Goal: Information Seeking & Learning: Learn about a topic

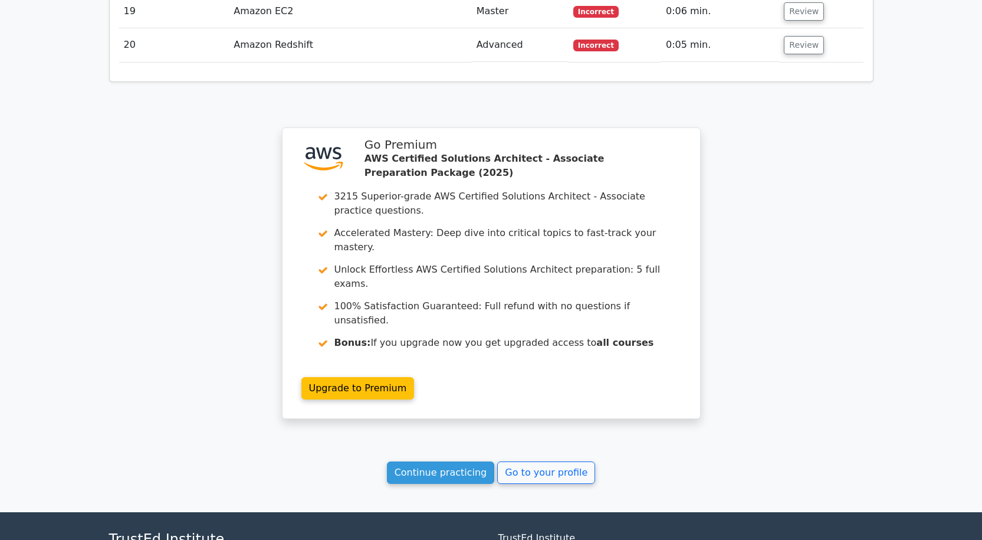
scroll to position [2186, 0]
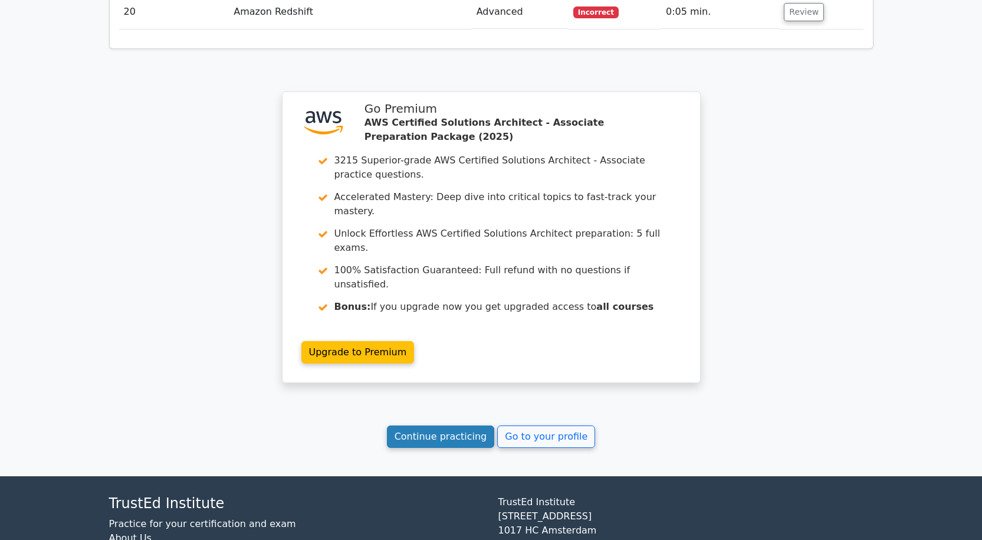
click at [479, 425] on link "Continue practicing" at bounding box center [441, 436] width 108 height 22
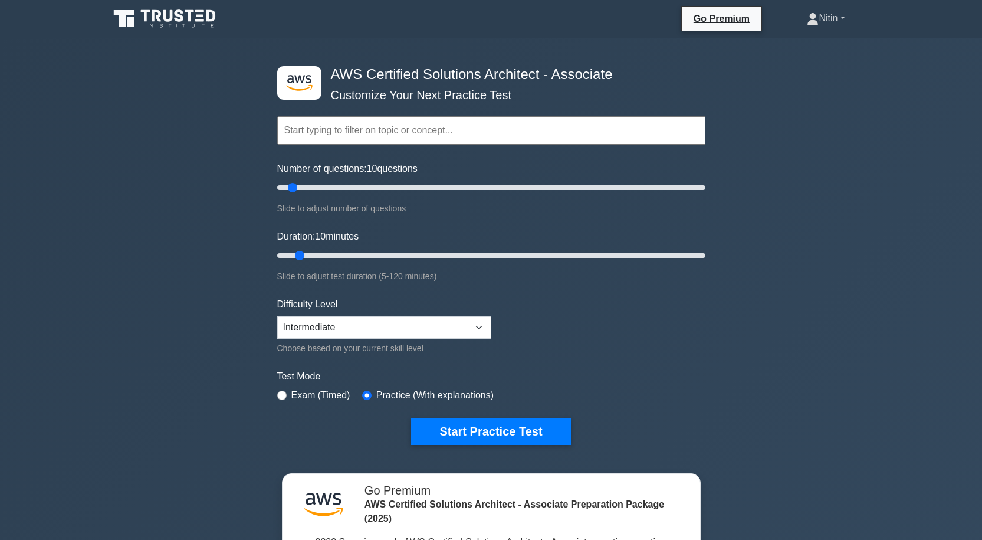
click at [843, 16] on link "Nitin" at bounding box center [826, 18] width 94 height 24
click at [794, 45] on link "Profile" at bounding box center [825, 46] width 93 height 19
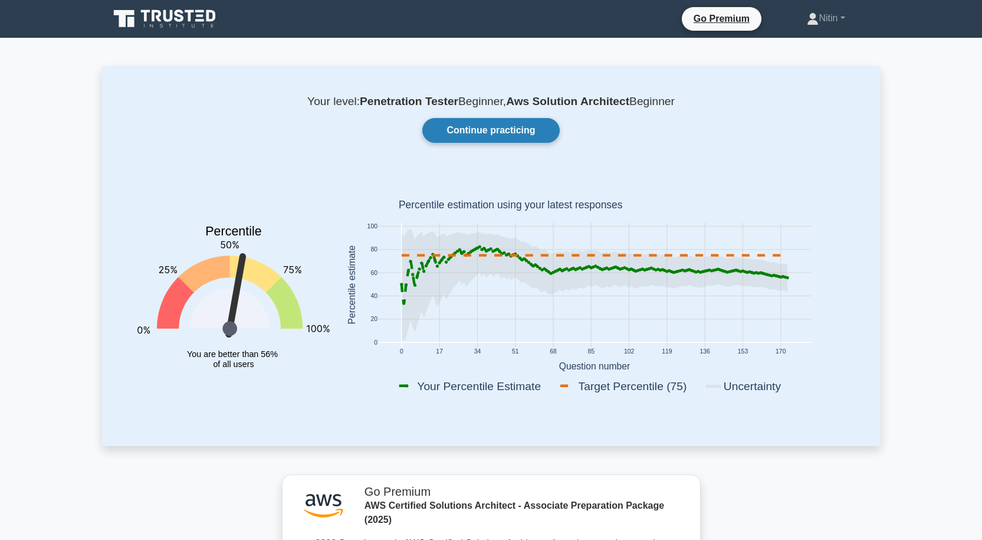
click at [451, 132] on link "Continue practicing" at bounding box center [490, 130] width 137 height 25
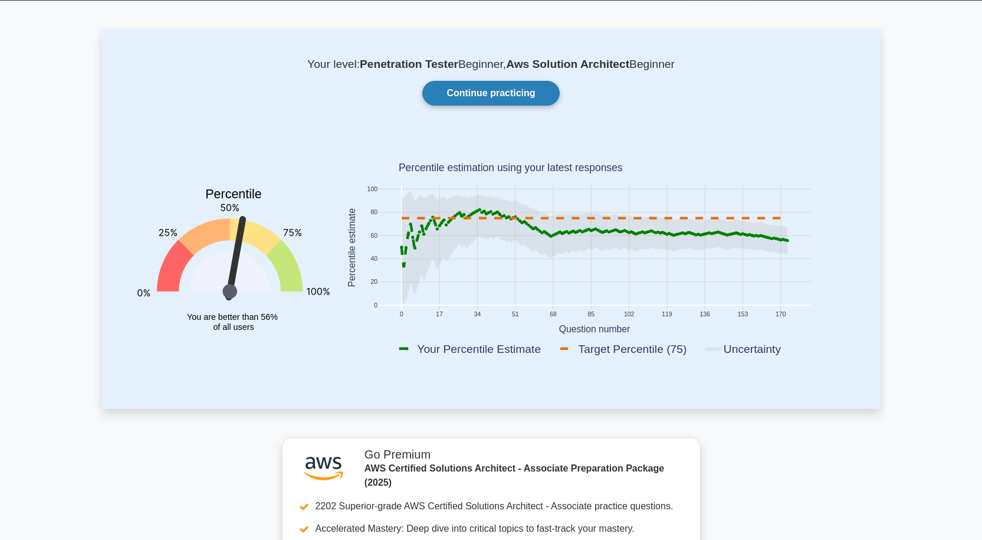
scroll to position [117, 0]
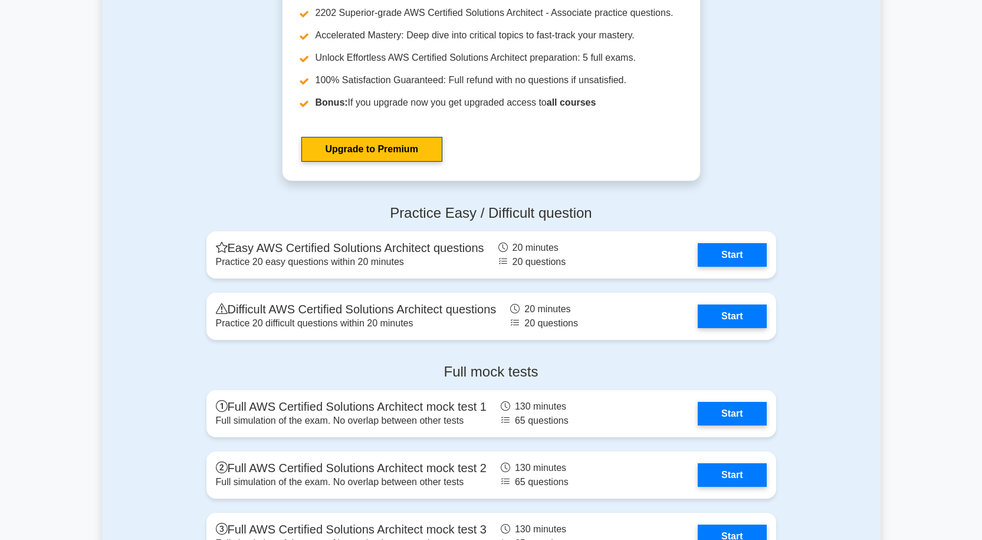
scroll to position [3185, 0]
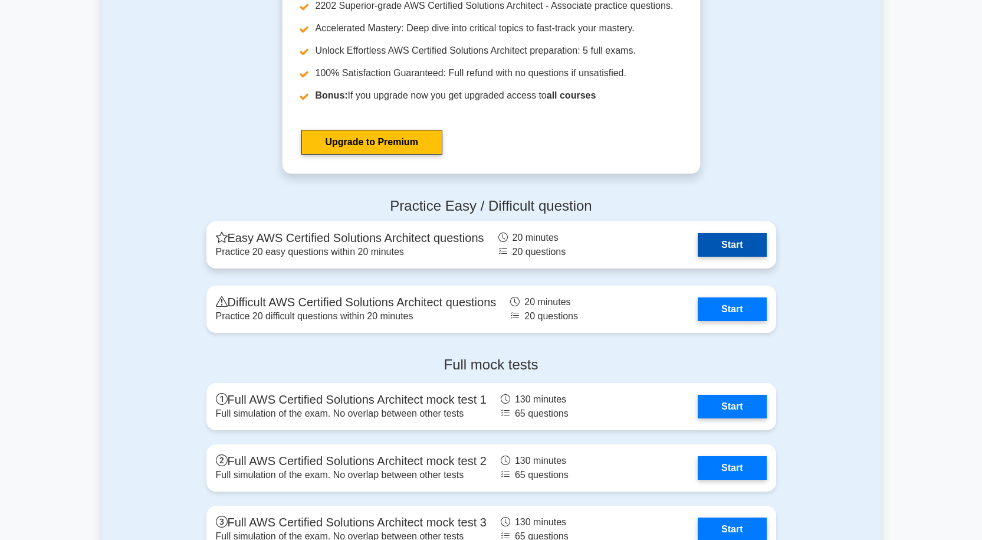
click at [760, 252] on link "Start" at bounding box center [732, 245] width 68 height 24
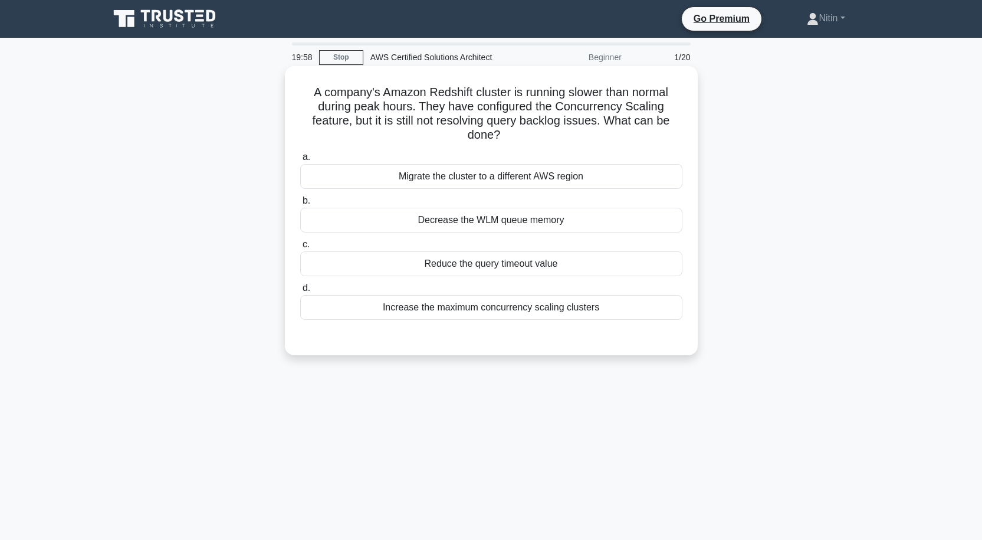
click at [576, 175] on div "Migrate the cluster to a different AWS region" at bounding box center [491, 176] width 382 height 25
click at [300, 161] on input "a. Migrate the cluster to a different AWS region" at bounding box center [300, 157] width 0 height 8
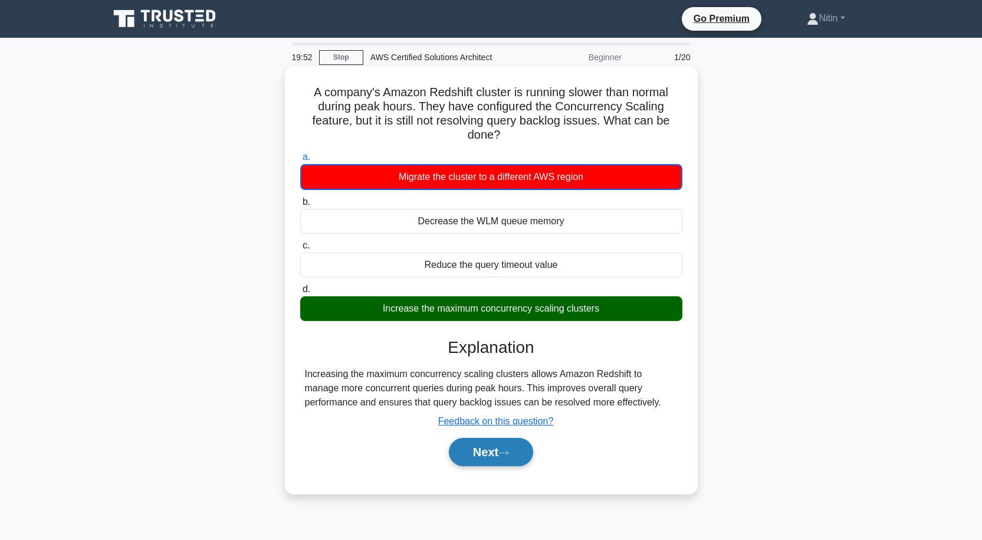
click at [493, 446] on button "Next" at bounding box center [491, 452] width 84 height 28
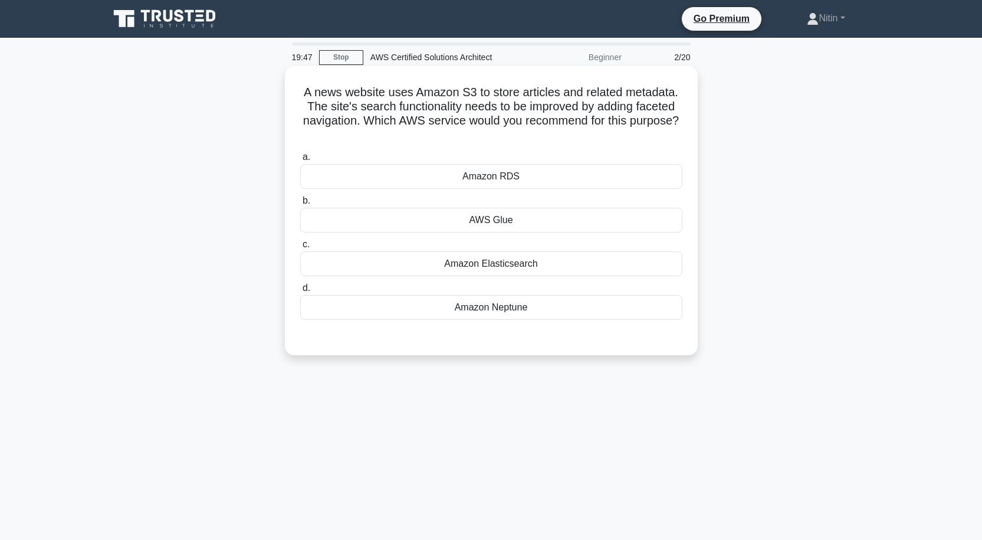
click at [511, 307] on div "Amazon Neptune" at bounding box center [491, 307] width 382 height 25
click at [300, 292] on input "d. Amazon Neptune" at bounding box center [300, 288] width 0 height 8
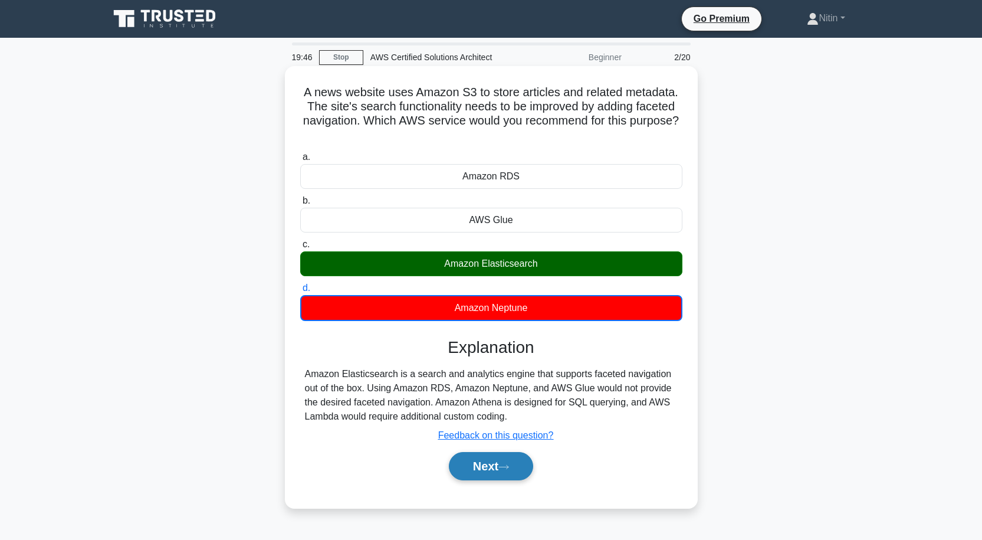
scroll to position [59, 0]
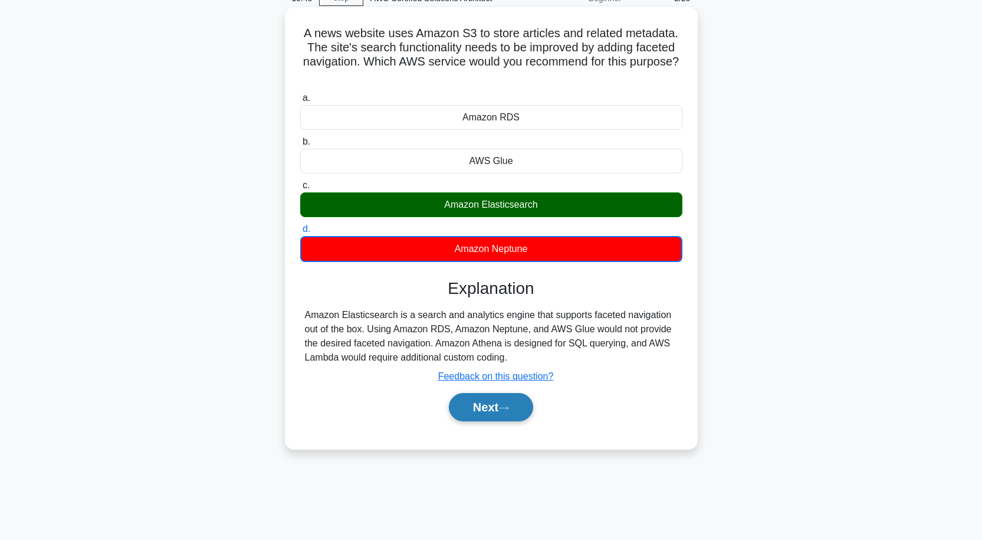
click at [504, 402] on button "Next" at bounding box center [491, 407] width 84 height 28
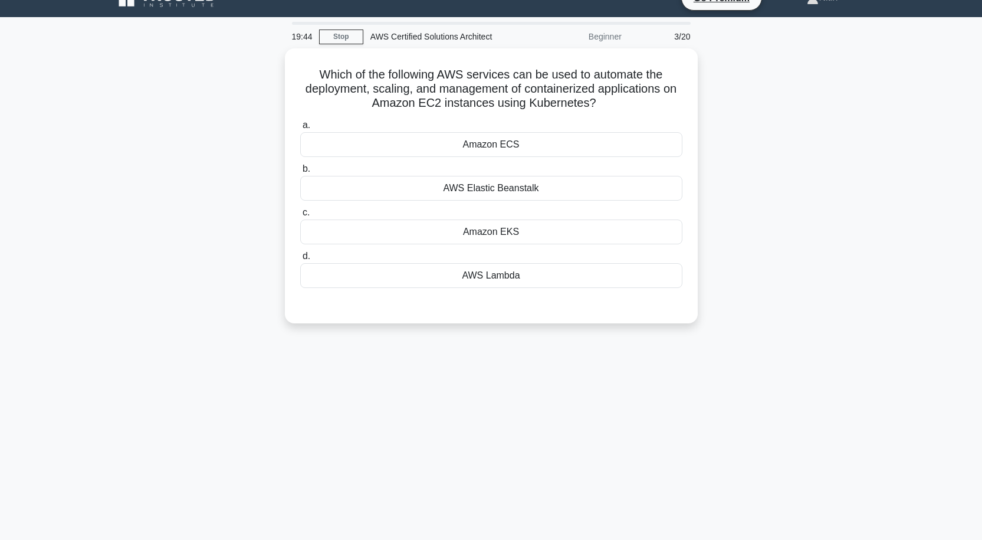
scroll to position [0, 0]
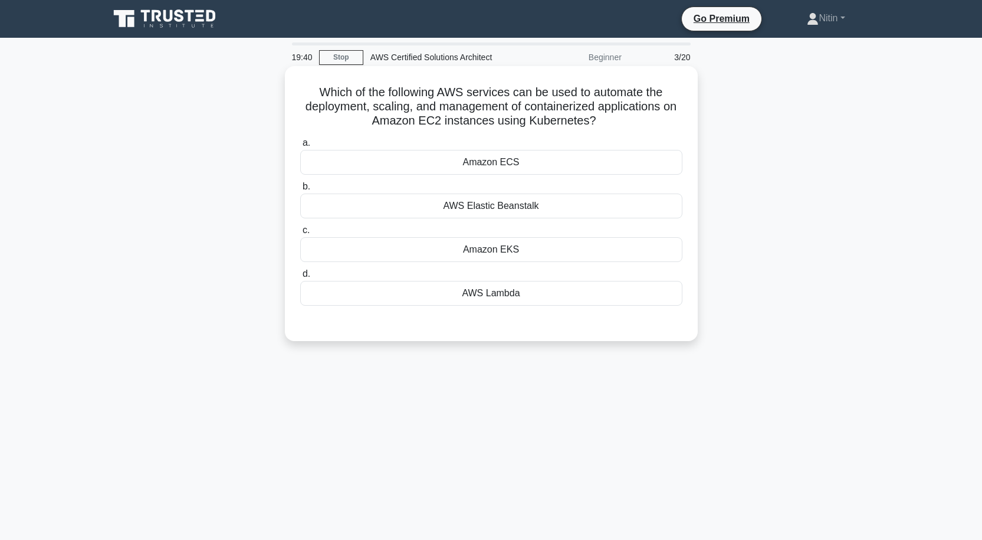
click at [528, 157] on div "Amazon ECS" at bounding box center [491, 162] width 382 height 25
click at [300, 147] on input "a. Amazon ECS" at bounding box center [300, 143] width 0 height 8
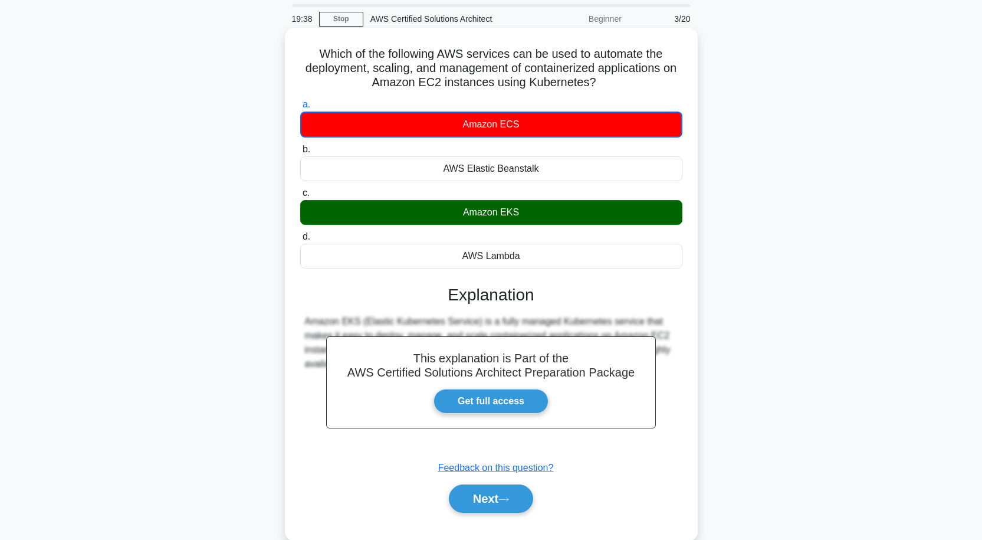
scroll to position [97, 0]
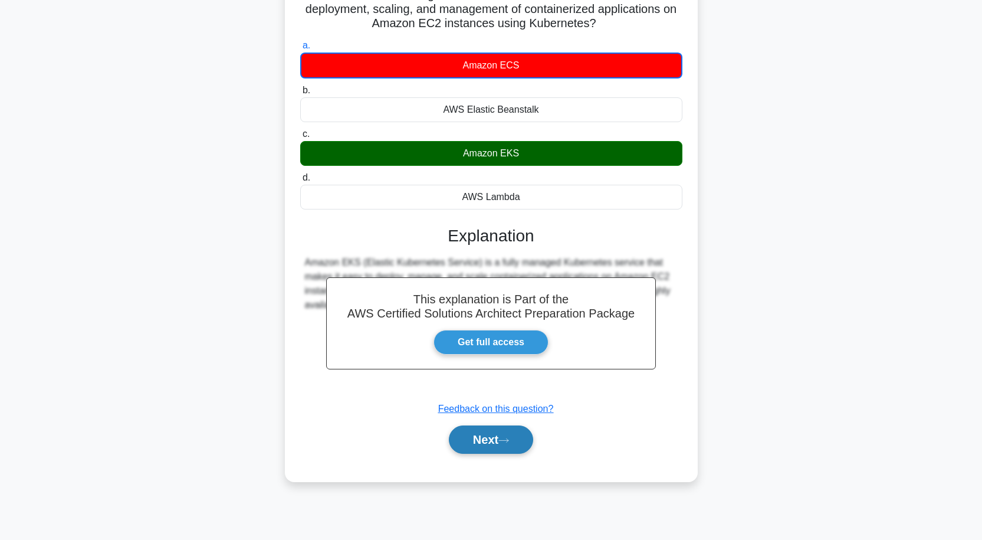
click at [490, 436] on button "Next" at bounding box center [491, 439] width 84 height 28
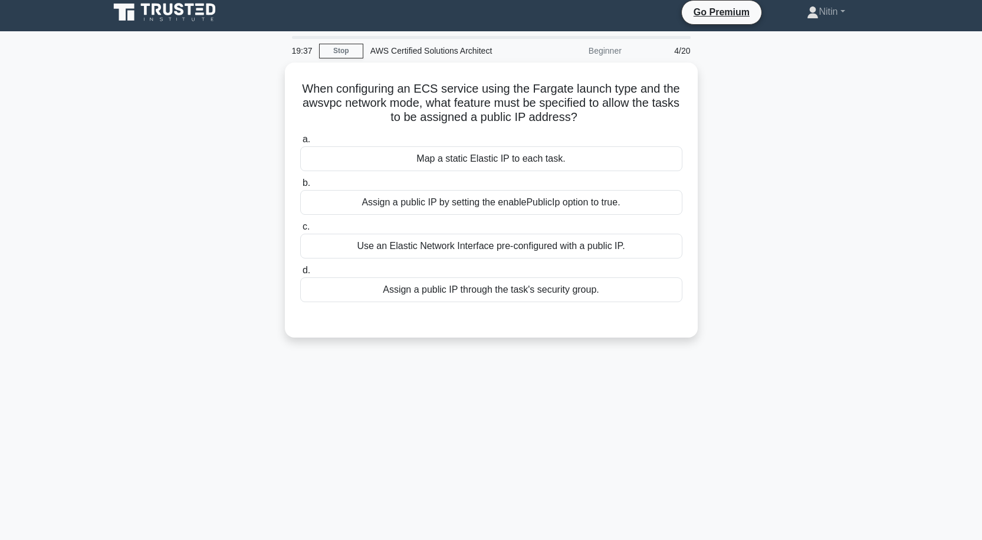
scroll to position [0, 0]
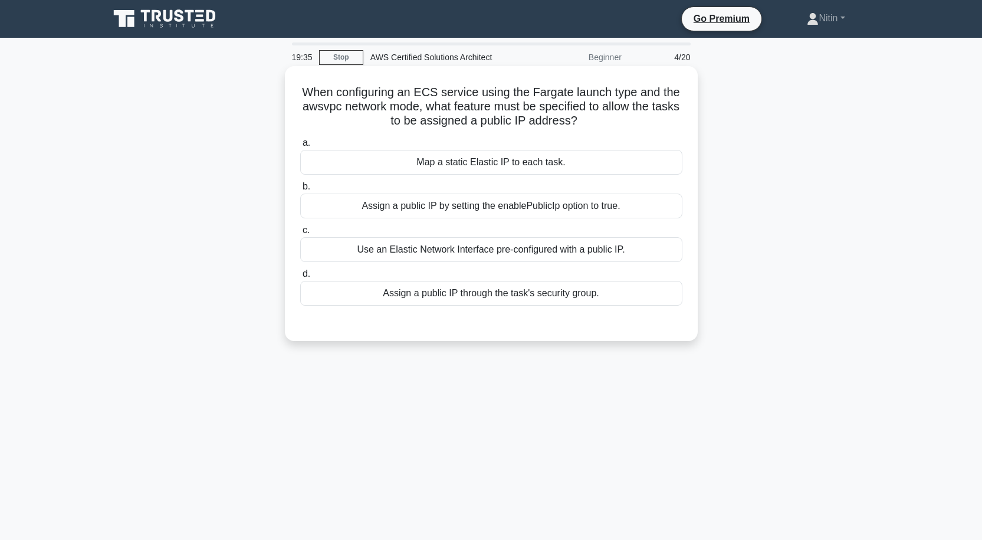
click at [583, 211] on div "Assign a public IP by setting the enablePublicIp option to true." at bounding box center [491, 205] width 382 height 25
click at [300, 190] on input "b. Assign a public IP by setting the enablePublicIp option to true." at bounding box center [300, 187] width 0 height 8
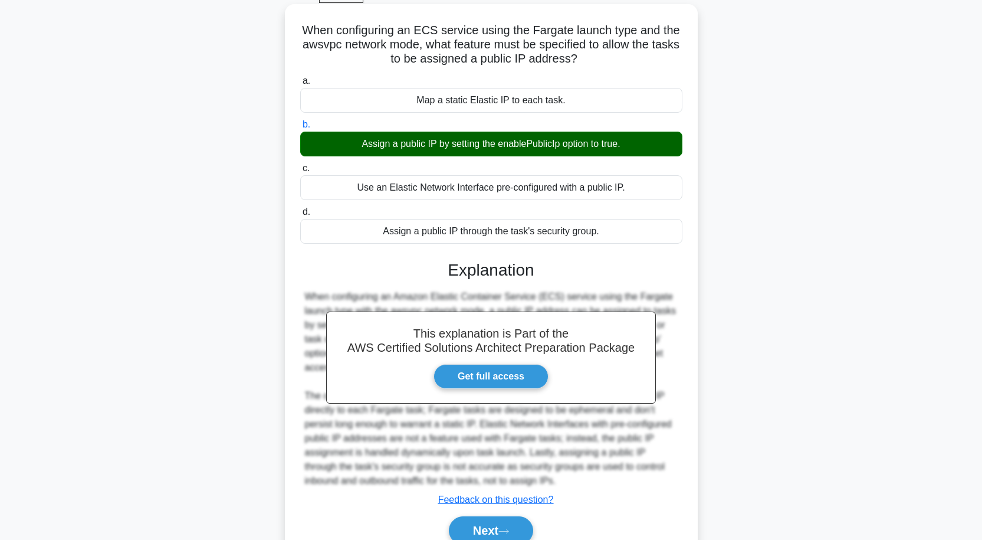
scroll to position [117, 0]
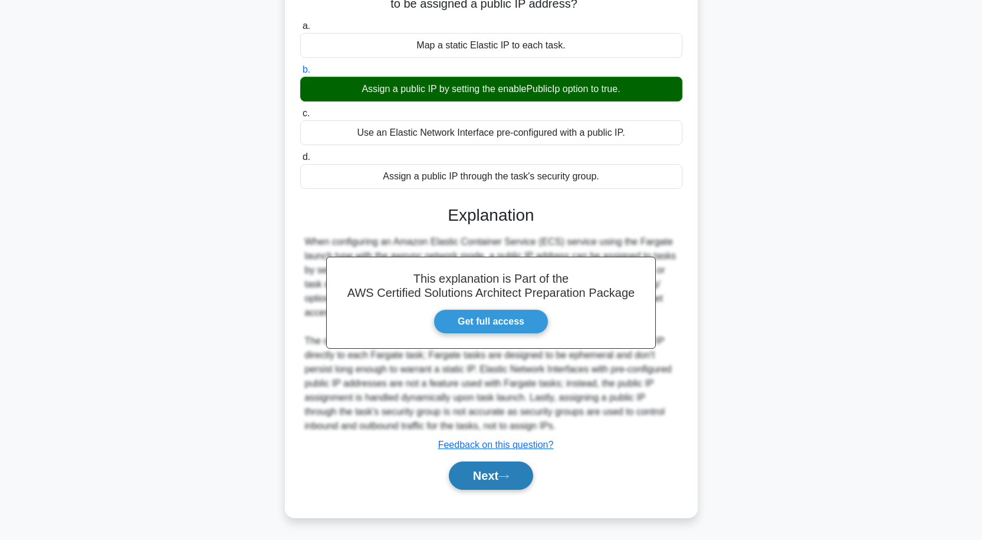
click at [503, 474] on icon at bounding box center [503, 476] width 11 height 6
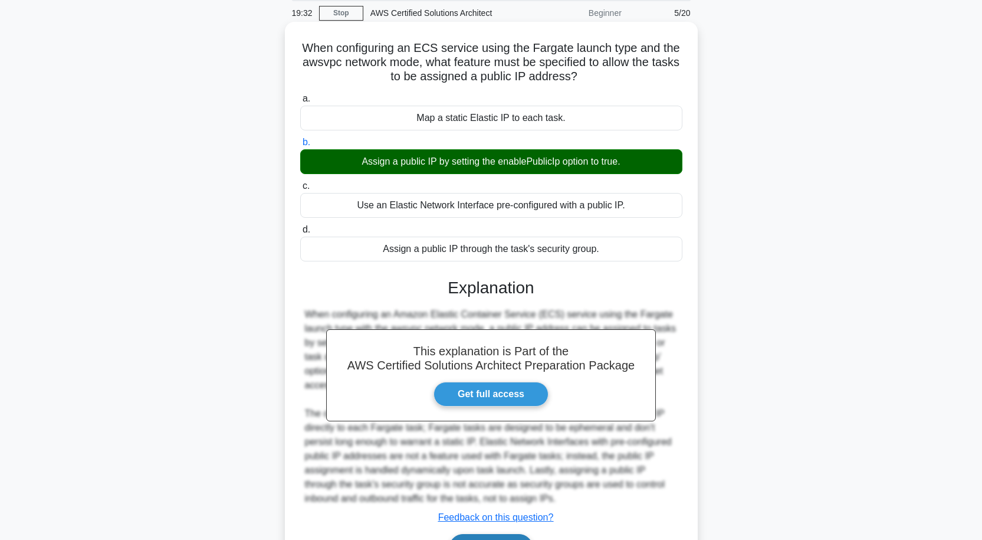
scroll to position [0, 0]
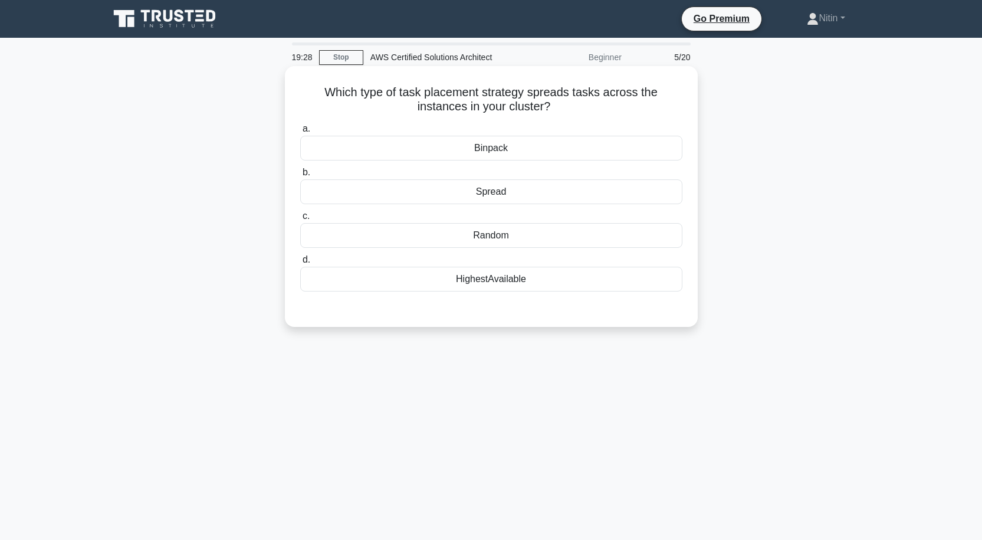
click at [507, 277] on div "HighestAvailable" at bounding box center [491, 279] width 382 height 25
click at [300, 264] on input "d. HighestAvailable" at bounding box center [300, 260] width 0 height 8
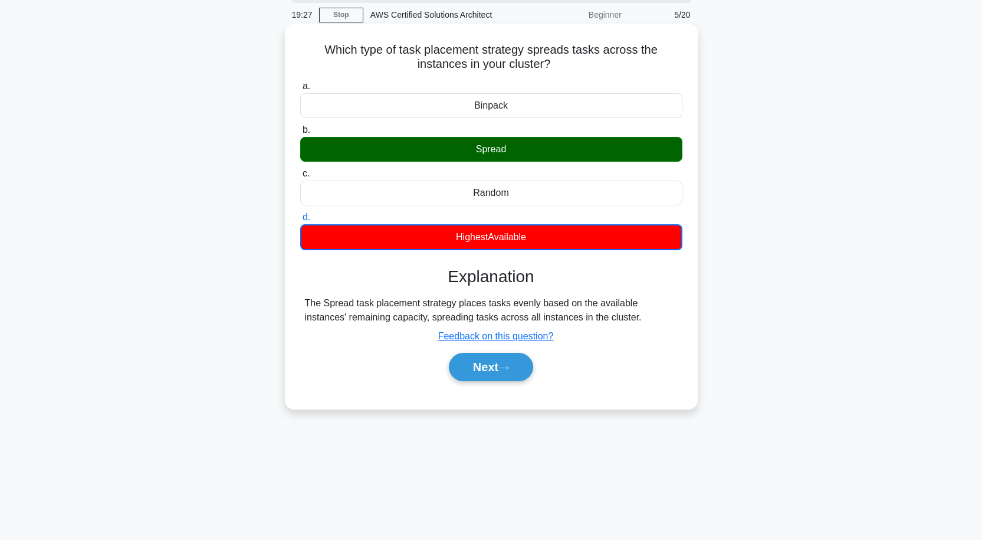
scroll to position [97, 0]
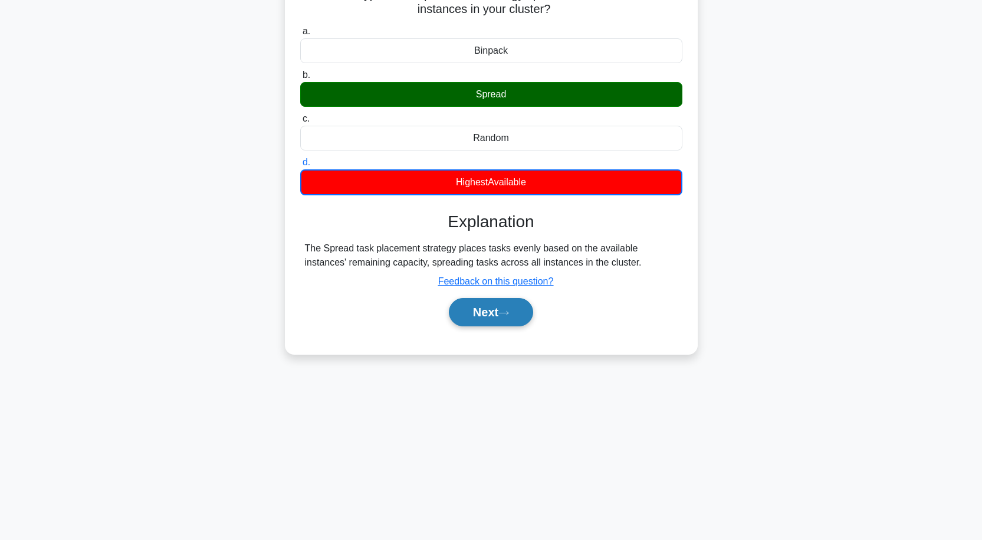
click at [507, 310] on icon at bounding box center [503, 313] width 11 height 6
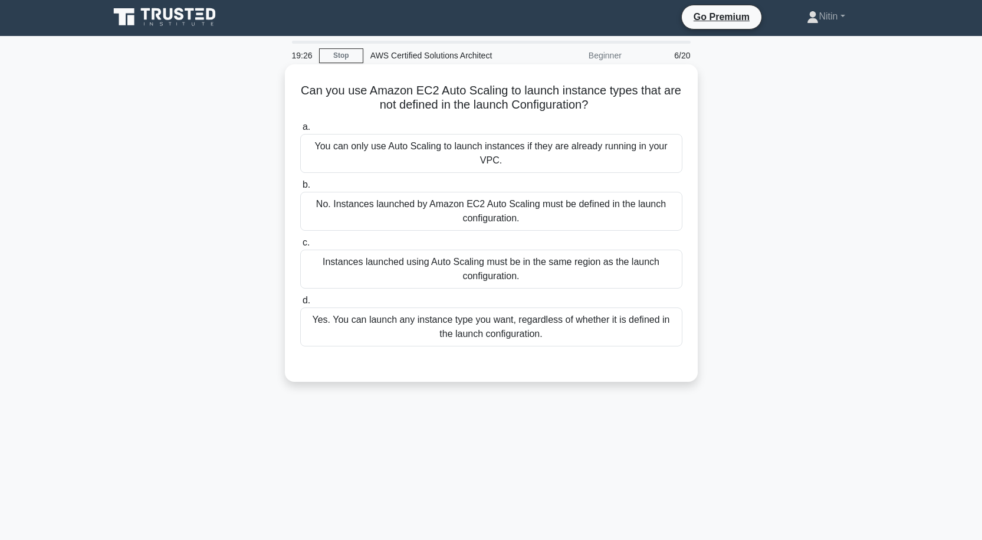
scroll to position [0, 0]
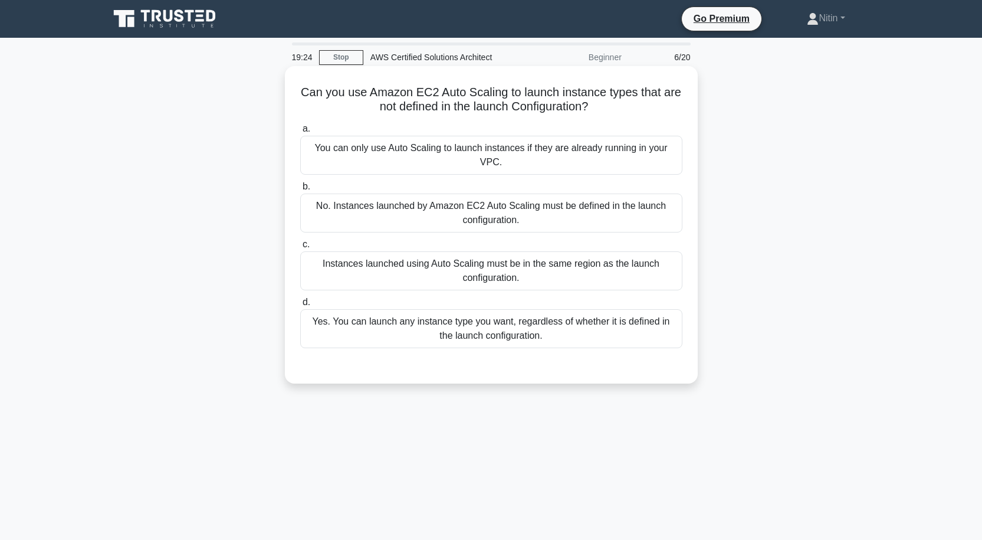
click at [521, 326] on div "Yes. You can launch any instance type you want, regardless of whether it is def…" at bounding box center [491, 328] width 382 height 39
click at [300, 306] on input "d. Yes. You can launch any instance type you want, regardless of whether it is …" at bounding box center [300, 302] width 0 height 8
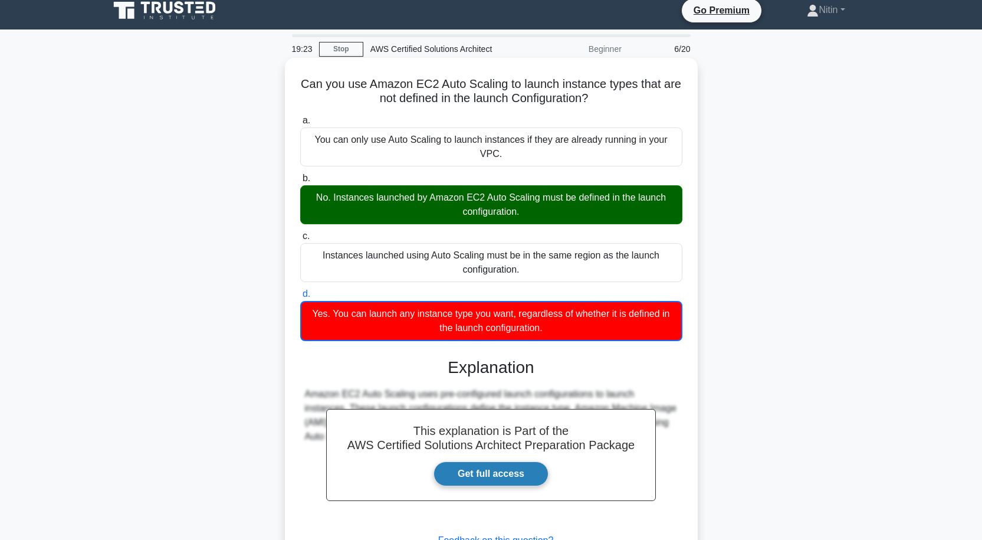
scroll to position [104, 0]
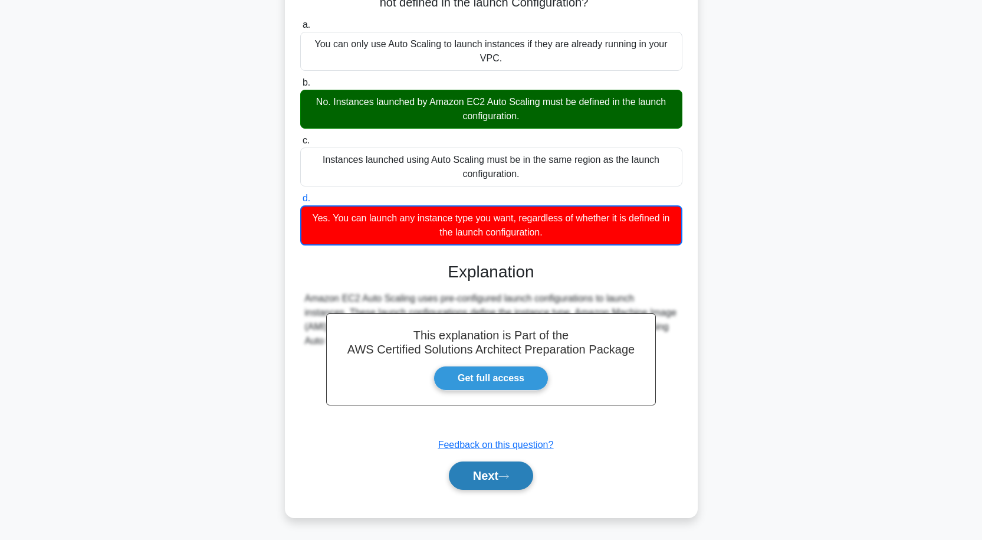
click at [497, 475] on button "Next" at bounding box center [491, 475] width 84 height 28
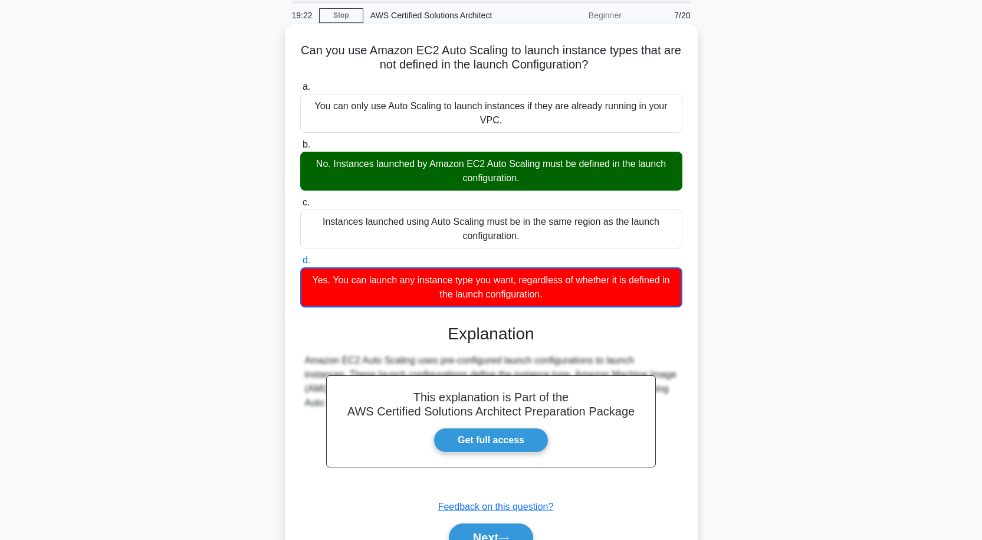
scroll to position [0, 0]
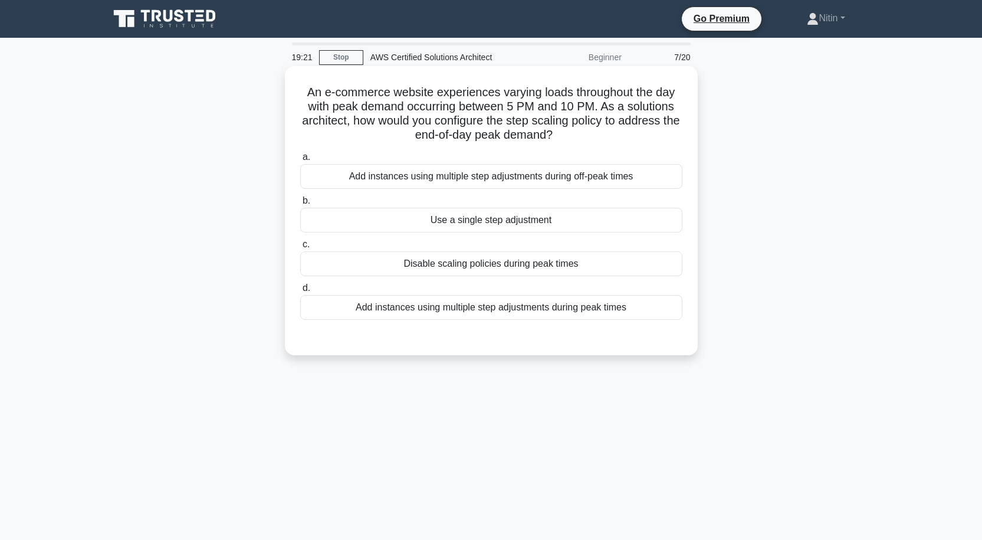
click at [551, 178] on div "Add instances using multiple step adjustments during off-peak times" at bounding box center [491, 176] width 382 height 25
click at [300, 161] on input "a. Add instances using multiple step adjustments during off-peak times" at bounding box center [300, 157] width 0 height 8
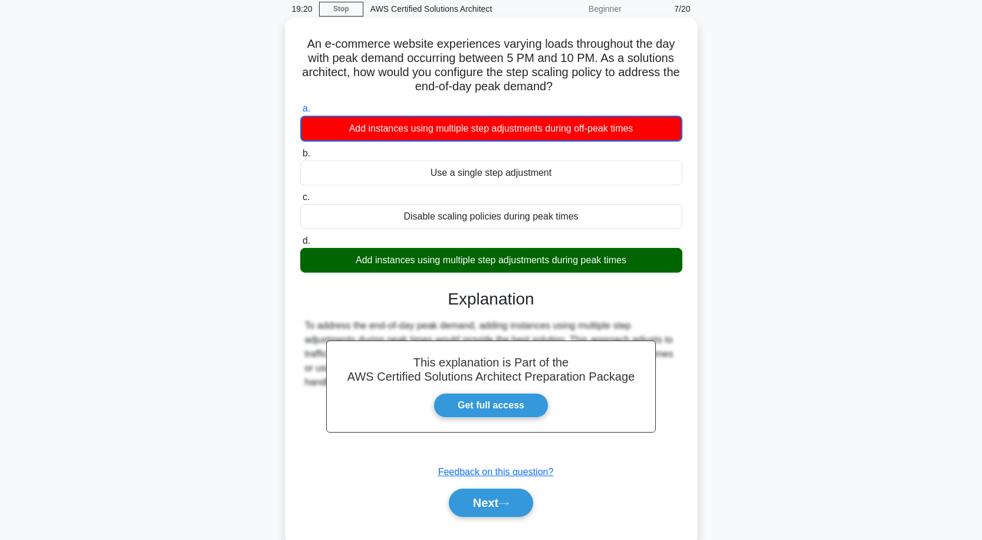
scroll to position [97, 0]
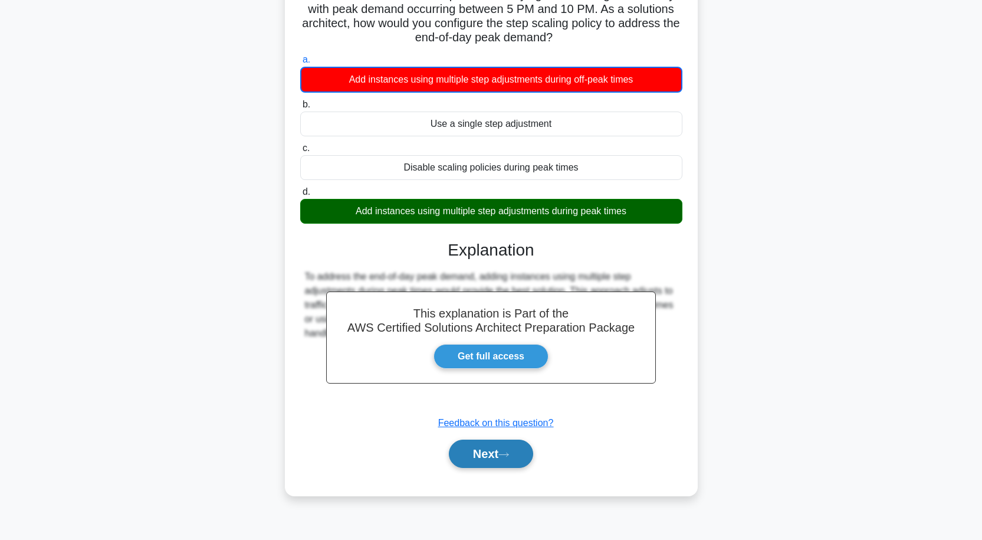
click at [488, 448] on button "Next" at bounding box center [491, 453] width 84 height 28
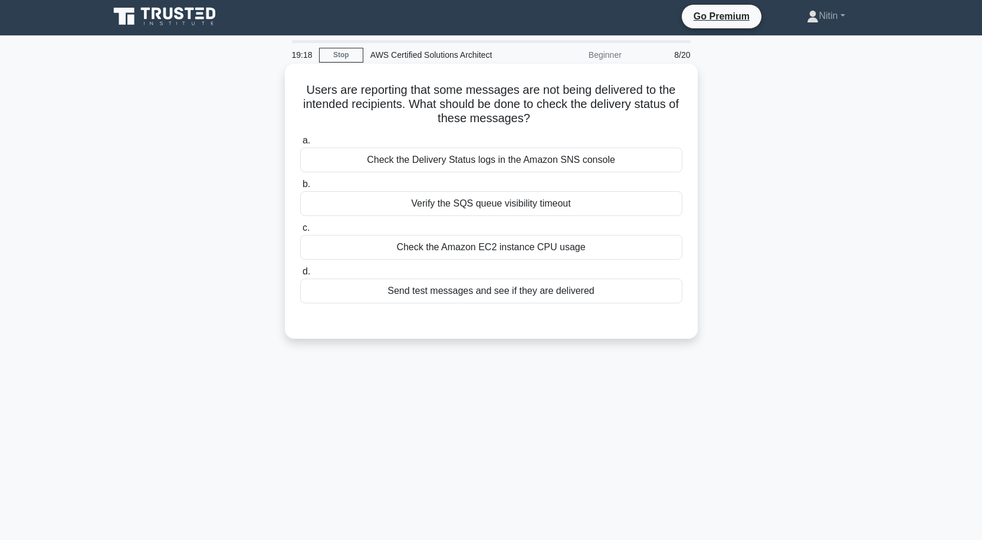
scroll to position [0, 0]
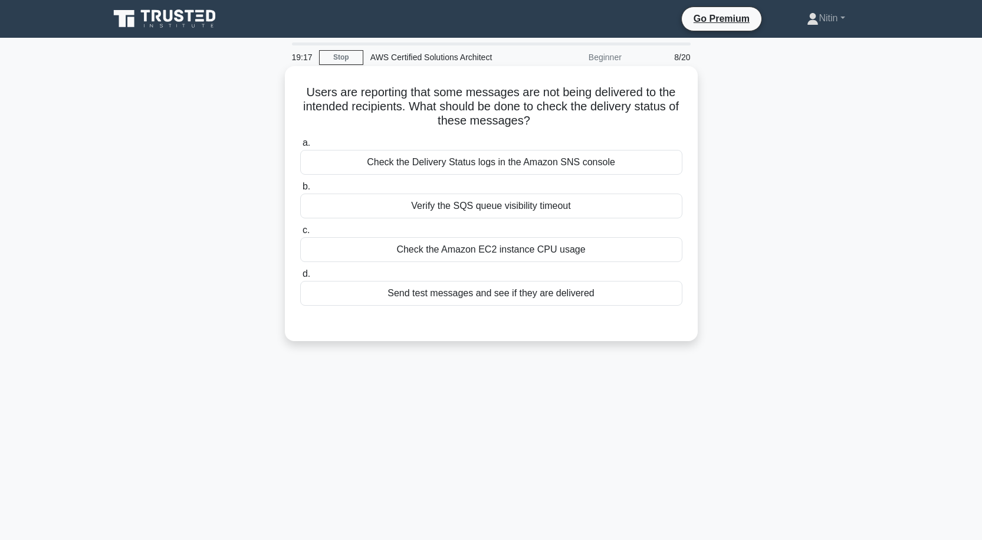
click at [563, 165] on div "Check the Delivery Status logs in the Amazon SNS console" at bounding box center [491, 162] width 382 height 25
click at [300, 147] on input "a. Check the Delivery Status logs in the Amazon SNS console" at bounding box center [300, 143] width 0 height 8
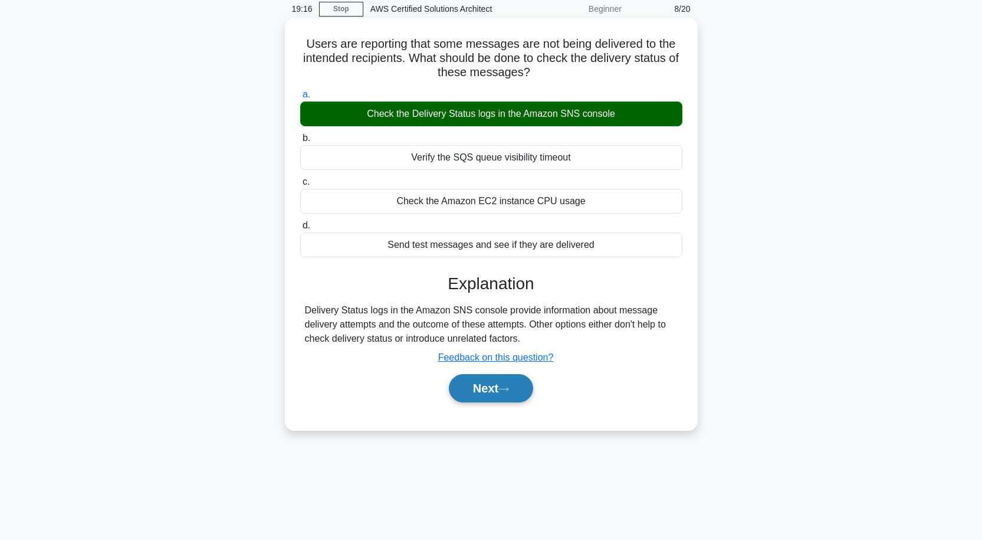
scroll to position [97, 0]
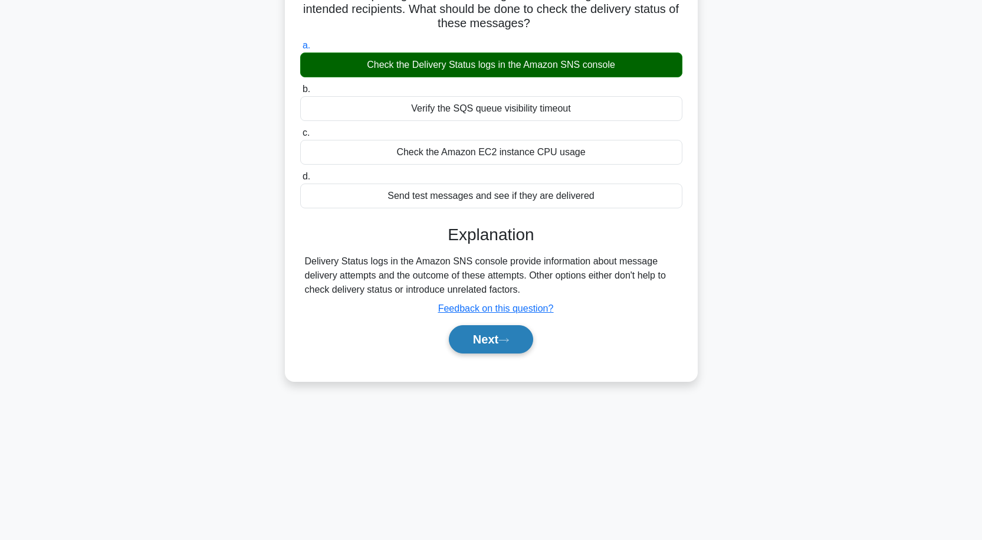
click at [507, 337] on button "Next" at bounding box center [491, 339] width 84 height 28
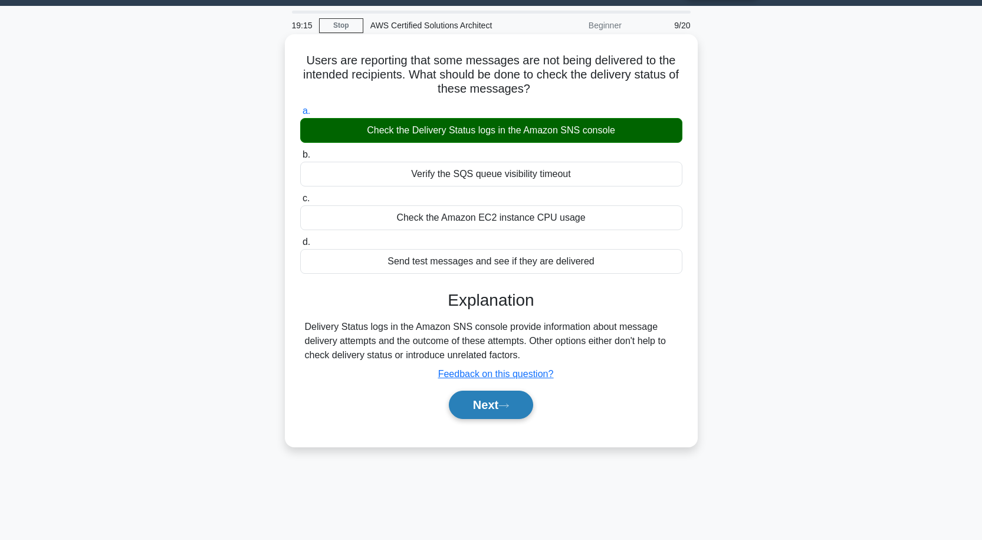
scroll to position [0, 0]
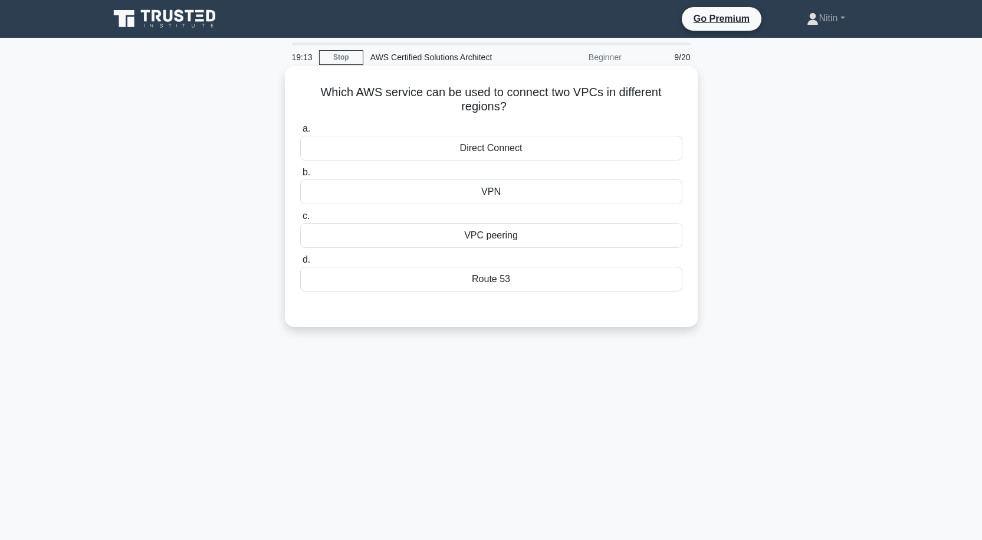
click at [502, 274] on div "Route 53" at bounding box center [491, 279] width 382 height 25
click at [300, 264] on input "d. Route 53" at bounding box center [300, 260] width 0 height 8
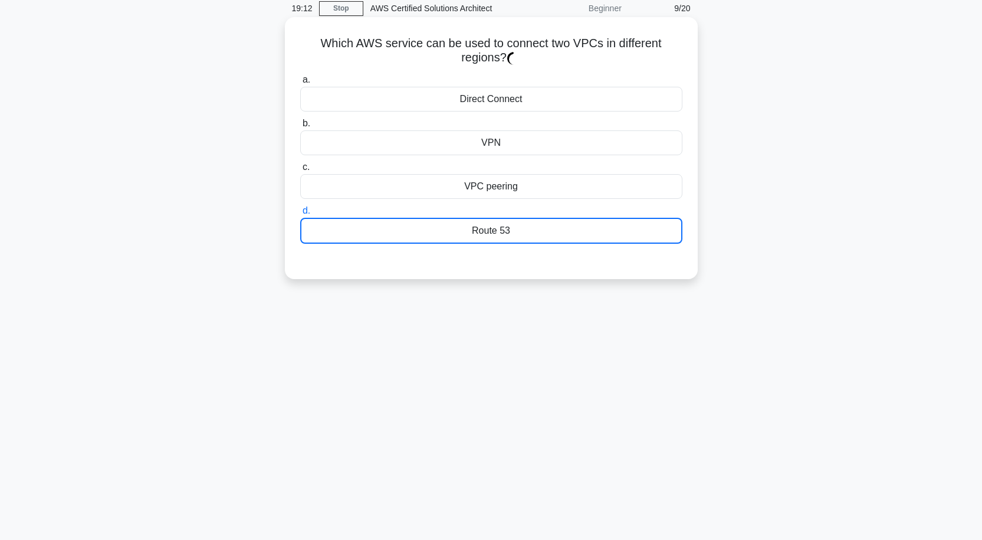
scroll to position [97, 0]
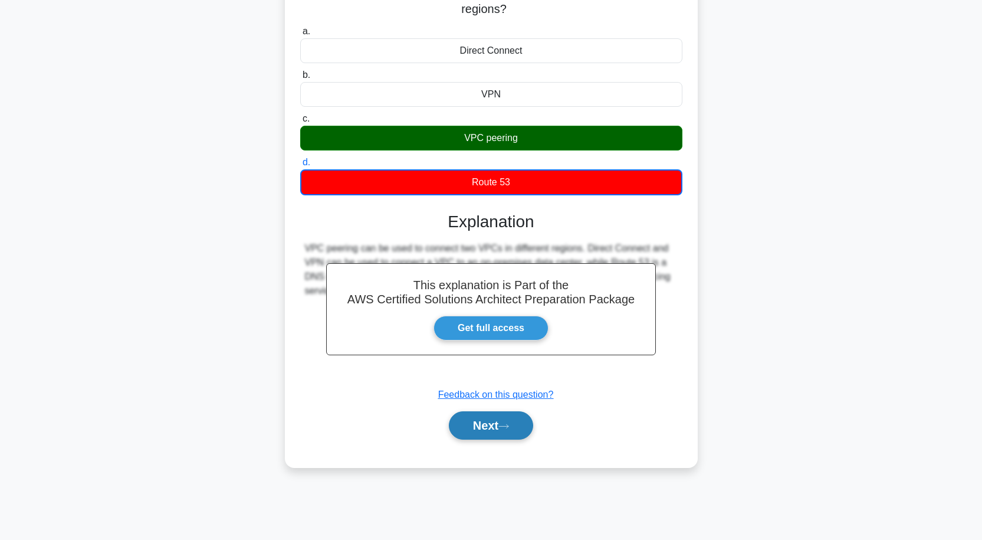
click at [504, 425] on icon at bounding box center [503, 426] width 11 height 6
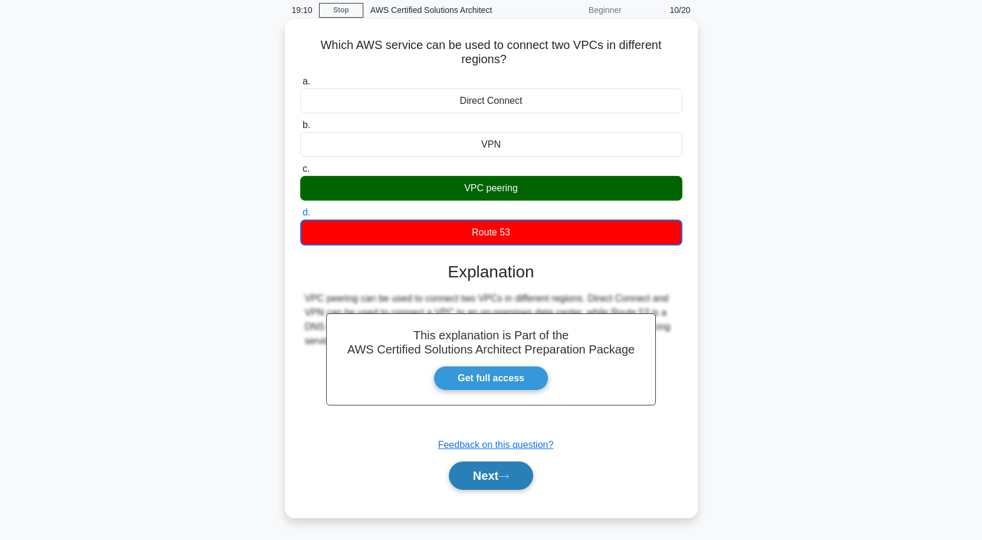
scroll to position [0, 0]
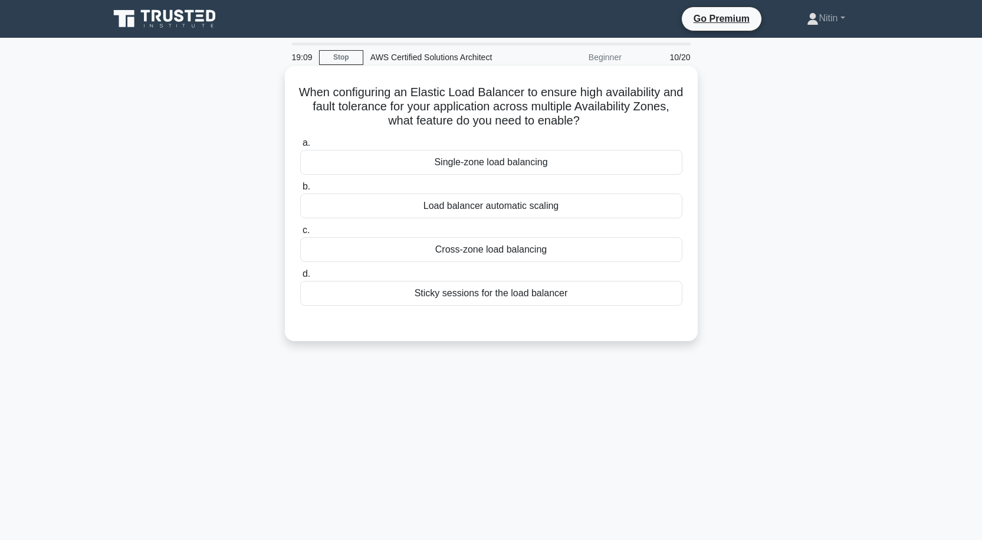
click at [508, 205] on div "Load balancer automatic scaling" at bounding box center [491, 205] width 382 height 25
click at [300, 190] on input "b. Load balancer automatic scaling" at bounding box center [300, 187] width 0 height 8
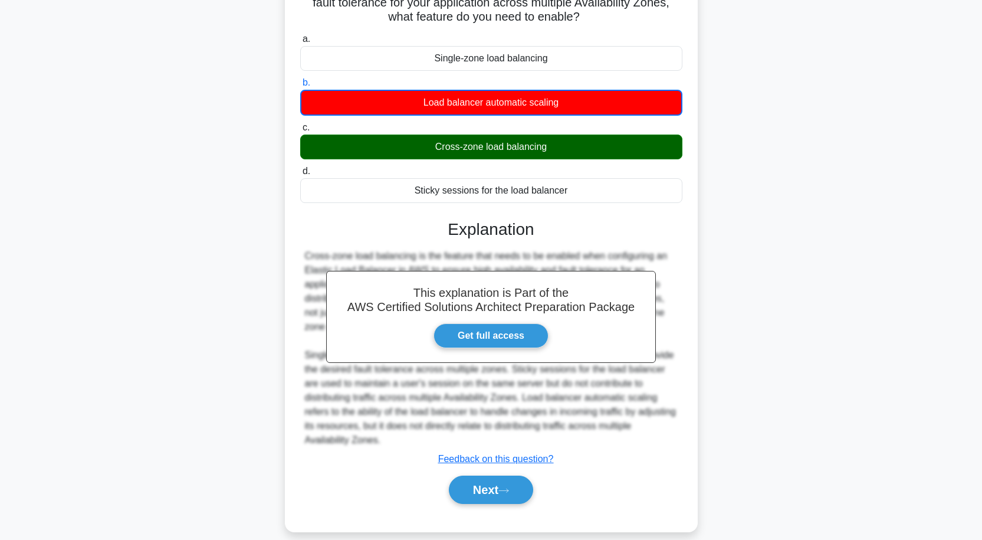
scroll to position [119, 0]
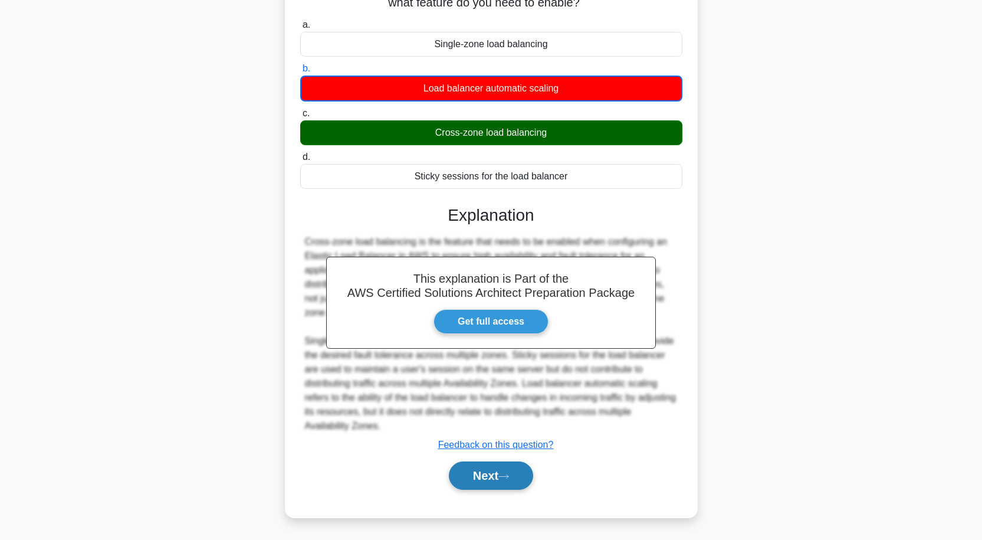
click at [483, 475] on button "Next" at bounding box center [491, 475] width 84 height 28
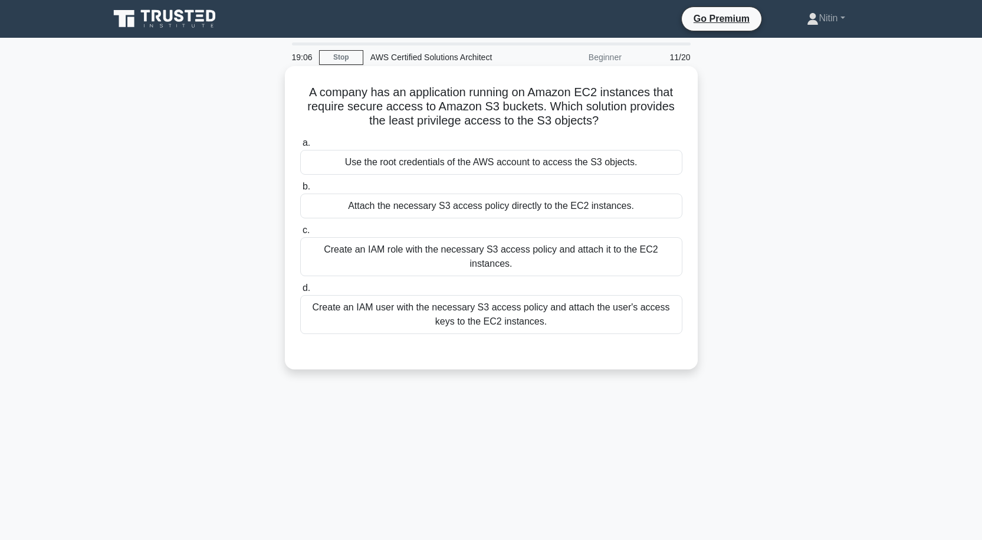
click at [520, 306] on div "Create an IAM user with the necessary S3 access policy and attach the user's ac…" at bounding box center [491, 314] width 382 height 39
click at [300, 292] on input "d. Create an IAM user with the necessary S3 access policy and attach the user's…" at bounding box center [300, 288] width 0 height 8
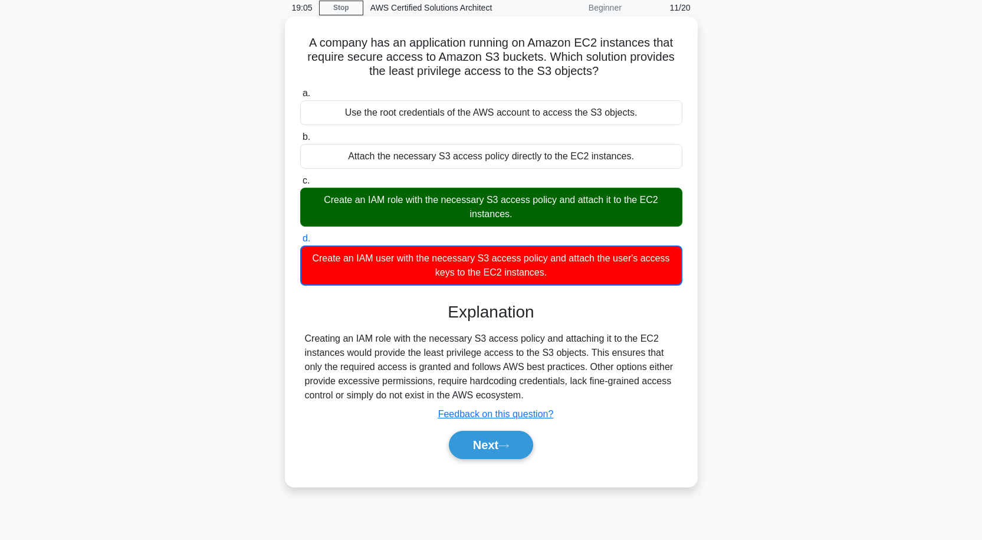
scroll to position [97, 0]
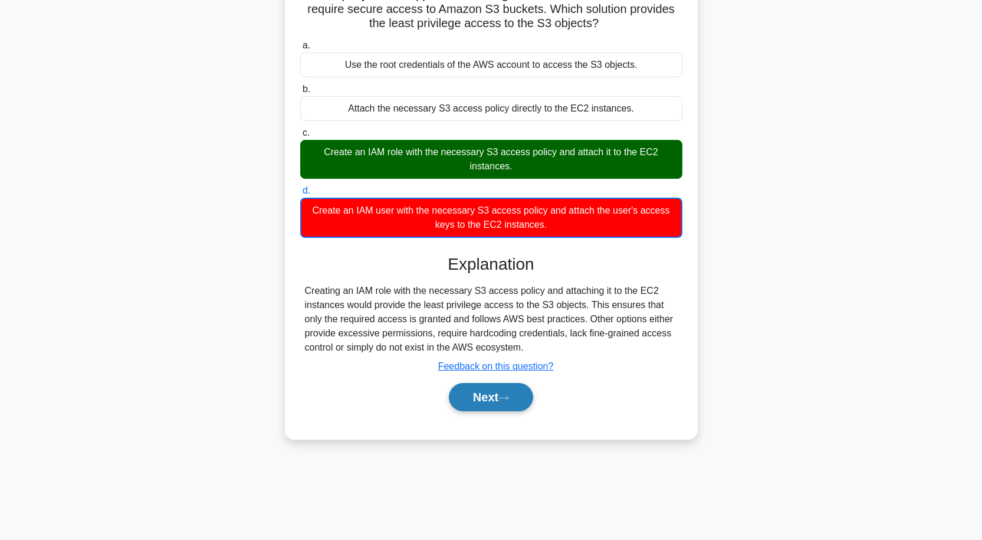
click at [495, 396] on button "Next" at bounding box center [491, 397] width 84 height 28
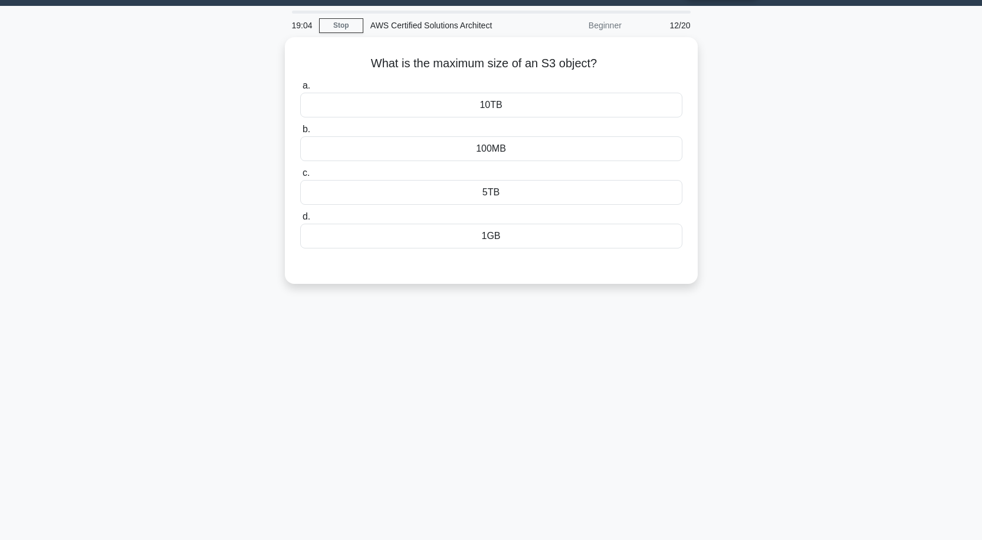
scroll to position [0, 0]
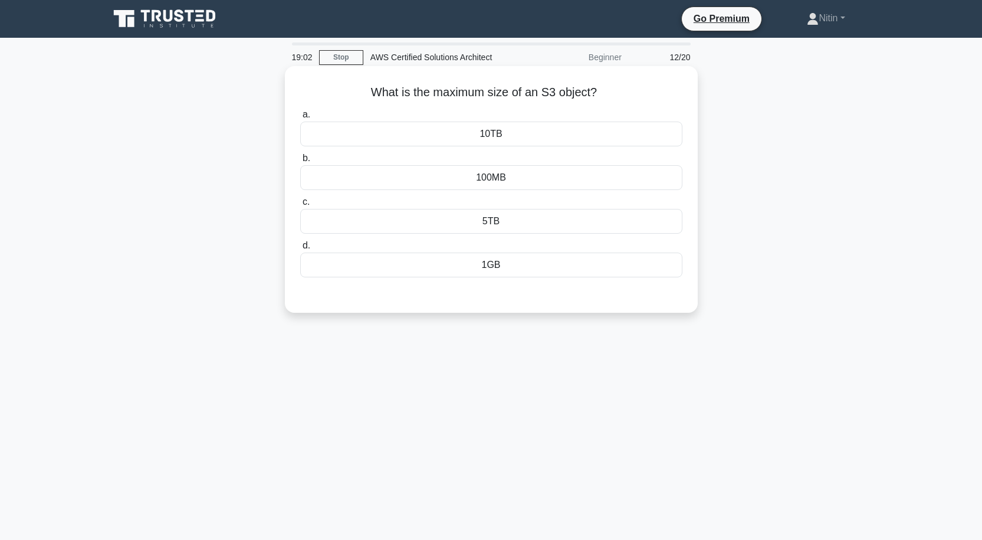
click at [501, 223] on div "5TB" at bounding box center [491, 221] width 382 height 25
click at [300, 206] on input "c. 5TB" at bounding box center [300, 202] width 0 height 8
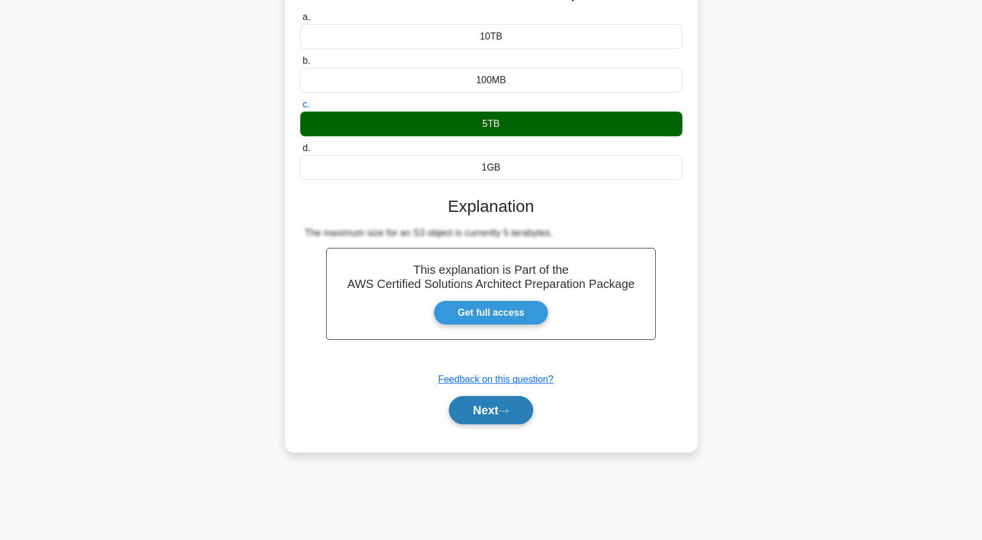
click at [507, 414] on icon at bounding box center [503, 411] width 11 height 6
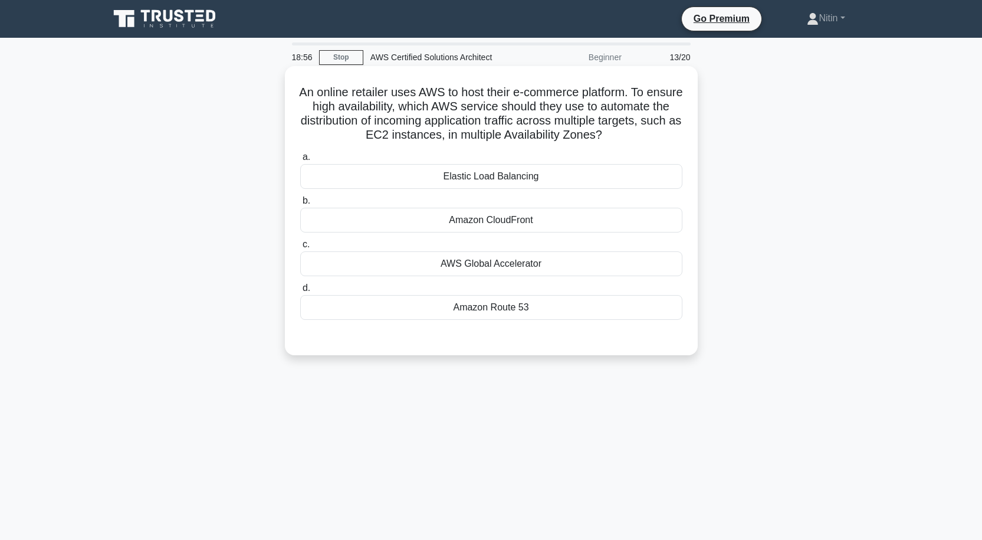
drag, startPoint x: 514, startPoint y: 190, endPoint x: 515, endPoint y: 197, distance: 7.2
click at [514, 189] on div "Elastic Load Balancing" at bounding box center [491, 176] width 382 height 25
click at [300, 161] on input "a. Elastic Load Balancing" at bounding box center [300, 157] width 0 height 8
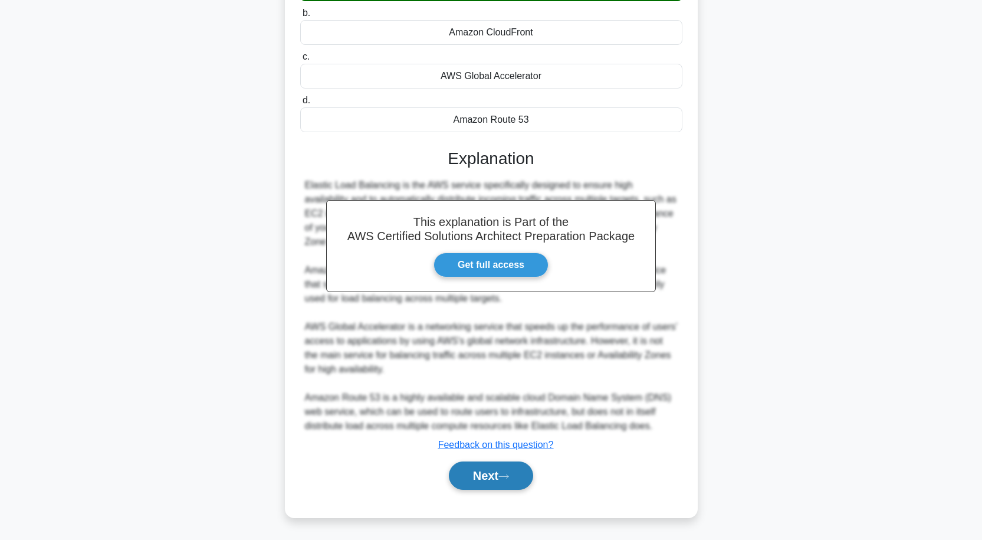
click at [500, 471] on button "Next" at bounding box center [491, 475] width 84 height 28
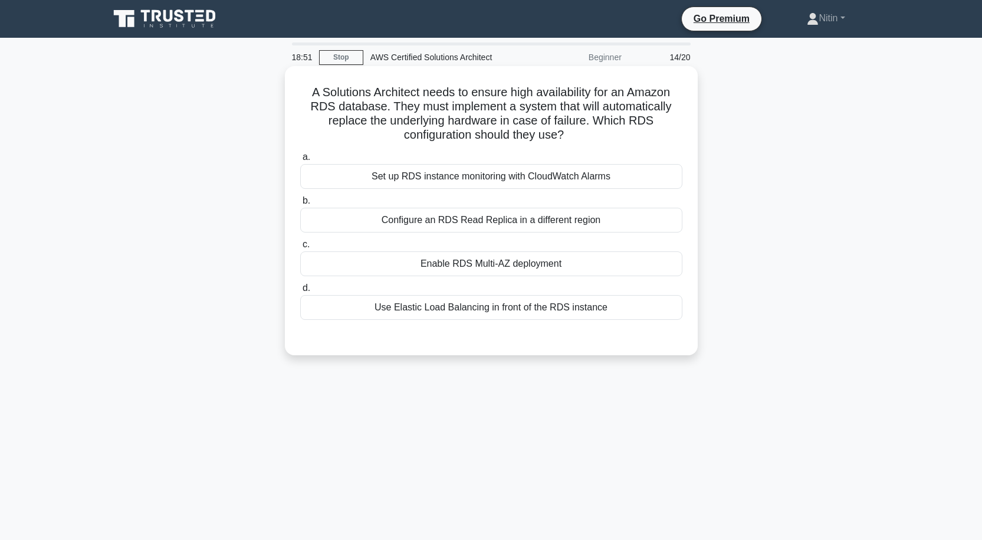
click at [546, 182] on div "Set up RDS instance monitoring with CloudWatch Alarms" at bounding box center [491, 176] width 382 height 25
click at [300, 161] on input "a. Set up RDS instance monitoring with CloudWatch Alarms" at bounding box center [300, 157] width 0 height 8
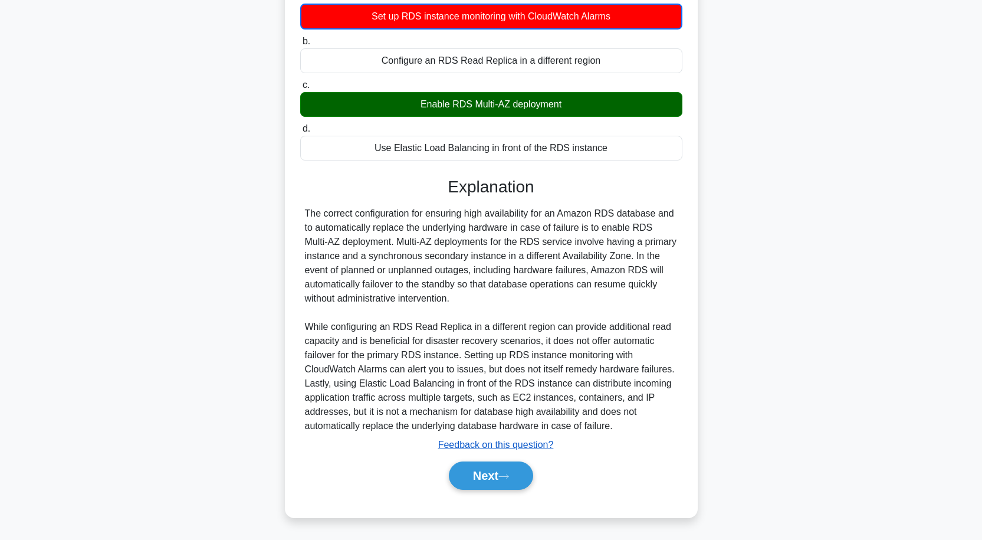
click at [509, 442] on u "Feedback on this question?" at bounding box center [496, 444] width 116 height 10
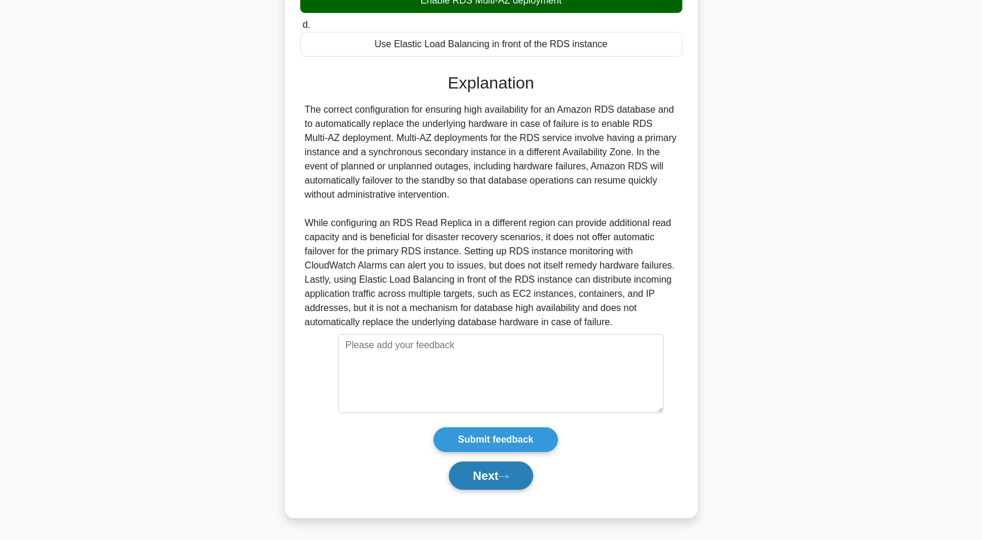
click at [505, 470] on button "Next" at bounding box center [491, 475] width 84 height 28
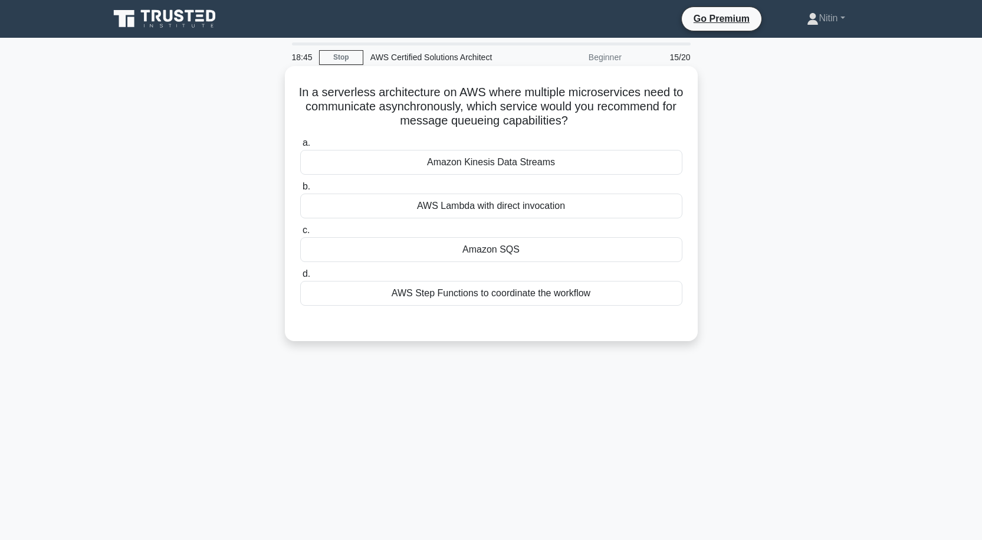
click at [495, 296] on div "AWS Step Functions to coordinate the workflow" at bounding box center [491, 293] width 382 height 25
click at [300, 278] on input "d. AWS Step Functions to coordinate the workflow" at bounding box center [300, 274] width 0 height 8
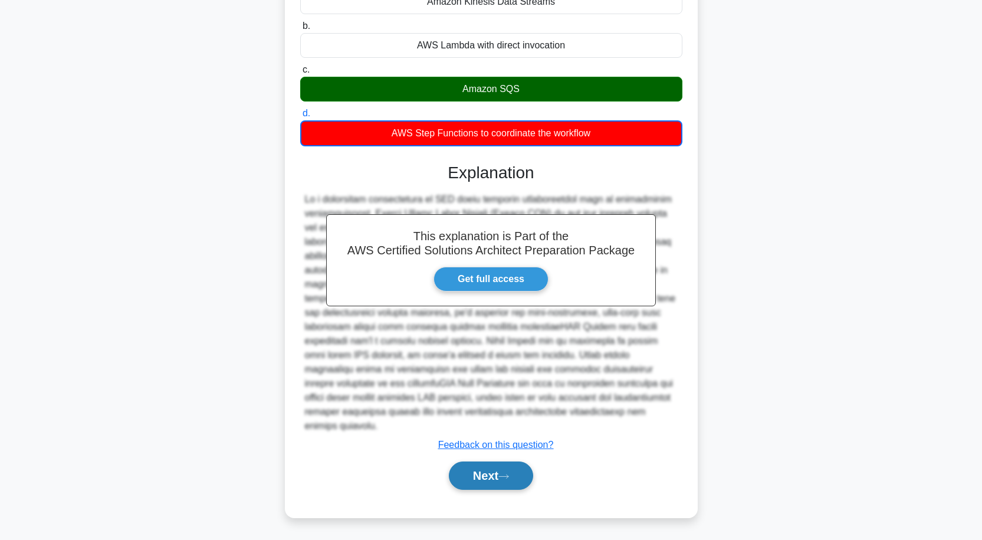
click at [487, 477] on button "Next" at bounding box center [491, 475] width 84 height 28
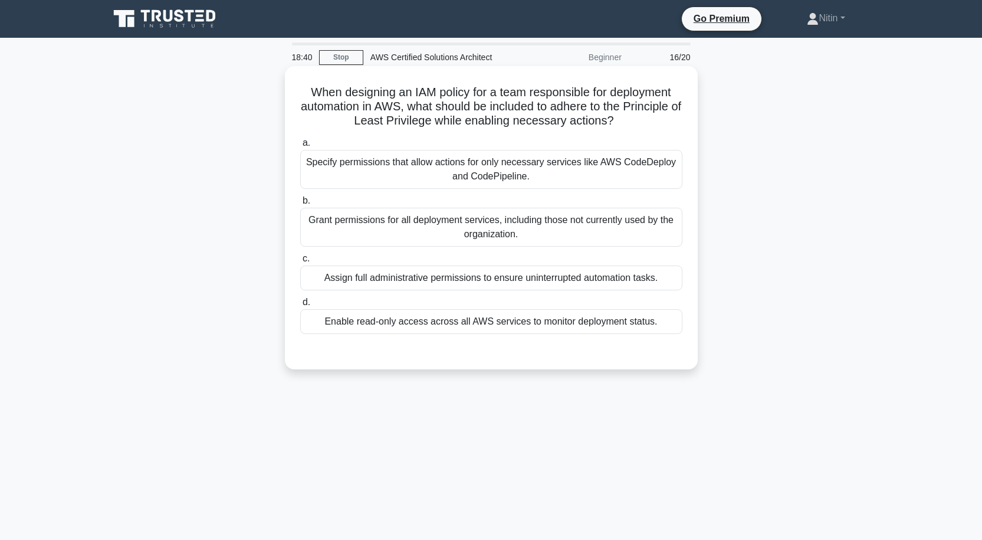
click at [531, 159] on div "Specify permissions that allow actions for only necessary services like AWS Cod…" at bounding box center [491, 169] width 382 height 39
click at [300, 147] on input "a. Specify permissions that allow actions for only necessary services like AWS …" at bounding box center [300, 143] width 0 height 8
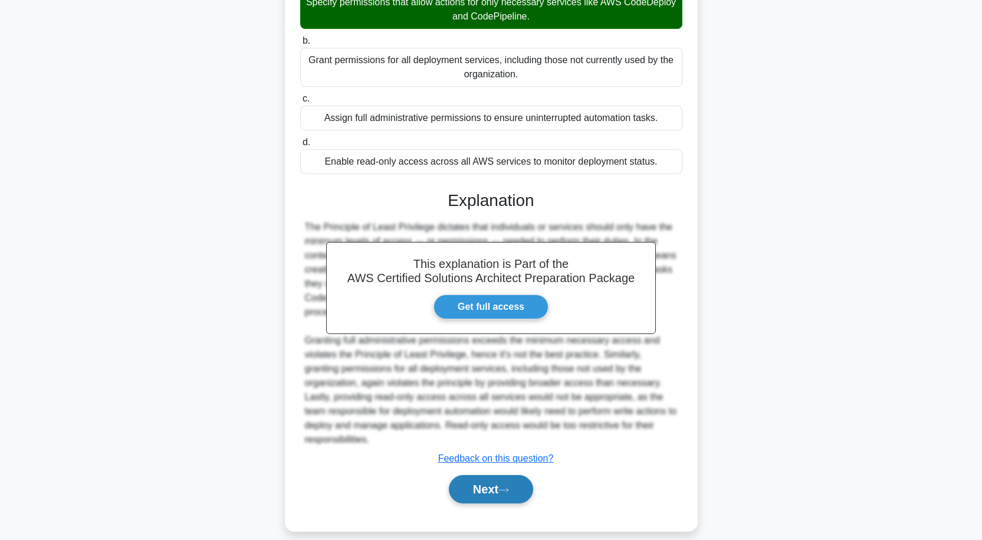
click at [509, 487] on icon at bounding box center [503, 490] width 11 height 6
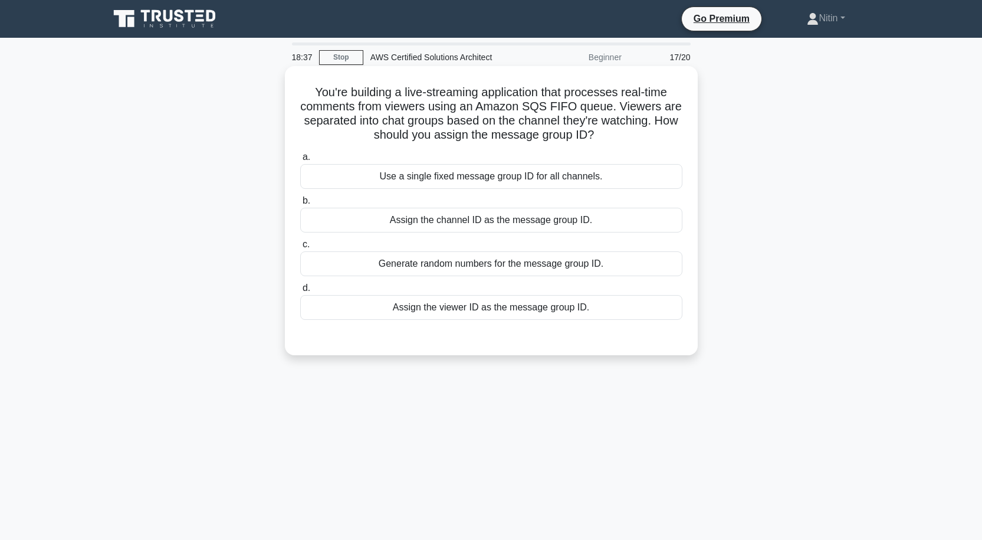
click at [579, 178] on div "Use a single fixed message group ID for all channels." at bounding box center [491, 176] width 382 height 25
click at [300, 161] on input "a. Use a single fixed message group ID for all channels." at bounding box center [300, 157] width 0 height 8
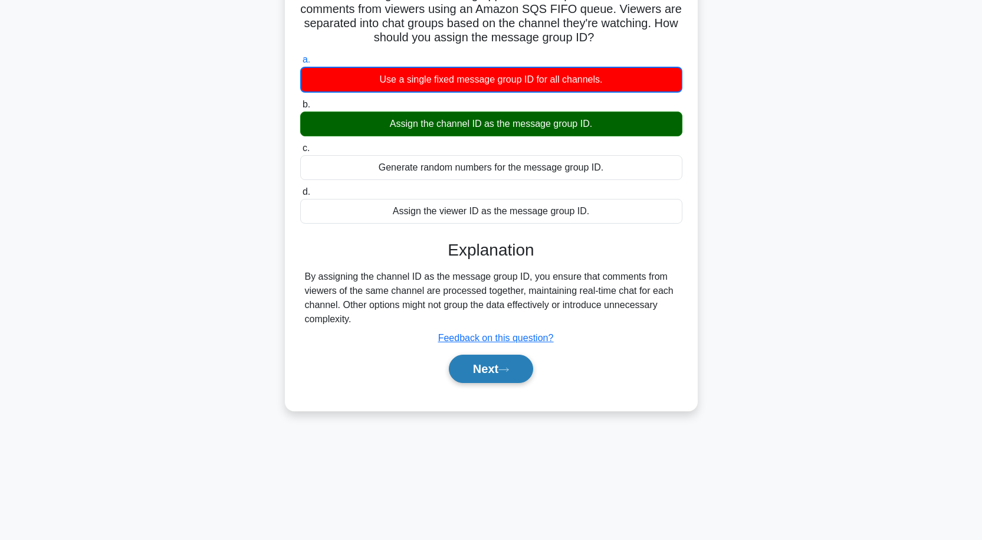
click at [508, 375] on button "Next" at bounding box center [491, 368] width 84 height 28
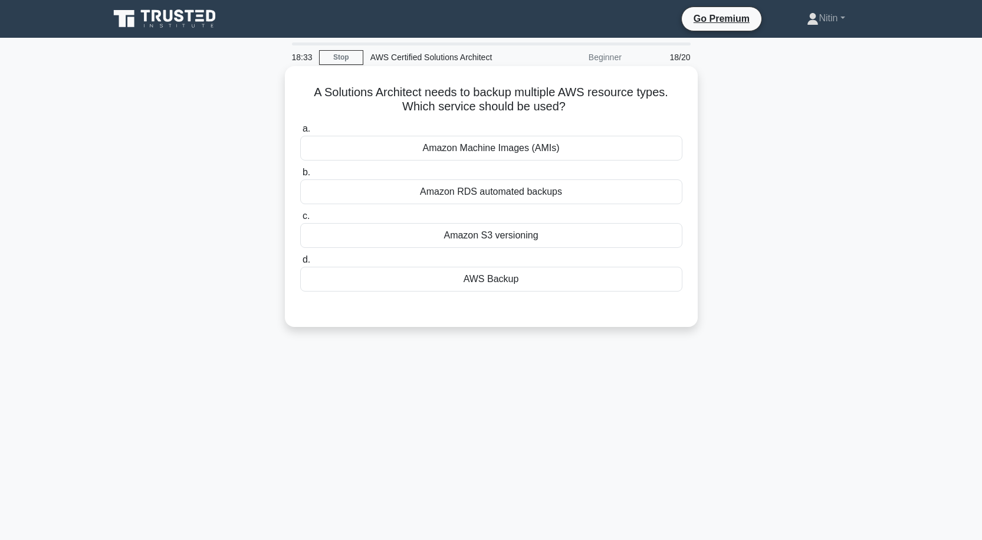
click at [557, 189] on div "Amazon RDS automated backups" at bounding box center [491, 191] width 382 height 25
click at [300, 176] on input "b. Amazon RDS automated backups" at bounding box center [300, 173] width 0 height 8
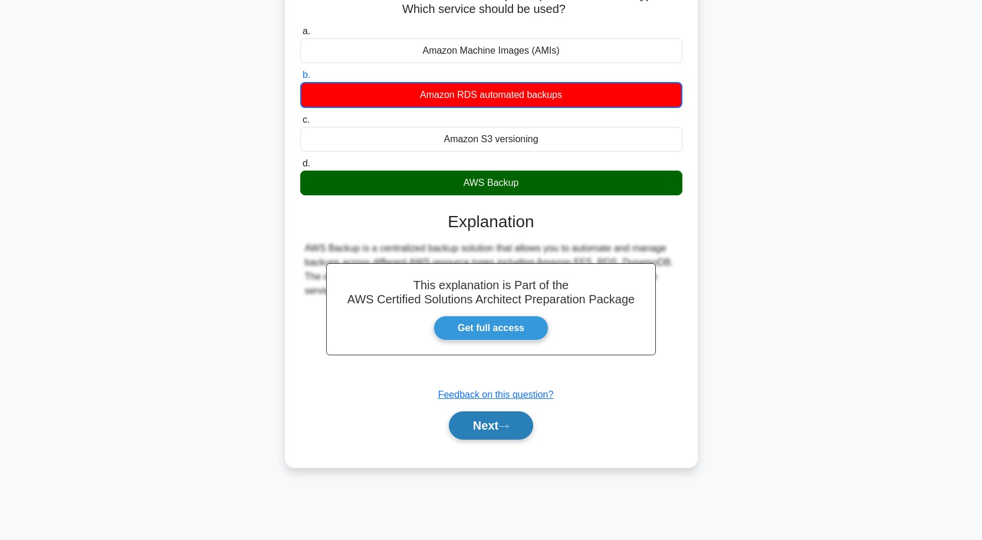
click at [498, 429] on button "Next" at bounding box center [491, 425] width 84 height 28
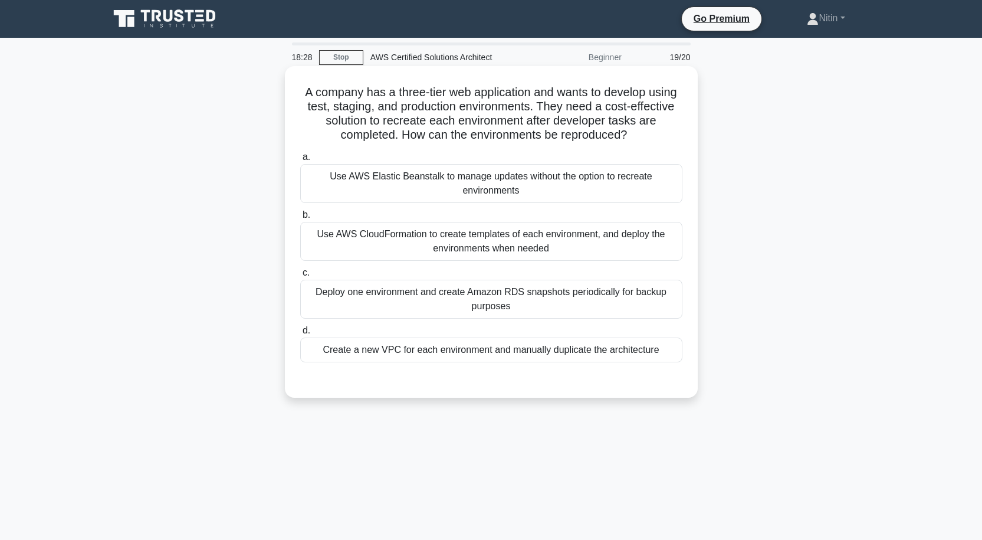
click at [518, 239] on div "Use AWS CloudFormation to create templates of each environment, and deploy the …" at bounding box center [491, 241] width 382 height 39
click at [300, 219] on input "b. Use AWS CloudFormation to create templates of each environment, and deploy t…" at bounding box center [300, 215] width 0 height 8
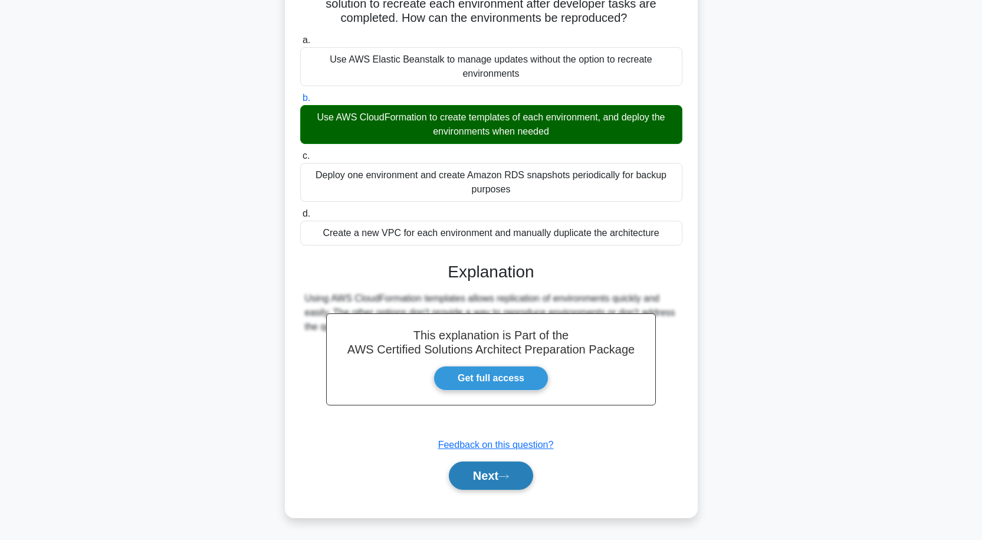
click at [474, 485] on button "Next" at bounding box center [491, 475] width 84 height 28
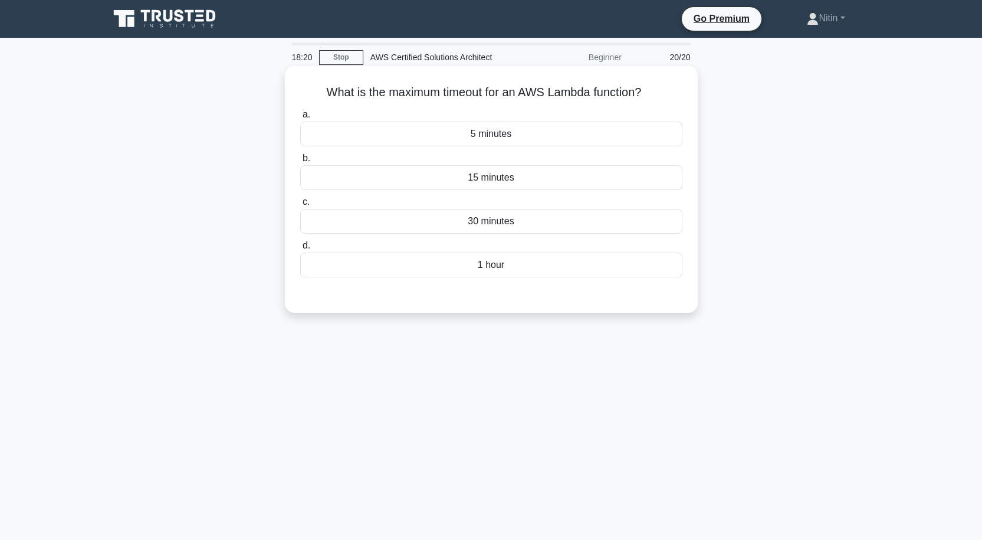
click at [501, 178] on div "15 minutes" at bounding box center [491, 177] width 382 height 25
click at [300, 162] on input "b. 15 minutes" at bounding box center [300, 159] width 0 height 8
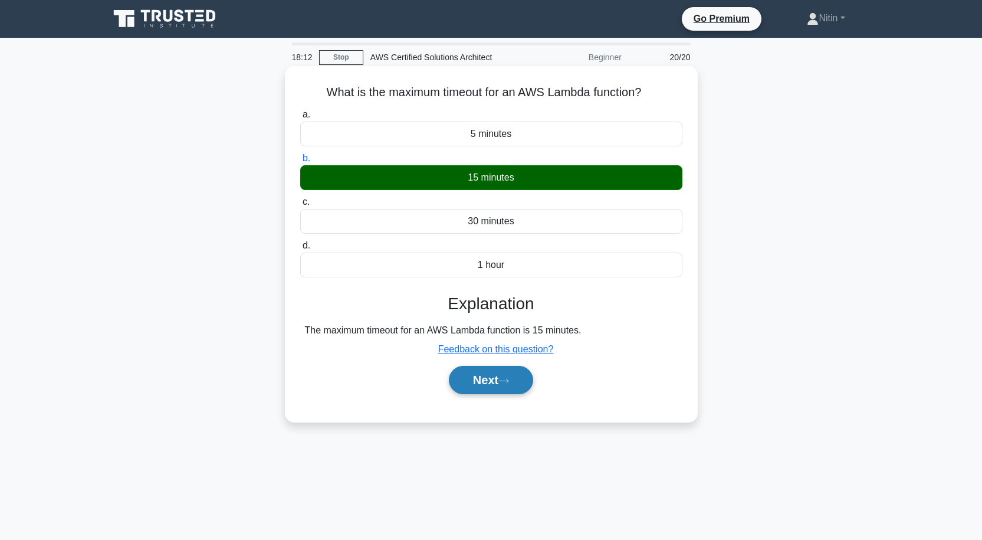
click at [483, 387] on button "Next" at bounding box center [491, 380] width 84 height 28
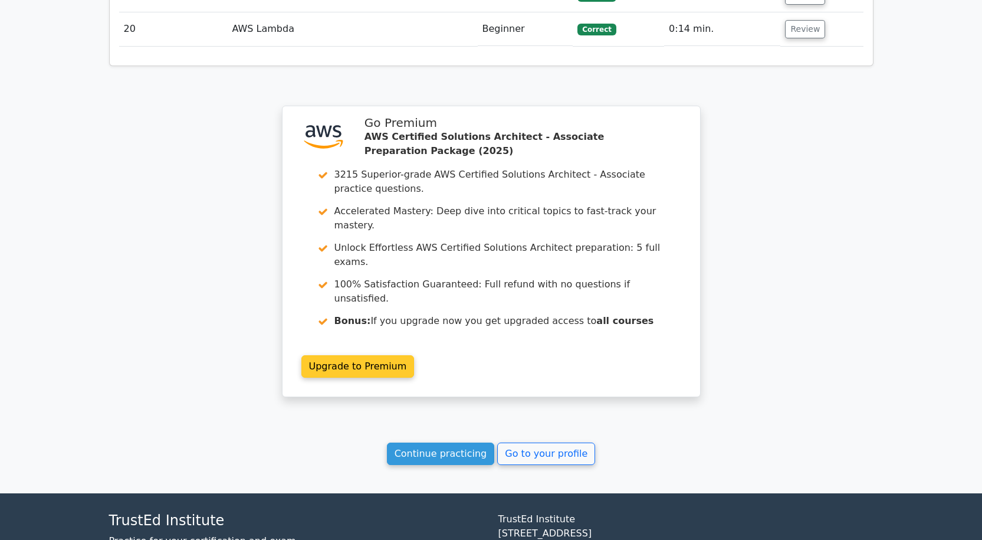
scroll to position [2252, 0]
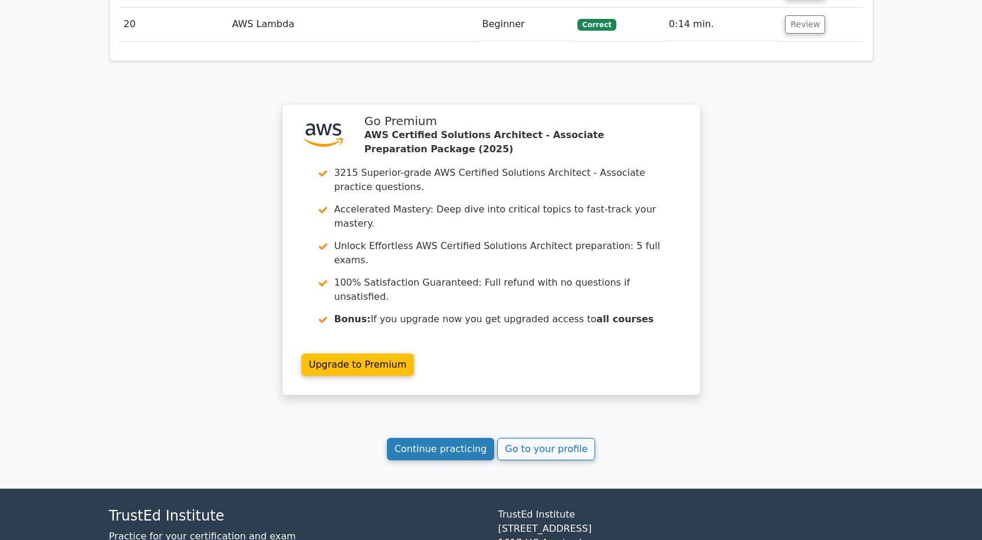
click at [462, 438] on link "Continue practicing" at bounding box center [441, 449] width 108 height 22
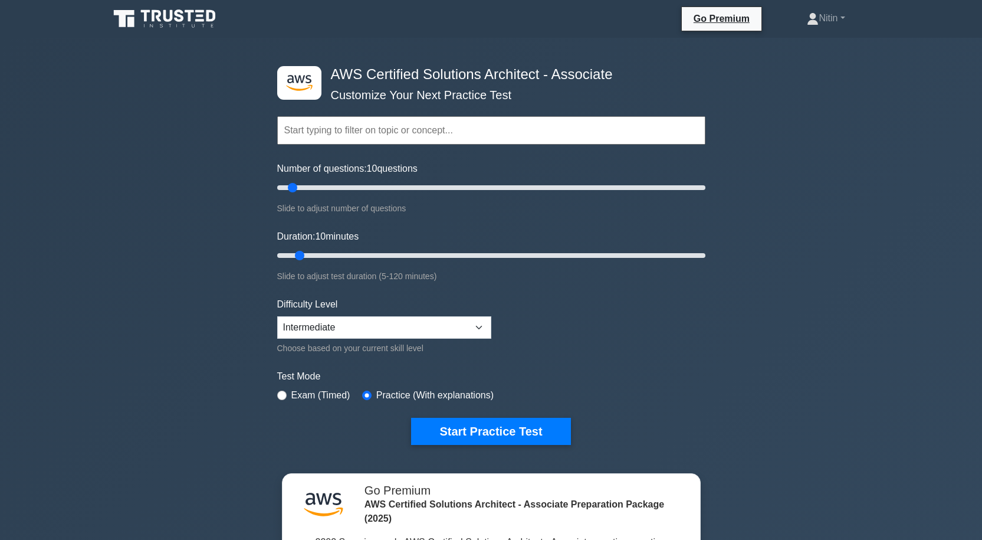
scroll to position [59, 0]
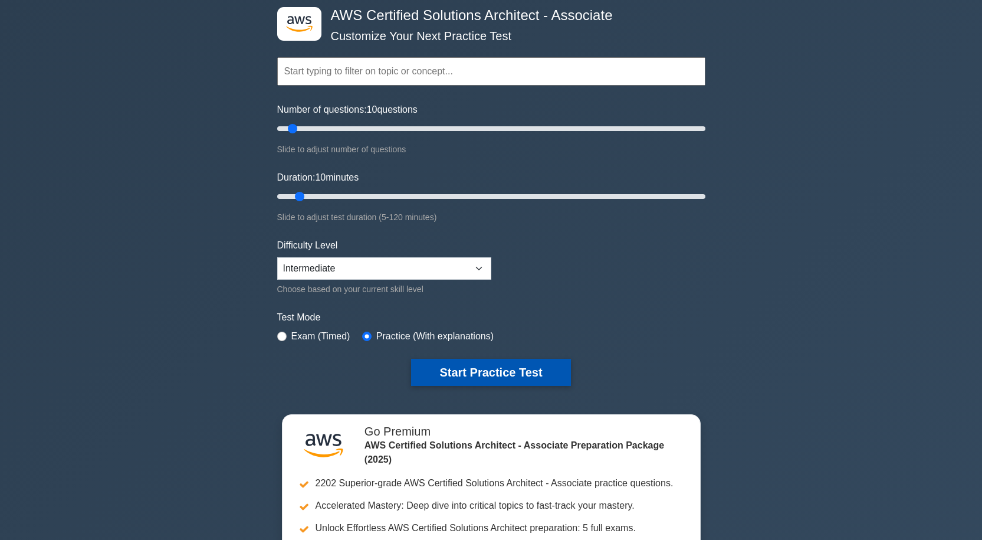
click at [455, 380] on button "Start Practice Test" at bounding box center [490, 372] width 159 height 27
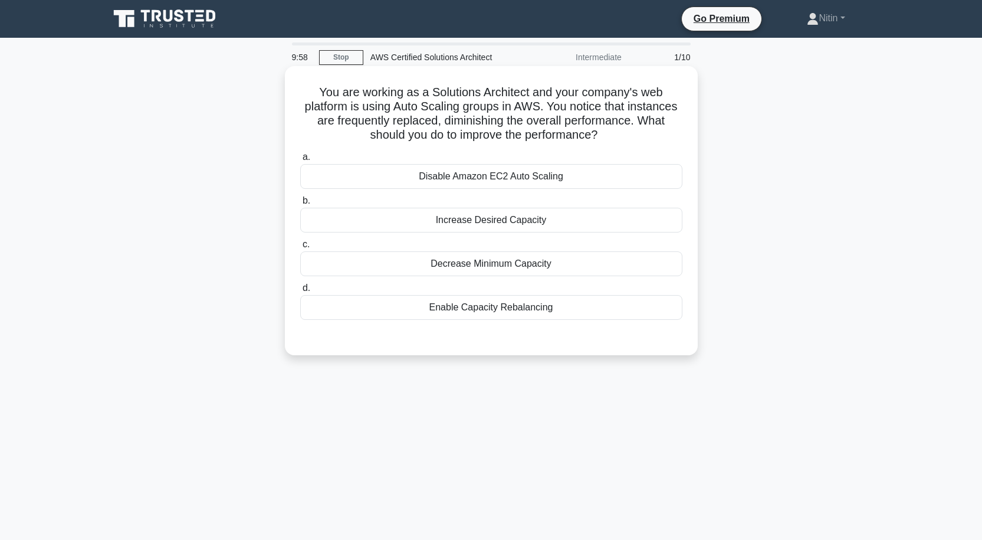
click at [538, 178] on div "Disable Amazon EC2 Auto Scaling" at bounding box center [491, 176] width 382 height 25
click at [300, 161] on input "a. Disable Amazon EC2 Auto Scaling" at bounding box center [300, 157] width 0 height 8
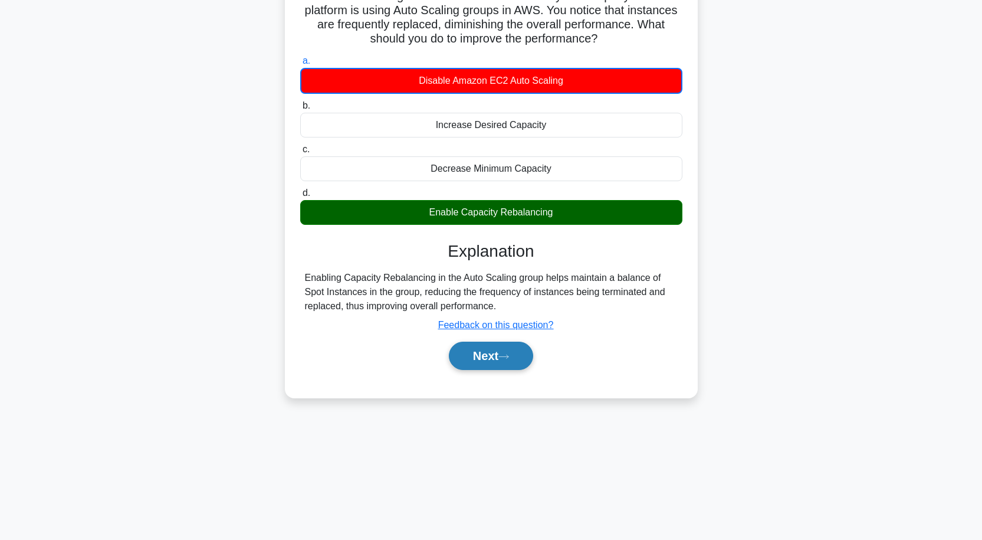
scroll to position [97, 0]
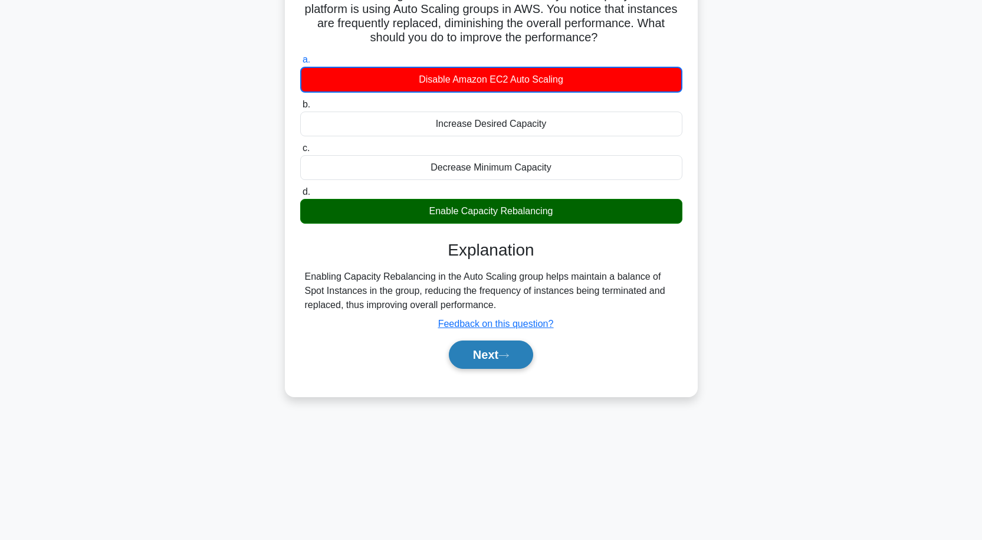
click at [478, 349] on button "Next" at bounding box center [491, 354] width 84 height 28
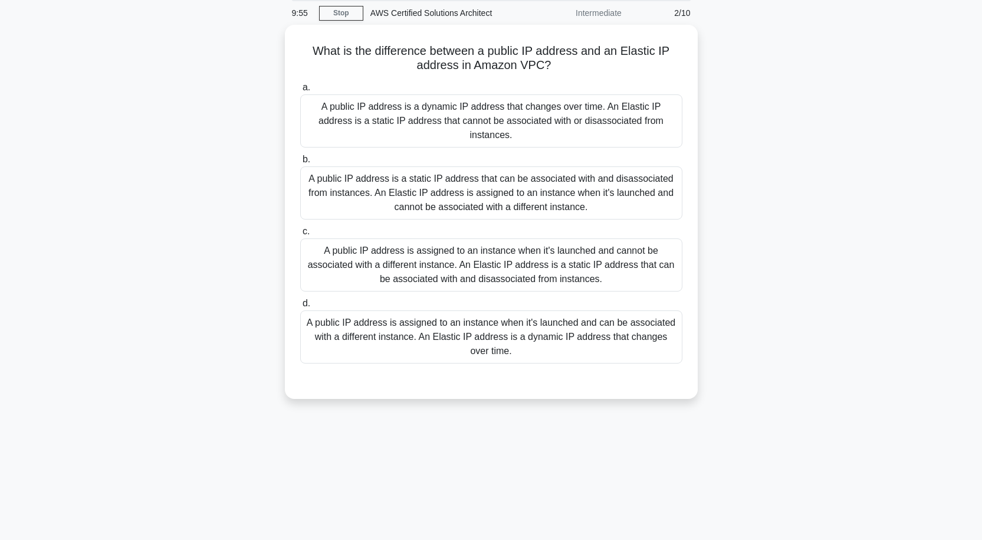
scroll to position [0, 0]
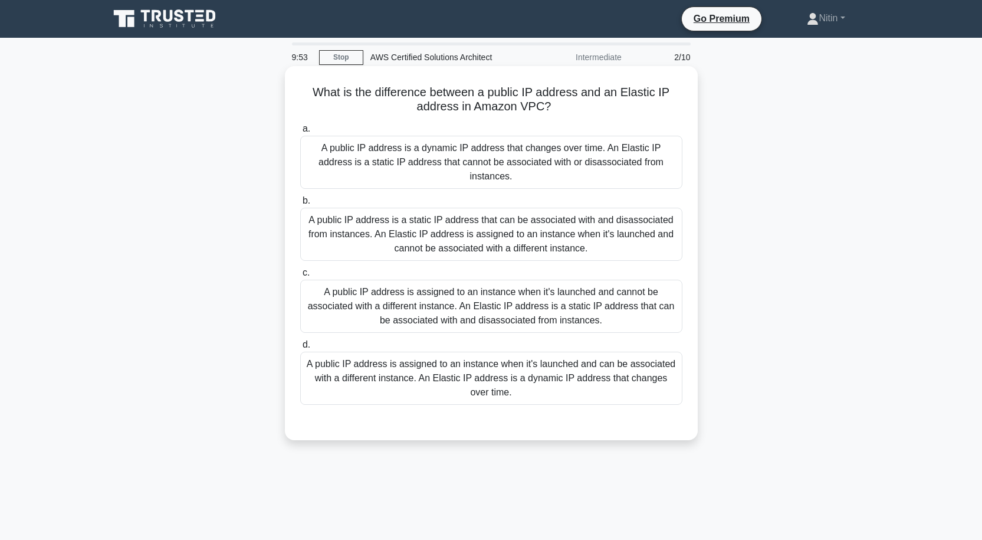
click at [470, 247] on div "A public IP address is a static IP address that can be associated with and disa…" at bounding box center [491, 234] width 382 height 53
click at [300, 205] on input "b. A public IP address is a static IP address that can be associated with and d…" at bounding box center [300, 201] width 0 height 8
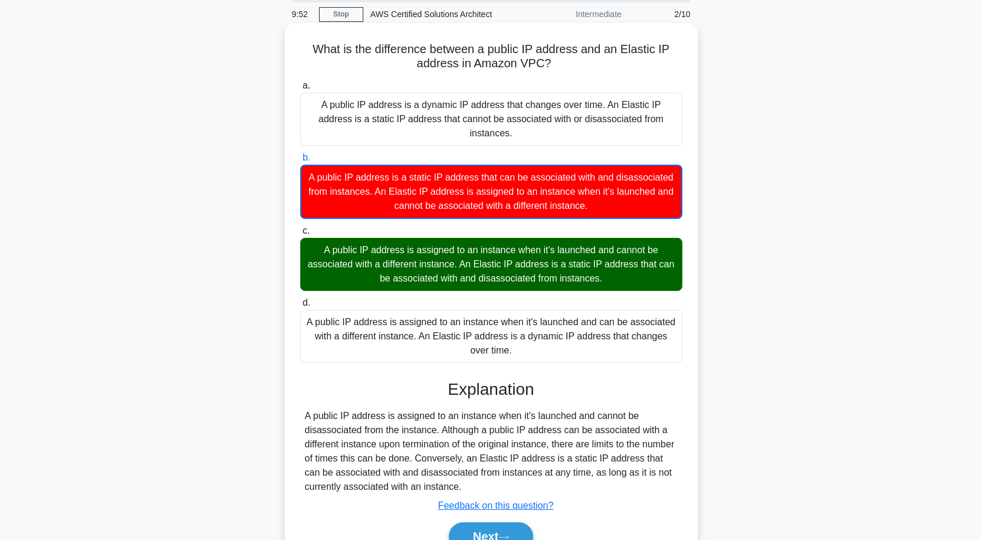
scroll to position [97, 0]
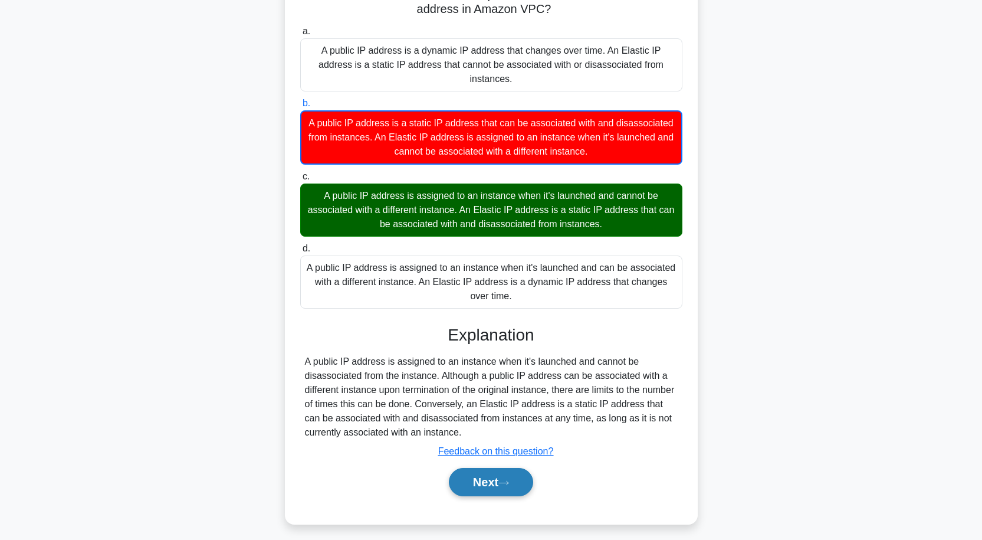
click at [482, 468] on button "Next" at bounding box center [491, 482] width 84 height 28
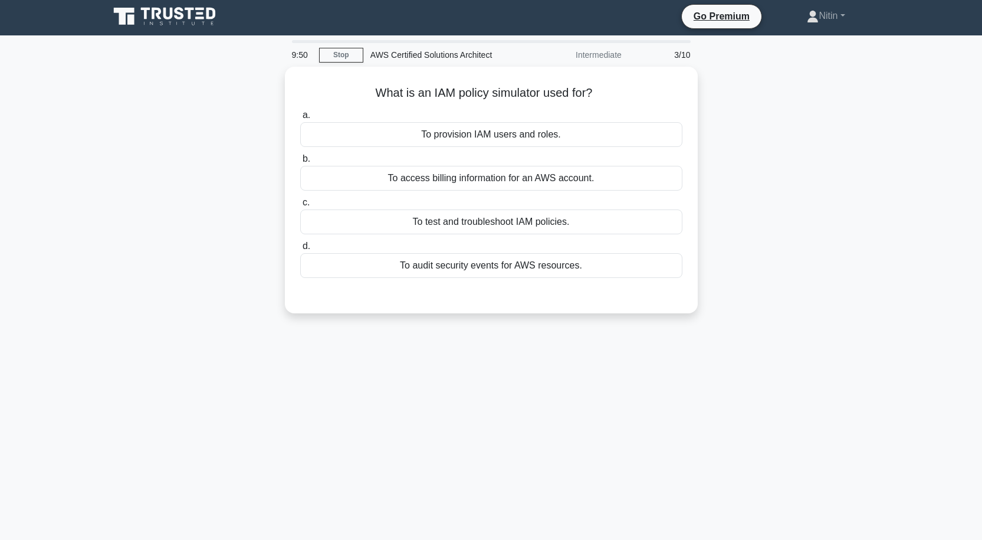
scroll to position [0, 0]
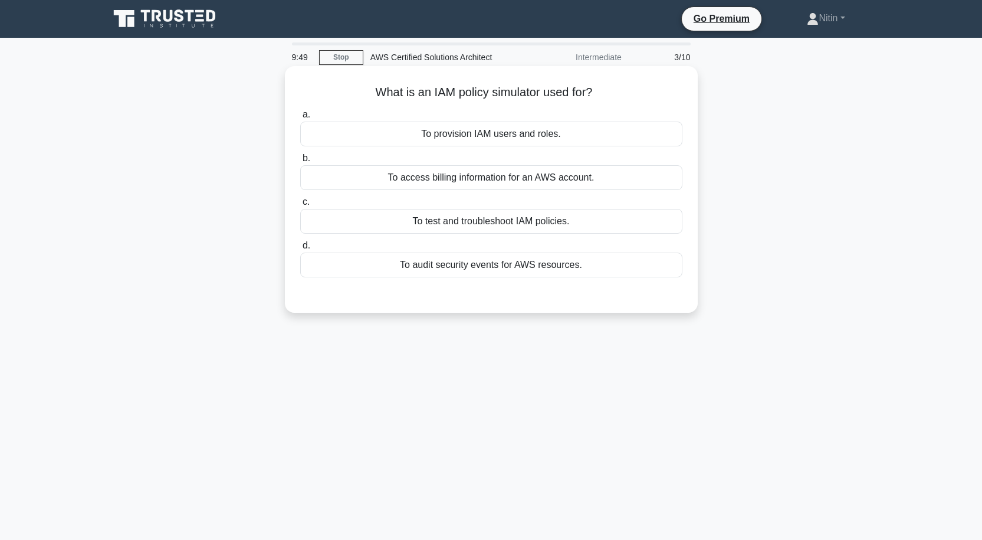
click at [543, 180] on div "To access billing information for an AWS account." at bounding box center [491, 177] width 382 height 25
click at [300, 162] on input "b. To access billing information for an AWS account." at bounding box center [300, 159] width 0 height 8
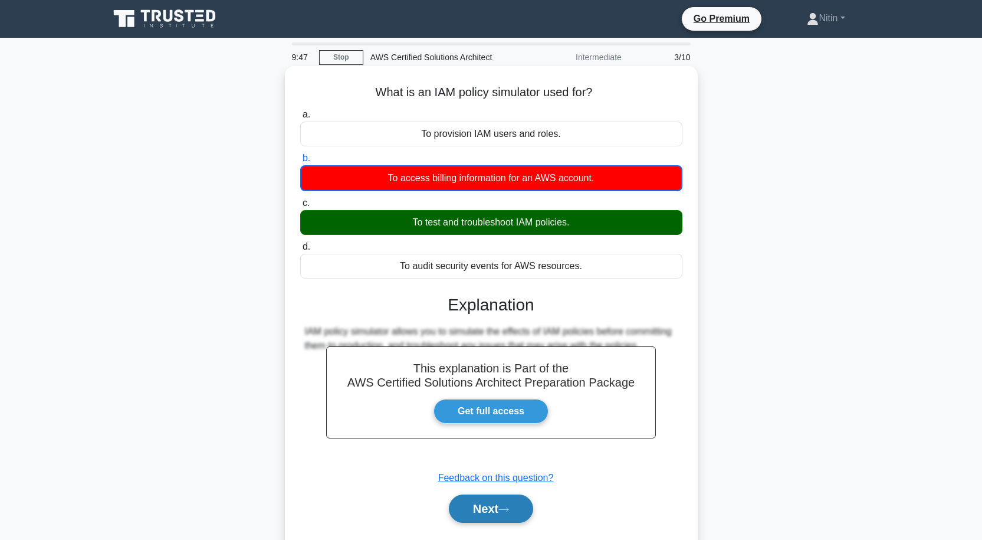
click at [491, 507] on button "Next" at bounding box center [491, 508] width 84 height 28
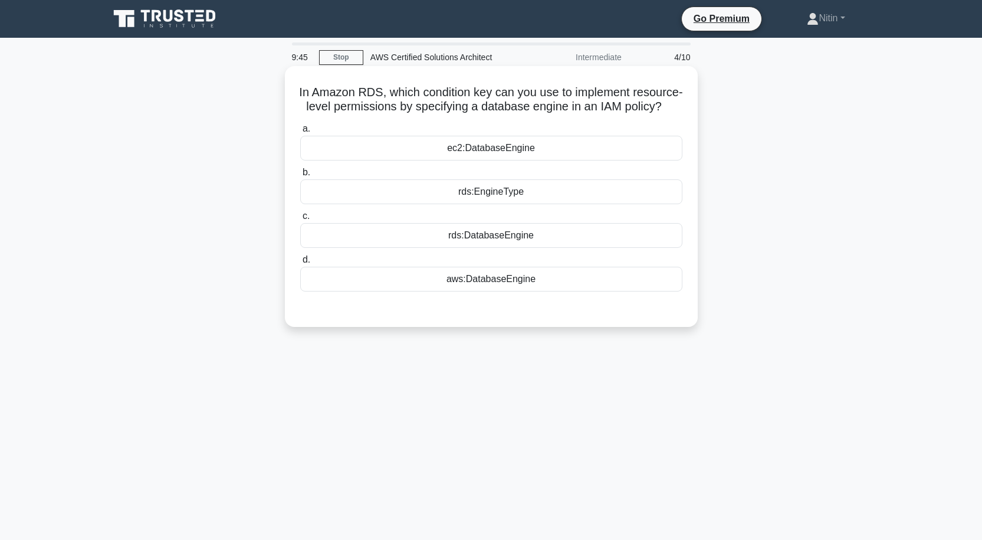
click at [518, 160] on div "ec2:DatabaseEngine" at bounding box center [491, 148] width 382 height 25
click at [300, 133] on input "a. ec2:DatabaseEngine" at bounding box center [300, 129] width 0 height 8
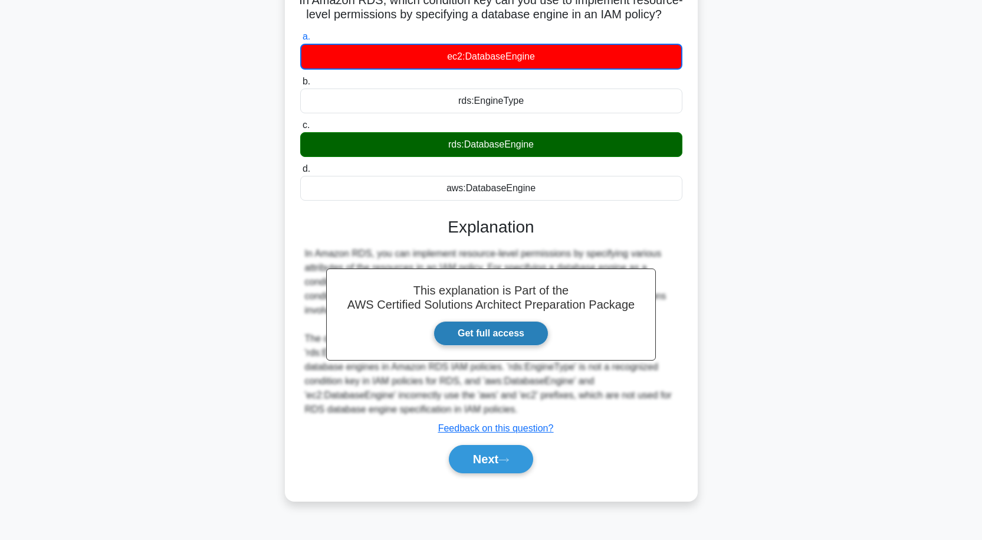
scroll to position [97, 0]
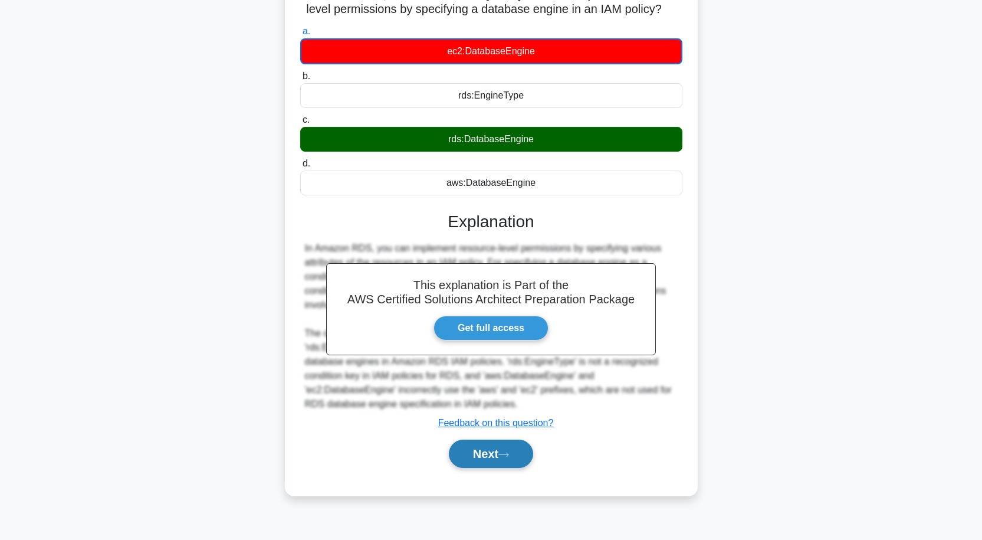
click at [511, 459] on button "Next" at bounding box center [491, 453] width 84 height 28
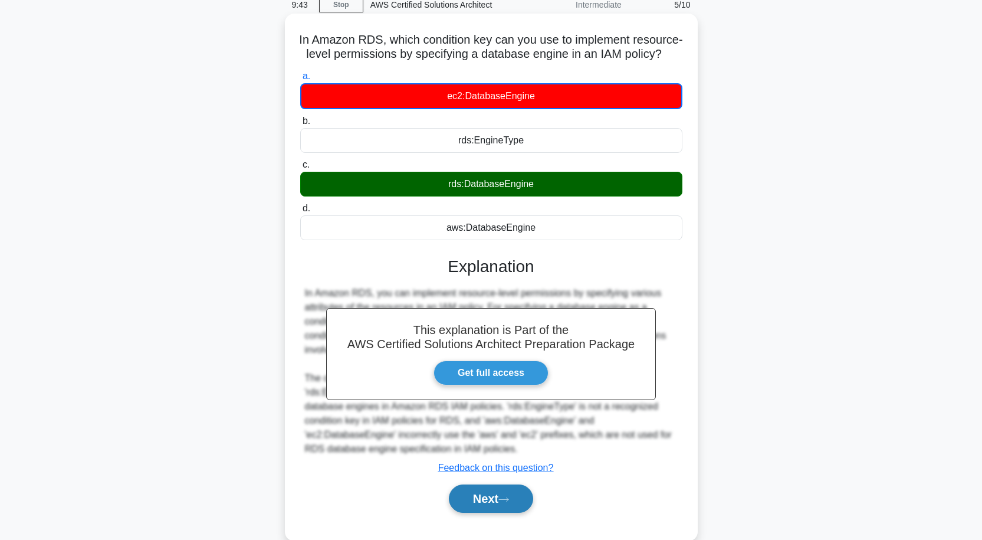
scroll to position [0, 0]
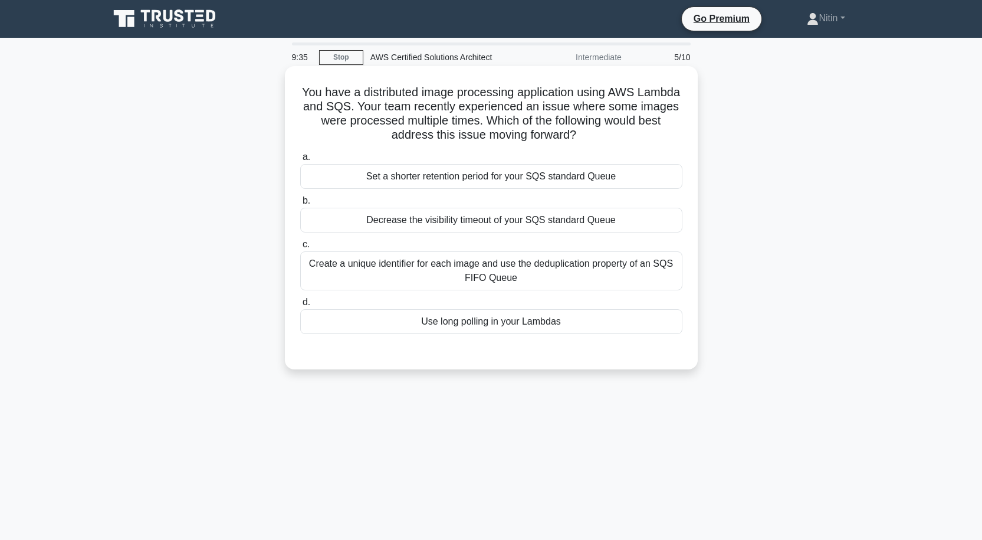
click at [467, 271] on div "Create a unique identifier for each image and use the deduplication property of…" at bounding box center [491, 270] width 382 height 39
click at [300, 248] on input "c. Create a unique identifier for each image and use the deduplication property…" at bounding box center [300, 245] width 0 height 8
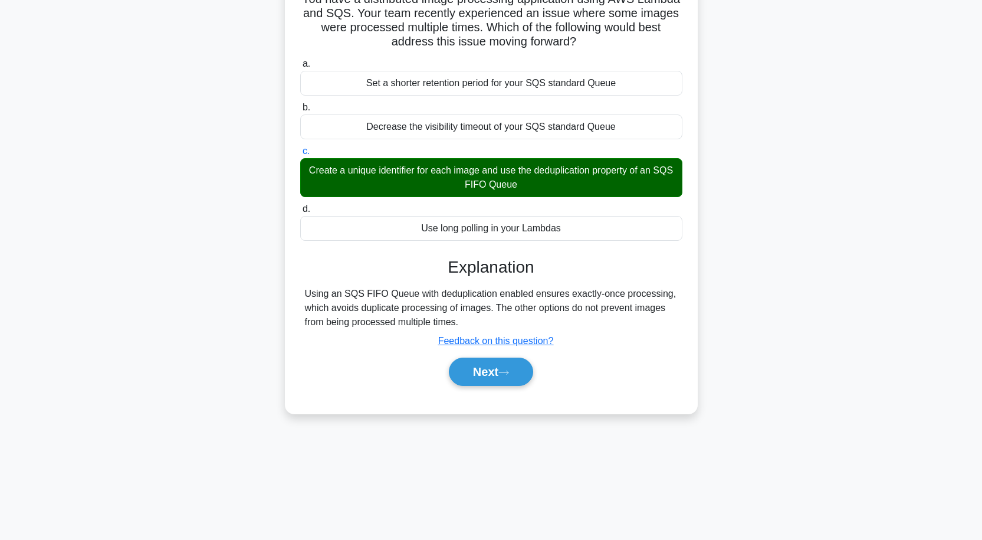
scroll to position [97, 0]
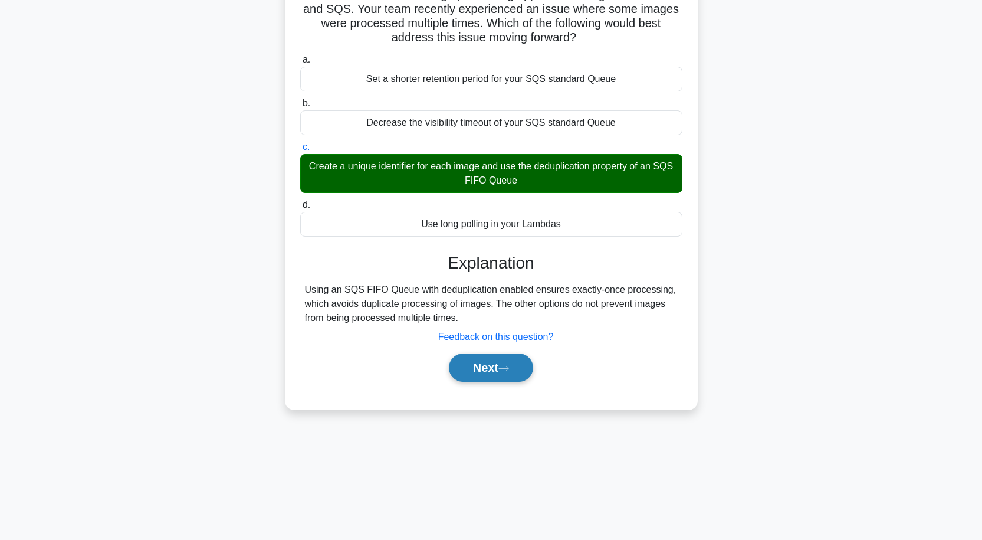
click at [503, 359] on button "Next" at bounding box center [491, 367] width 84 height 28
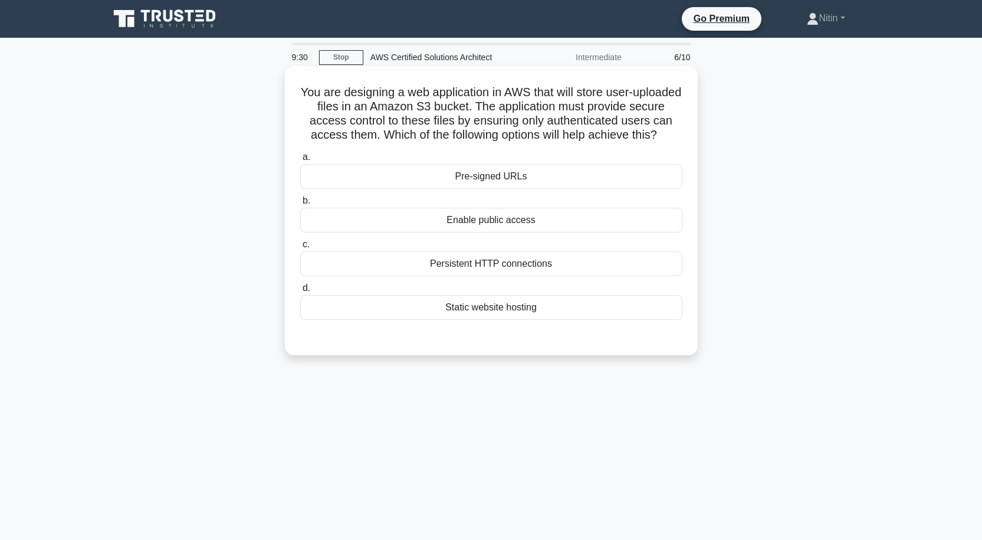
click at [507, 276] on div "Persistent HTTP connections" at bounding box center [491, 263] width 382 height 25
click at [300, 248] on input "c. Persistent HTTP connections" at bounding box center [300, 245] width 0 height 8
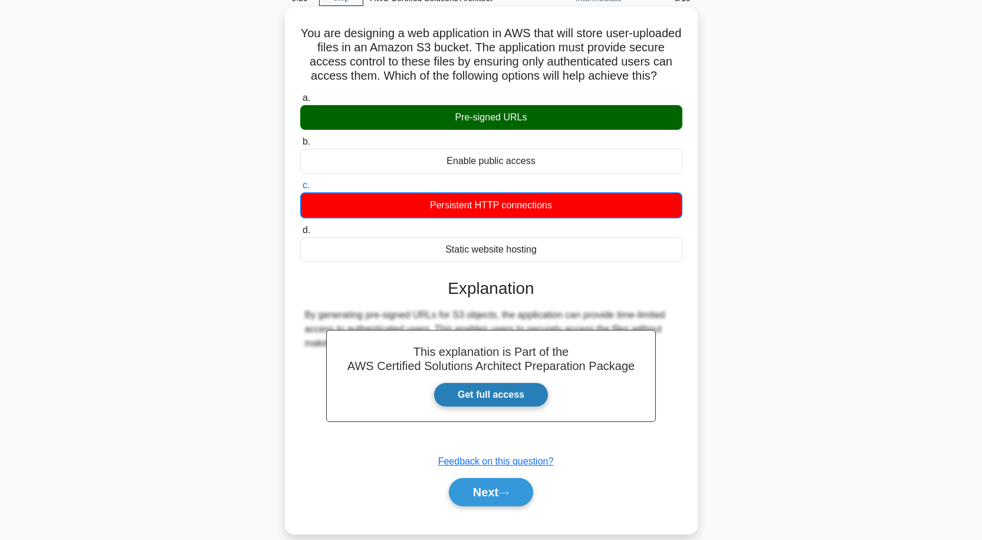
scroll to position [97, 0]
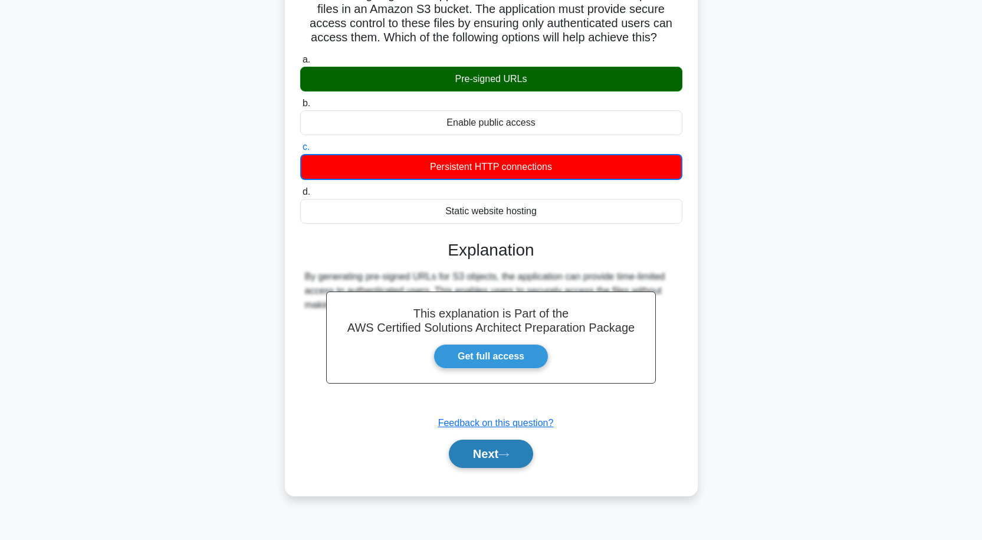
click at [492, 468] on button "Next" at bounding box center [491, 453] width 84 height 28
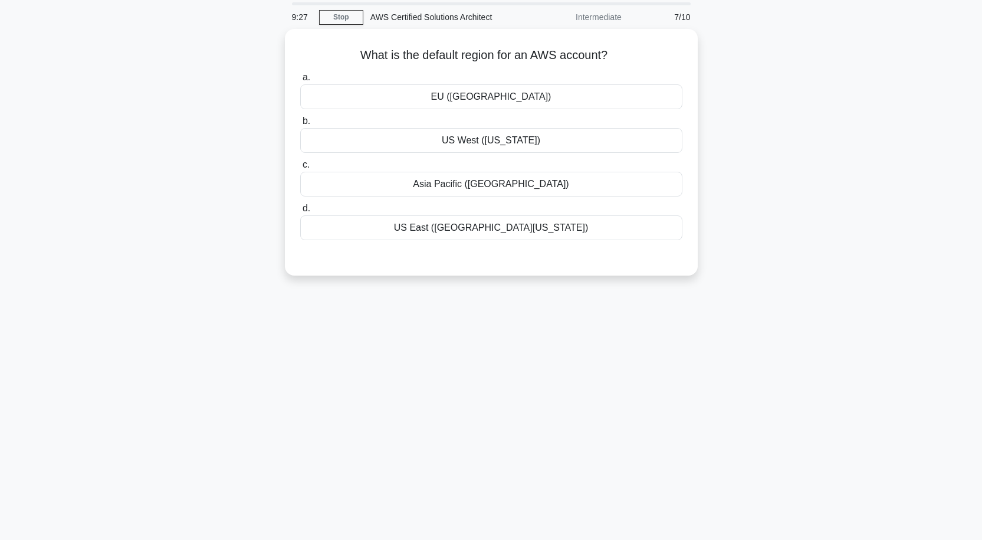
scroll to position [0, 0]
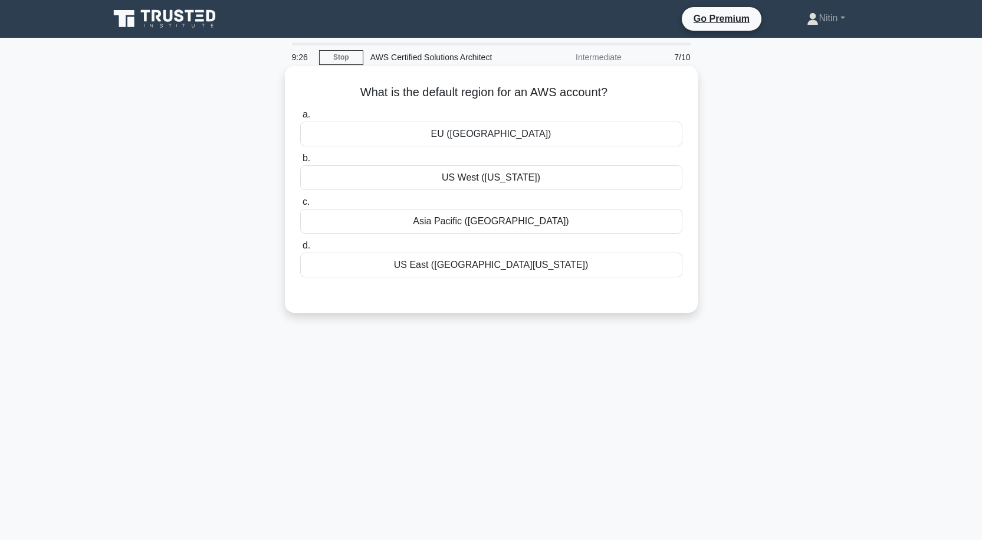
click at [515, 221] on div "Asia Pacific (Tokyo)" at bounding box center [491, 221] width 382 height 25
click at [300, 206] on input "c. Asia Pacific (Tokyo)" at bounding box center [300, 202] width 0 height 8
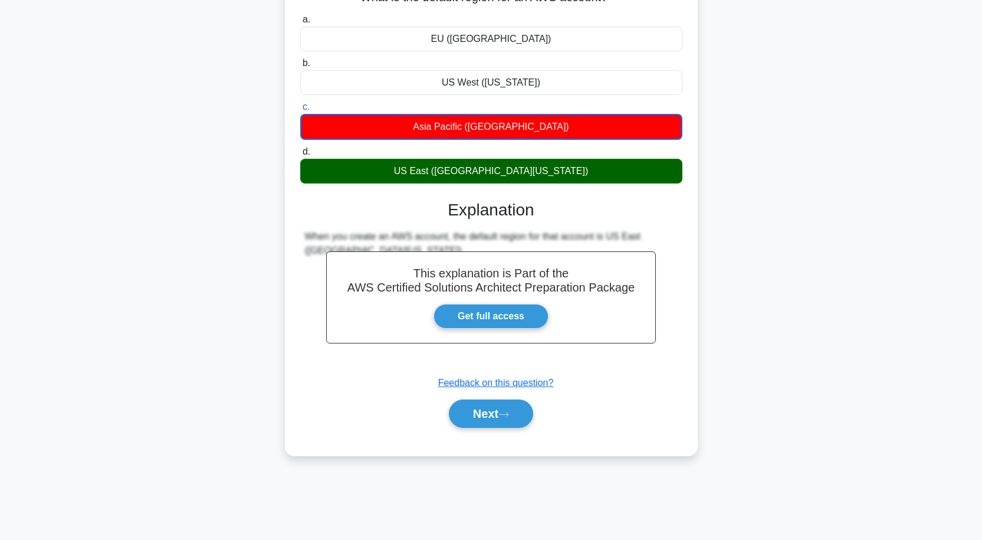
scroll to position [97, 0]
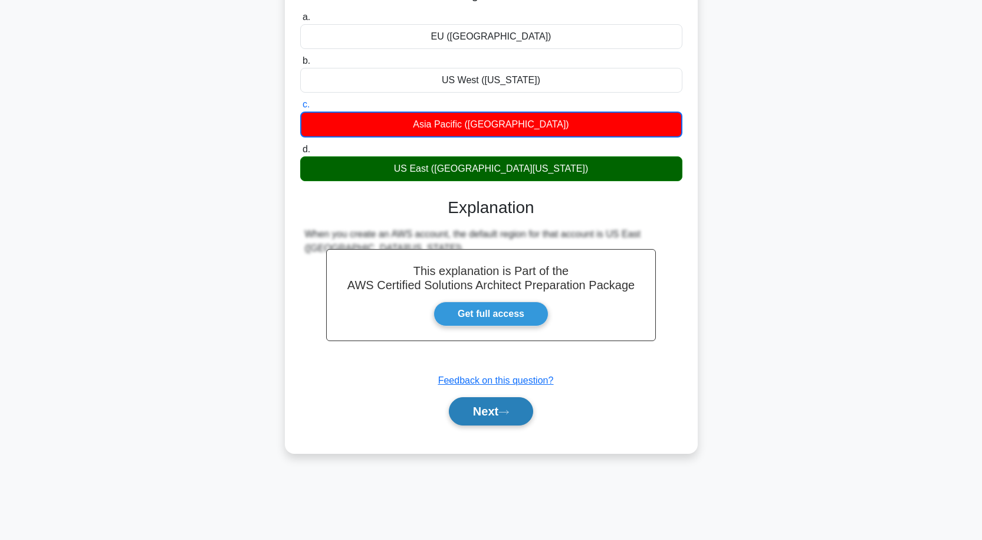
click at [496, 415] on button "Next" at bounding box center [491, 411] width 84 height 28
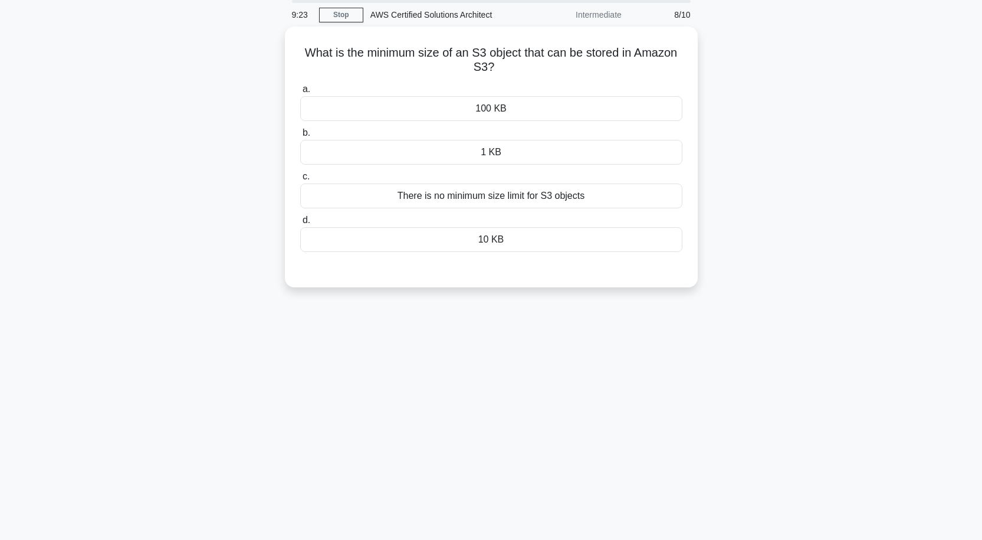
scroll to position [0, 0]
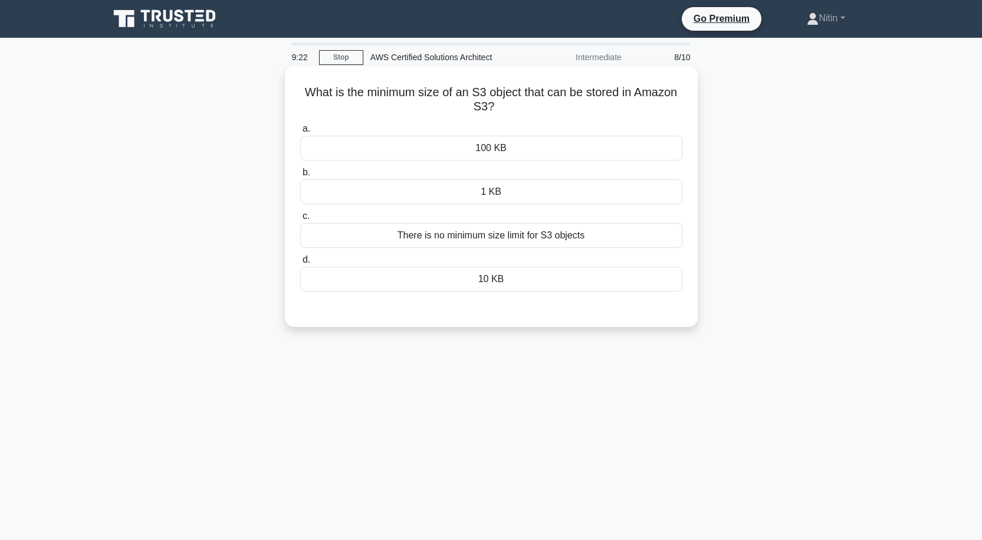
click at [485, 239] on div "There is no minimum size limit for S3 objects" at bounding box center [491, 235] width 382 height 25
click at [300, 220] on input "c. There is no minimum size limit for S3 objects" at bounding box center [300, 216] width 0 height 8
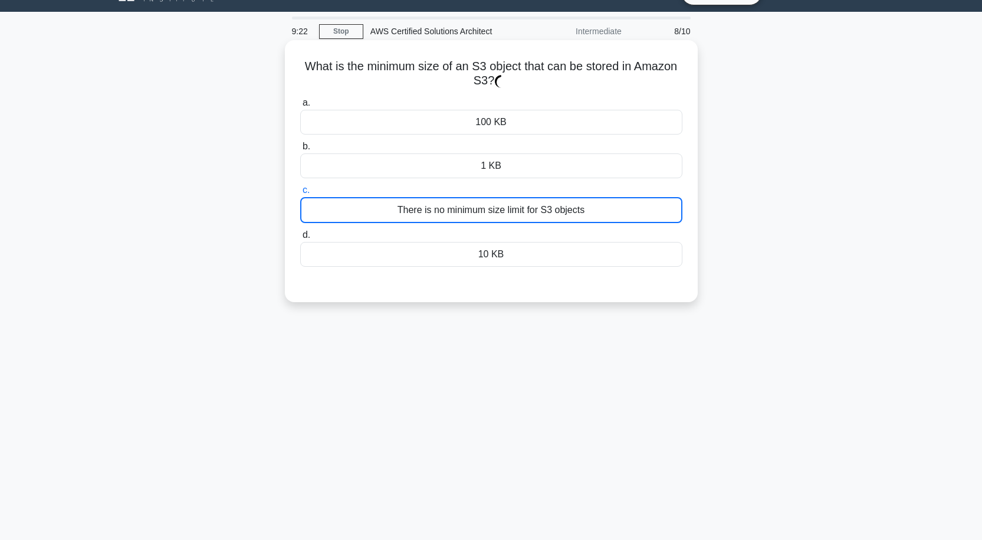
scroll to position [97, 0]
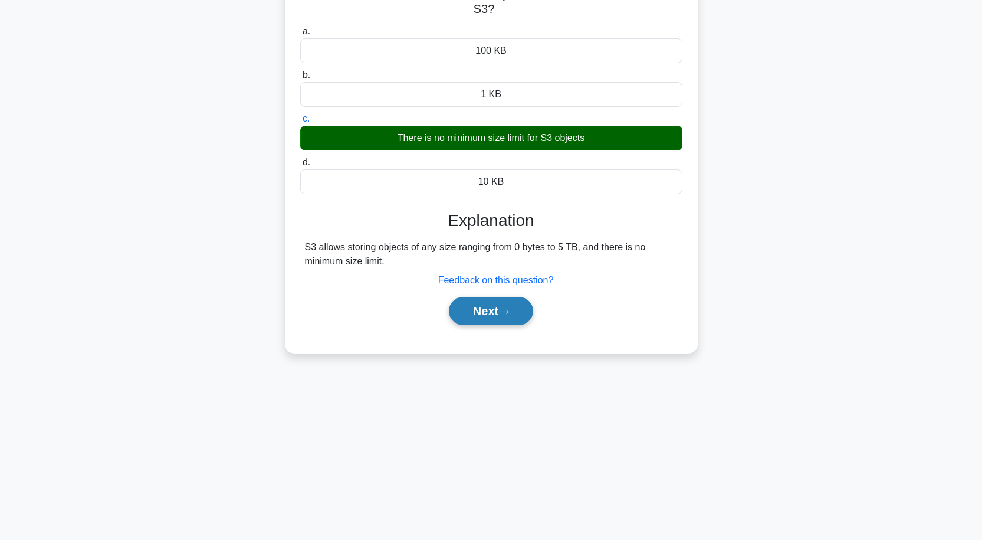
click at [468, 306] on button "Next" at bounding box center [491, 311] width 84 height 28
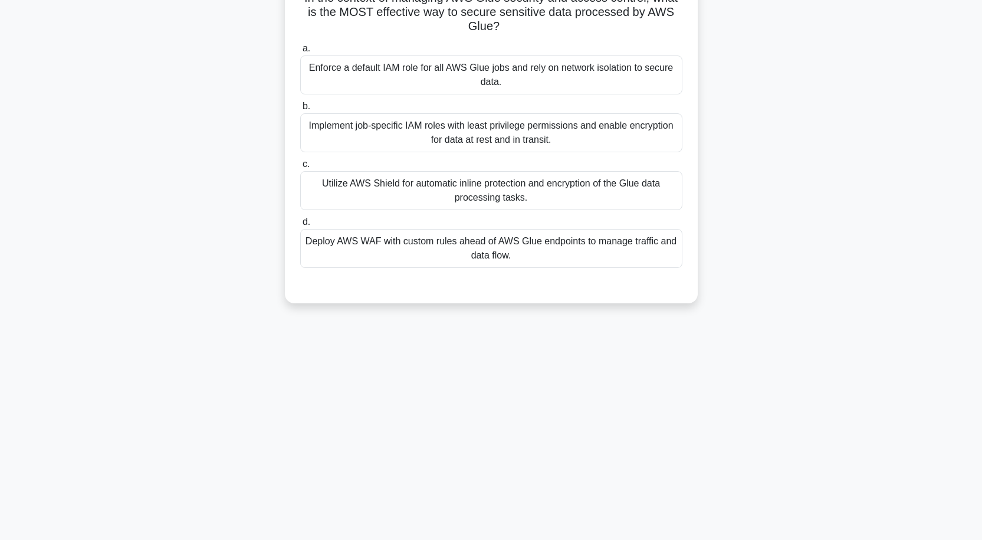
scroll to position [0, 0]
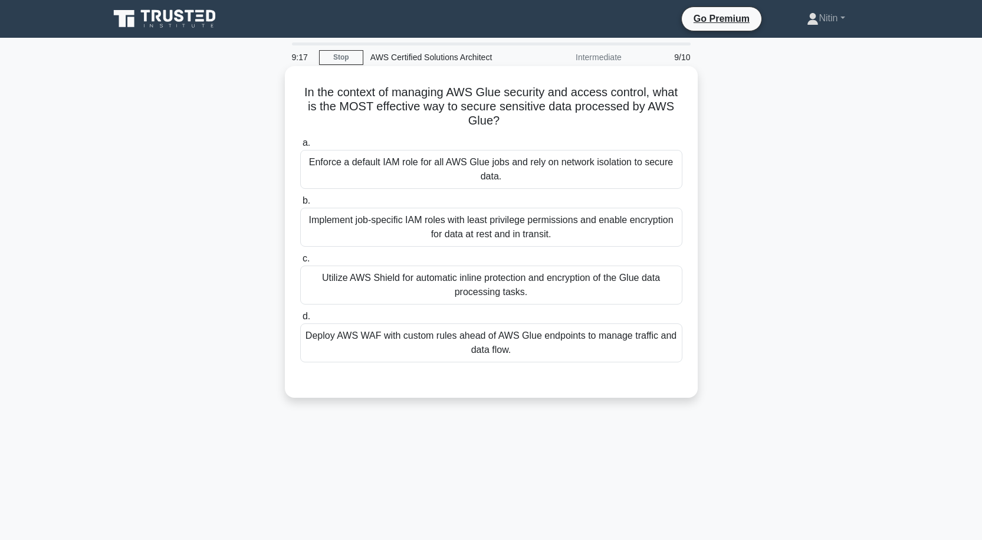
click at [479, 231] on div "Implement job-specific IAM roles with least privilege permissions and enable en…" at bounding box center [491, 227] width 382 height 39
click at [300, 205] on input "b. Implement job-specific IAM roles with least privilege permissions and enable…" at bounding box center [300, 201] width 0 height 8
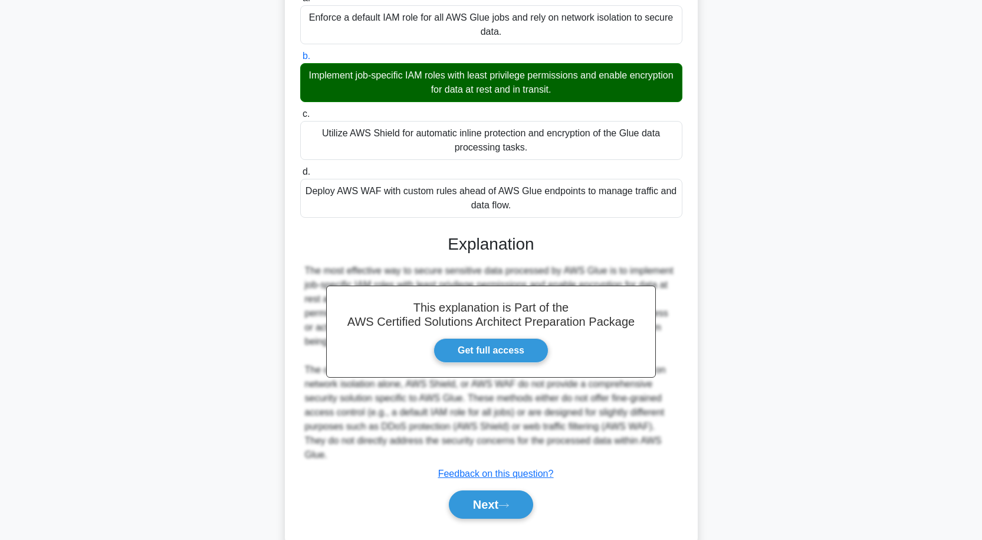
scroll to position [160, 0]
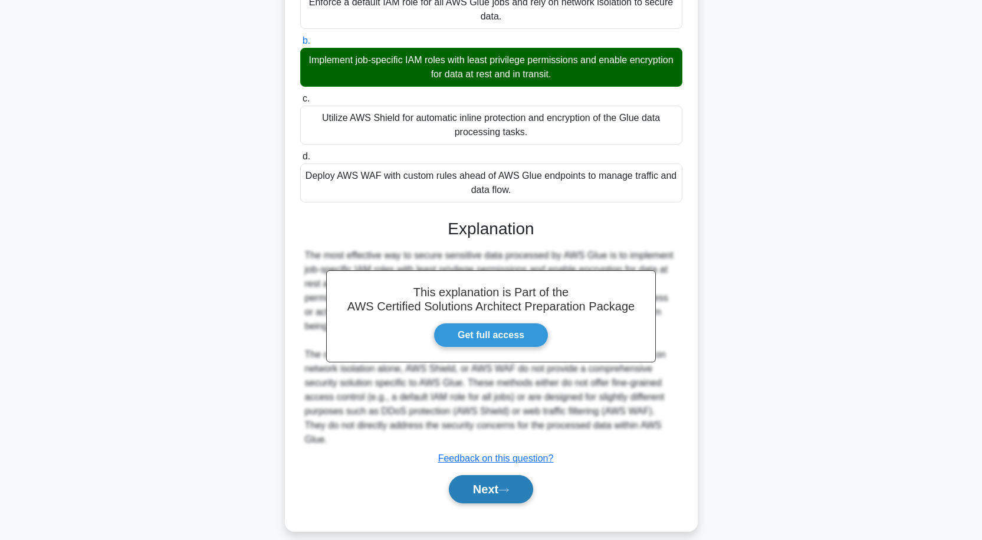
click at [467, 475] on button "Next" at bounding box center [491, 489] width 84 height 28
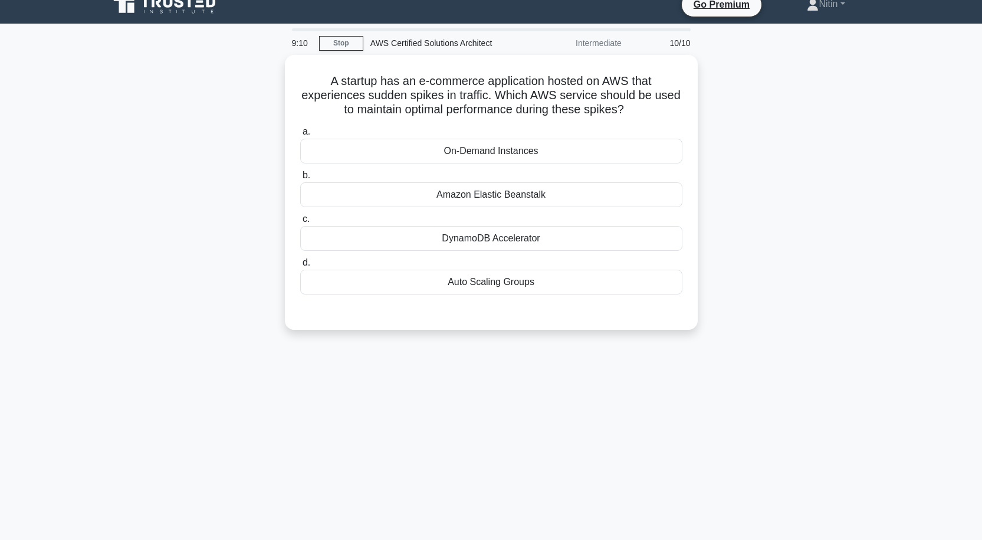
scroll to position [0, 0]
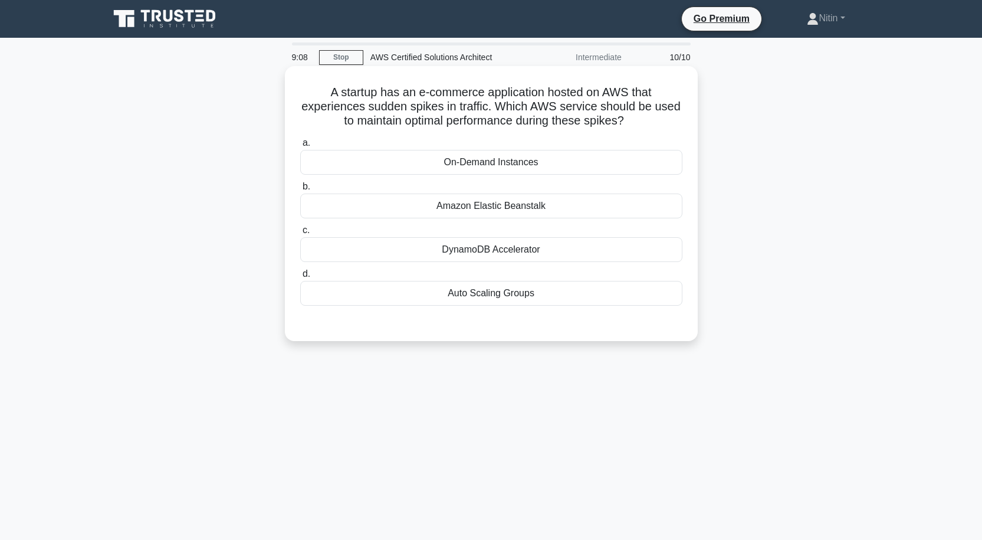
click at [532, 208] on div "Amazon Elastic Beanstalk" at bounding box center [491, 205] width 382 height 25
click at [300, 190] on input "b. Amazon Elastic Beanstalk" at bounding box center [300, 187] width 0 height 8
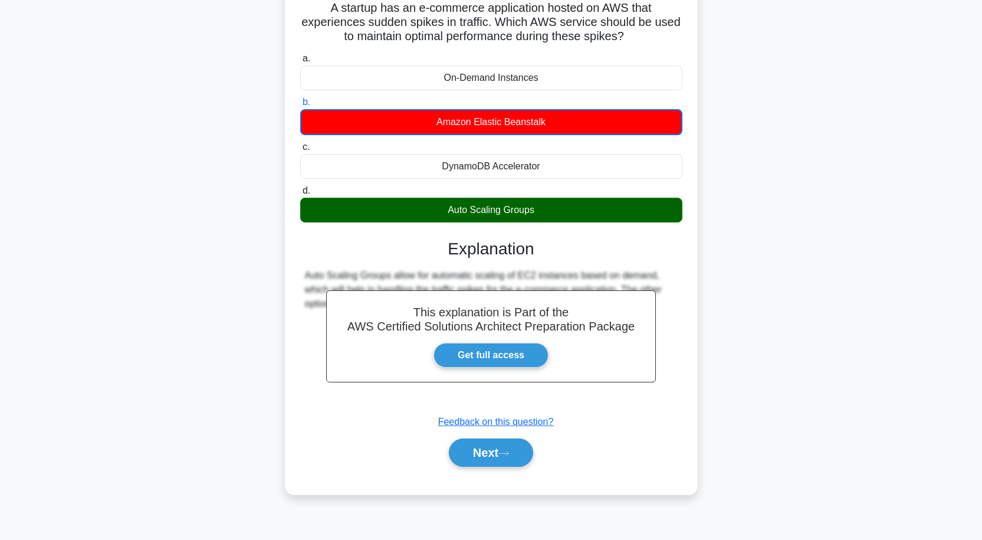
scroll to position [97, 0]
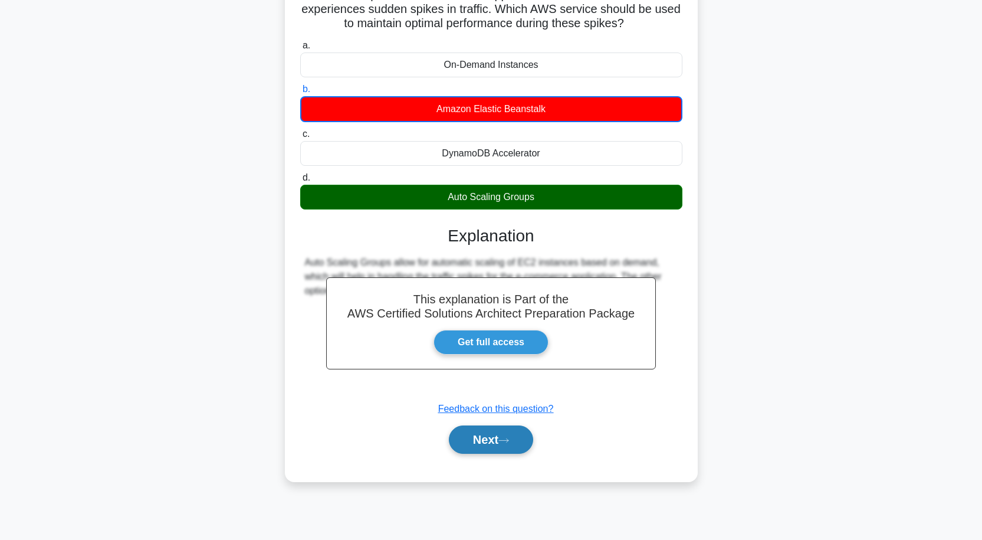
click at [507, 439] on icon at bounding box center [503, 440] width 11 height 6
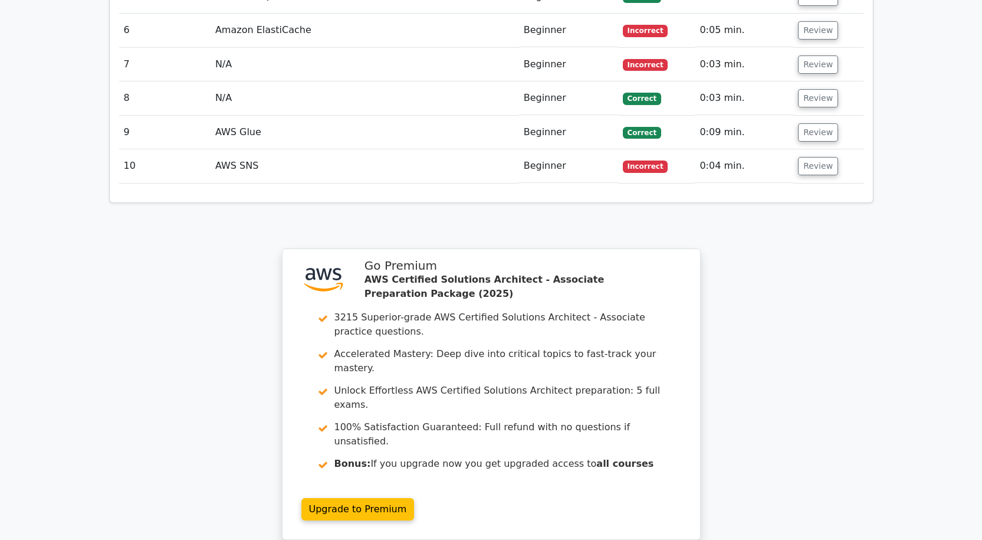
scroll to position [1753, 0]
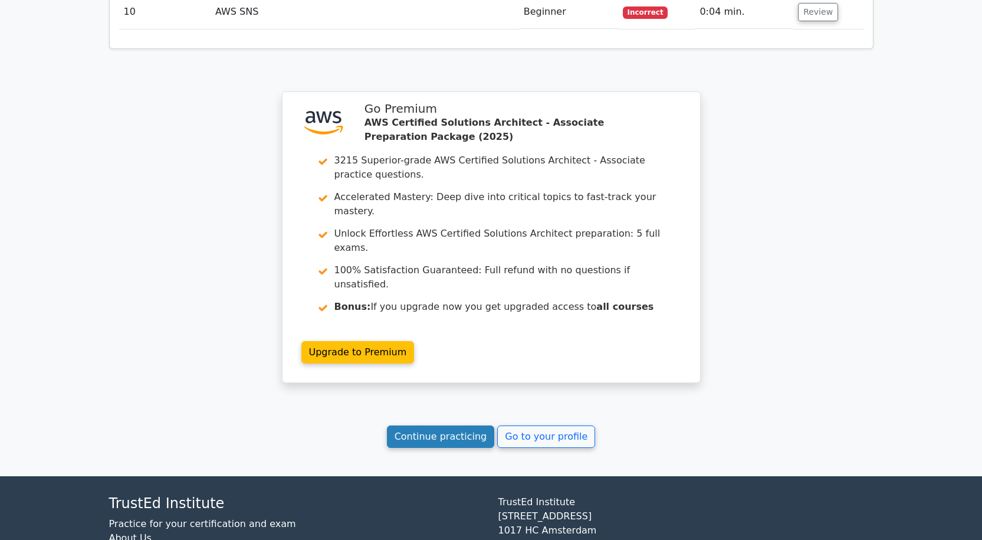
click at [478, 425] on link "Continue practicing" at bounding box center [441, 436] width 108 height 22
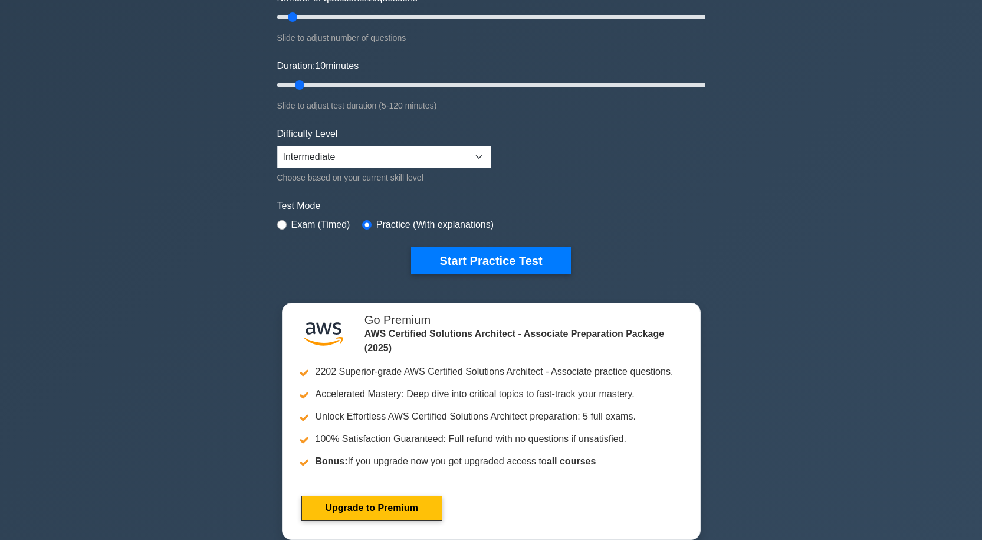
scroll to position [472, 0]
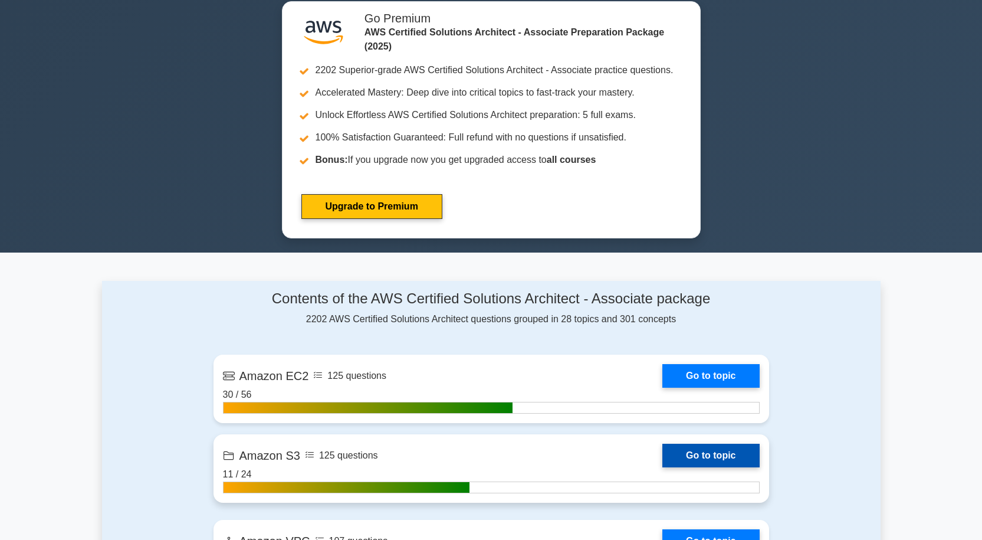
click at [714, 458] on link "Go to topic" at bounding box center [710, 456] width 97 height 24
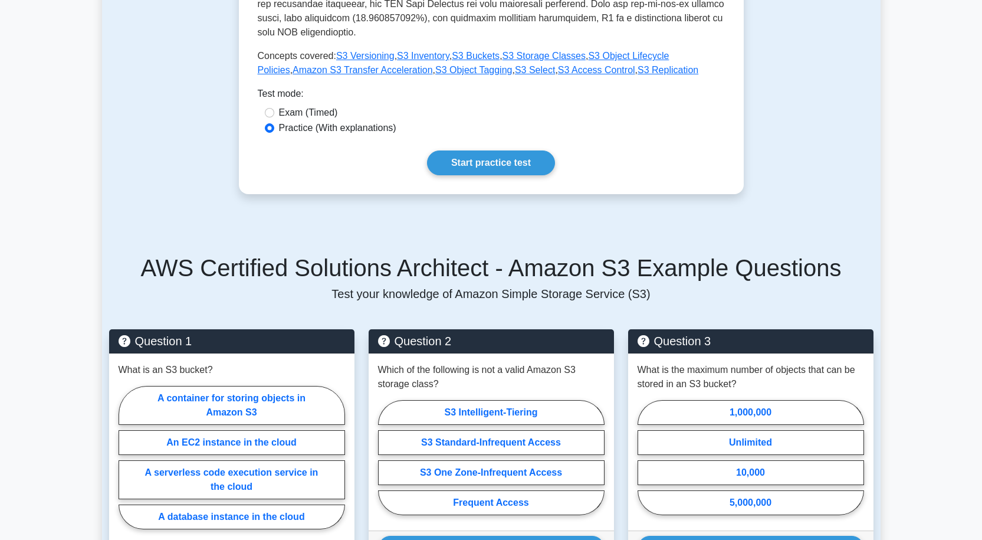
scroll to position [460, 0]
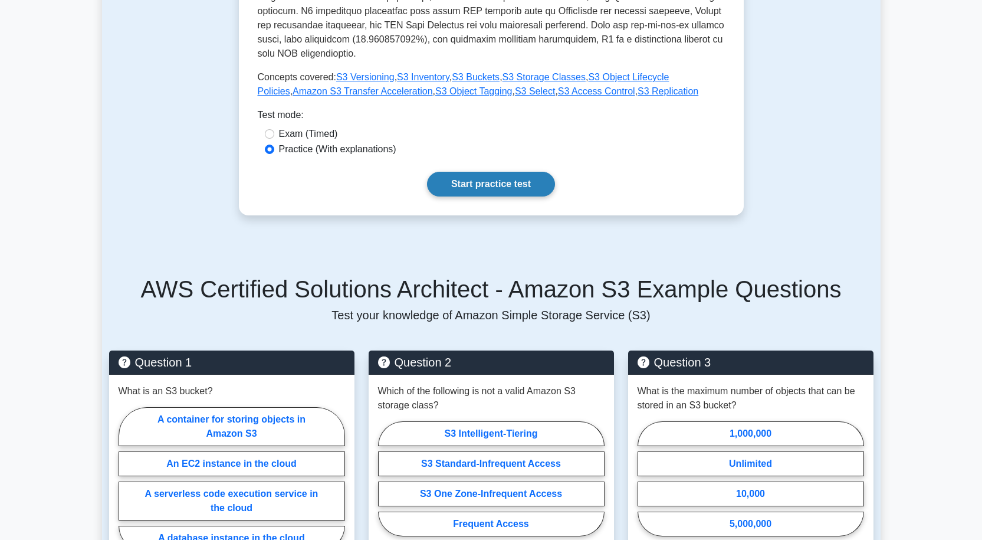
click at [499, 172] on link "Start practice test" at bounding box center [491, 184] width 128 height 25
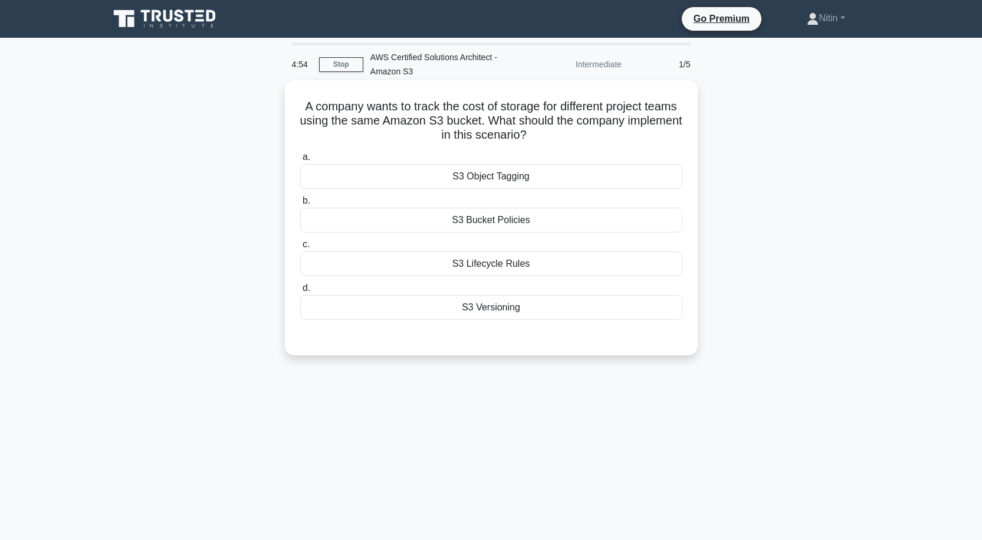
click at [494, 184] on div "S3 Object Tagging" at bounding box center [491, 176] width 382 height 25
click at [300, 161] on input "a. S3 Object Tagging" at bounding box center [300, 157] width 0 height 8
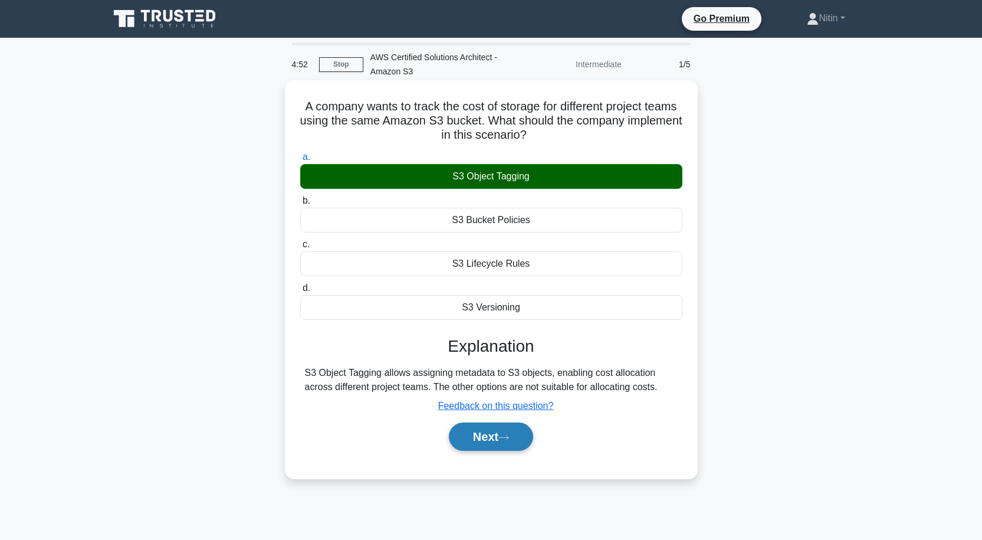
click at [495, 436] on button "Next" at bounding box center [491, 436] width 84 height 28
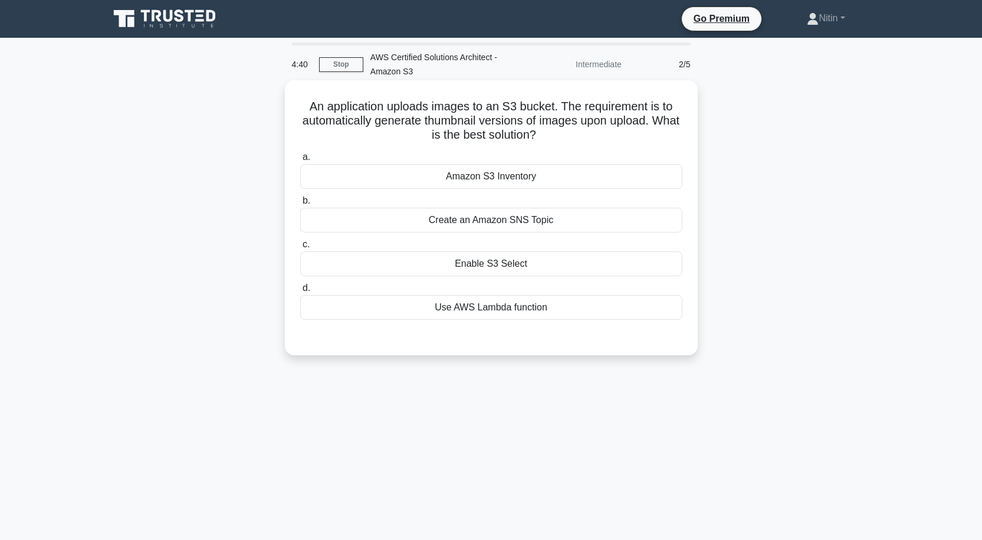
click at [504, 222] on div "Create an Amazon SNS Topic" at bounding box center [491, 220] width 382 height 25
click at [300, 205] on input "b. Create an Amazon SNS Topic" at bounding box center [300, 201] width 0 height 8
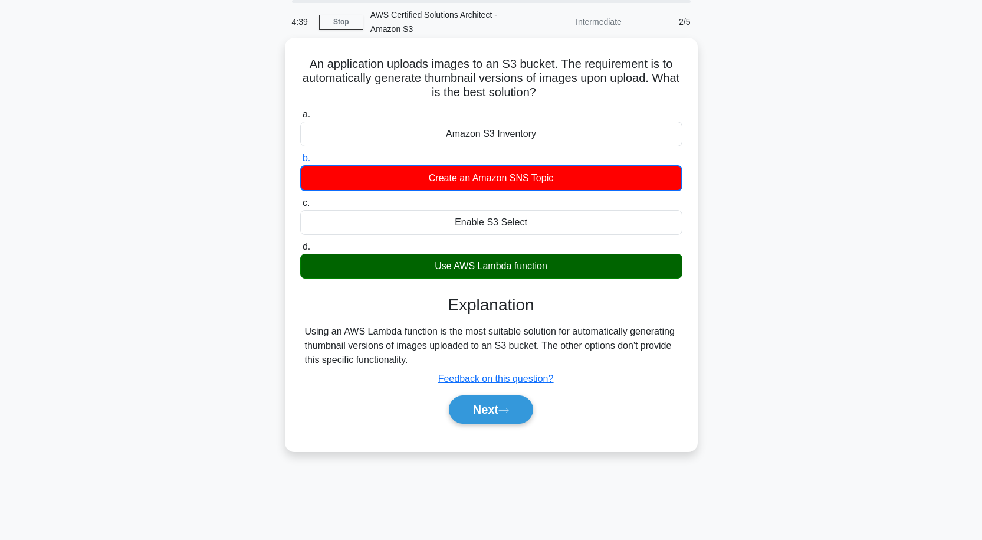
scroll to position [97, 0]
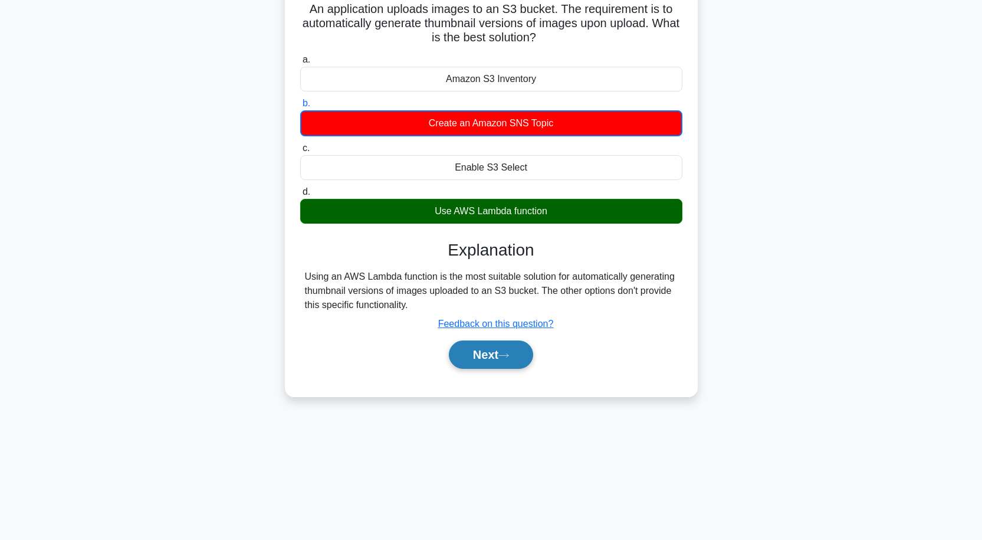
click at [488, 358] on button "Next" at bounding box center [491, 354] width 84 height 28
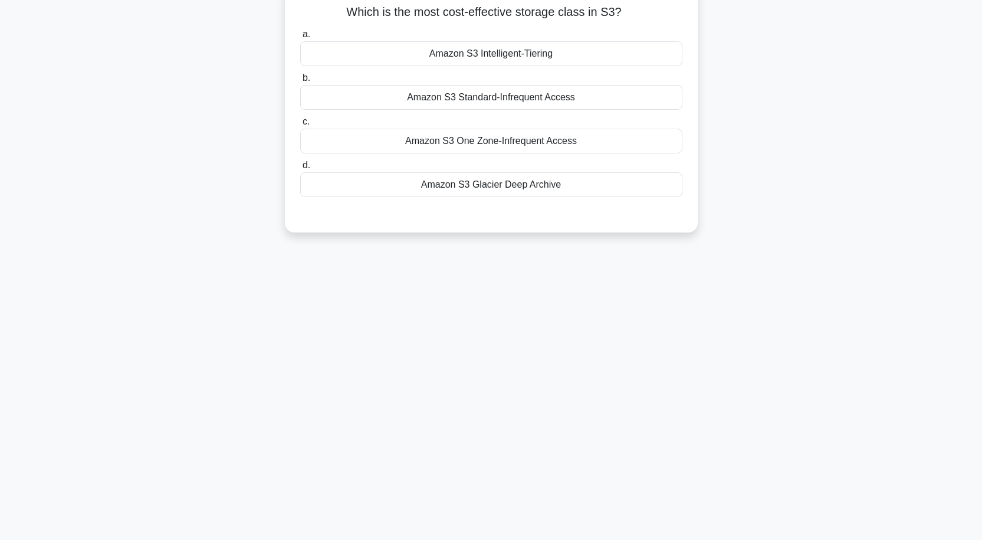
scroll to position [0, 0]
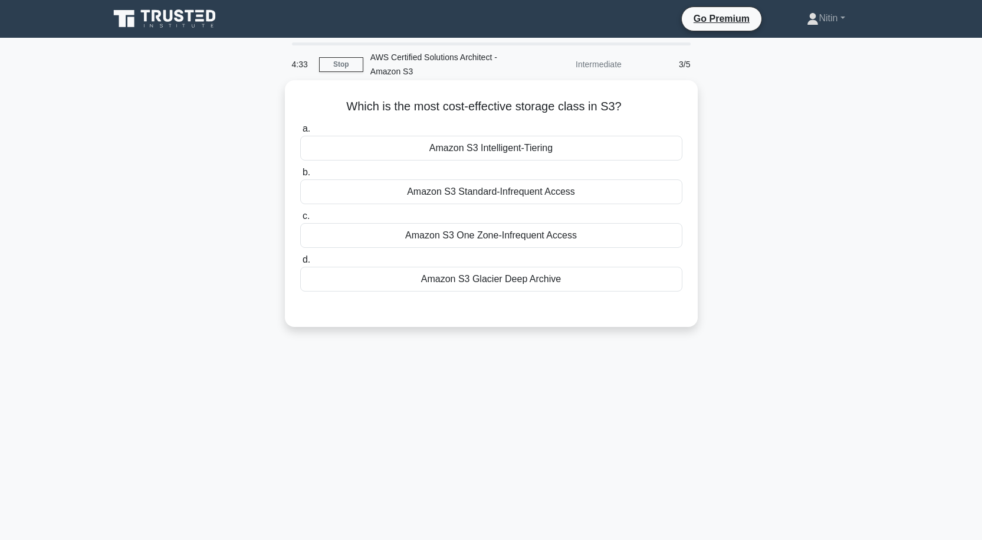
click at [494, 283] on div "Amazon S3 Glacier Deep Archive" at bounding box center [491, 279] width 382 height 25
click at [300, 264] on input "d. Amazon S3 Glacier Deep Archive" at bounding box center [300, 260] width 0 height 8
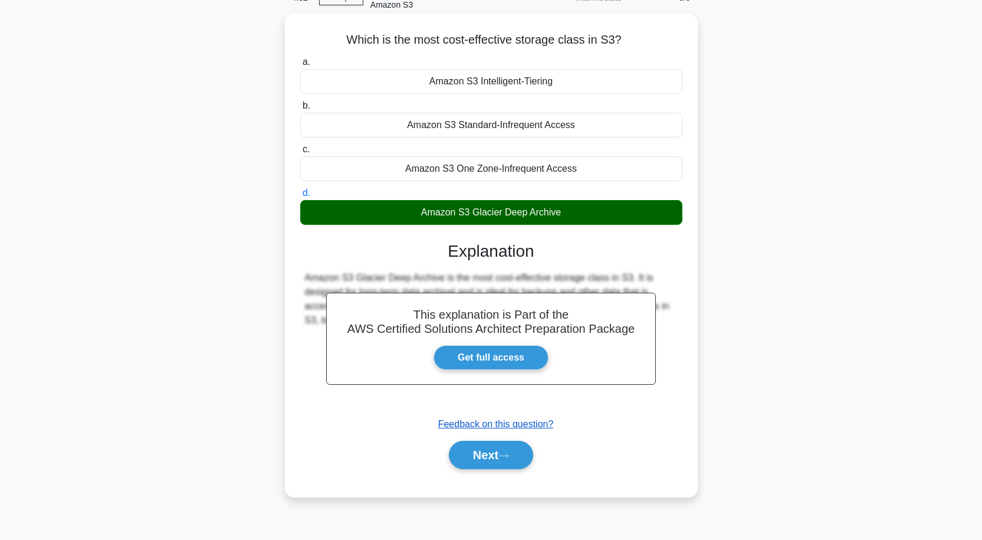
scroll to position [97, 0]
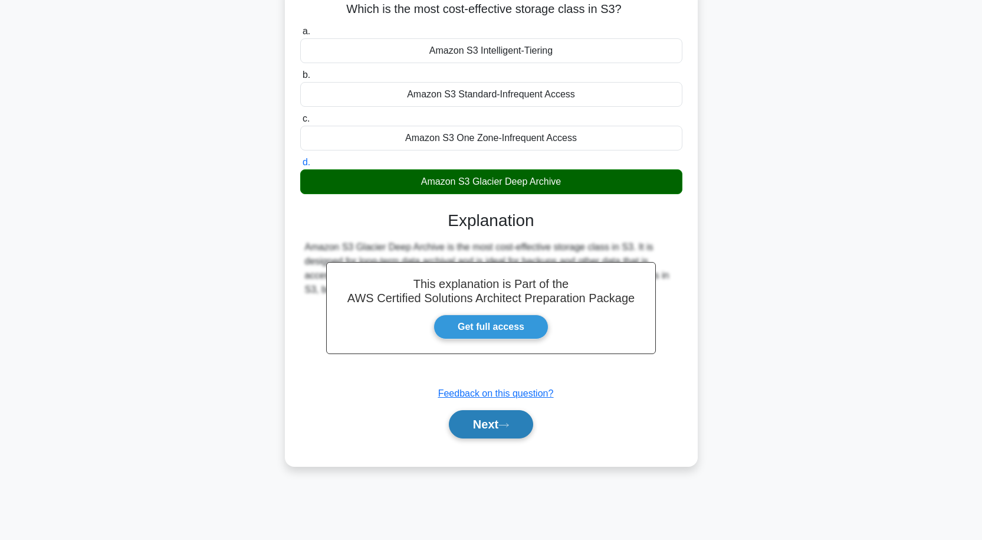
click at [501, 420] on button "Next" at bounding box center [491, 424] width 84 height 28
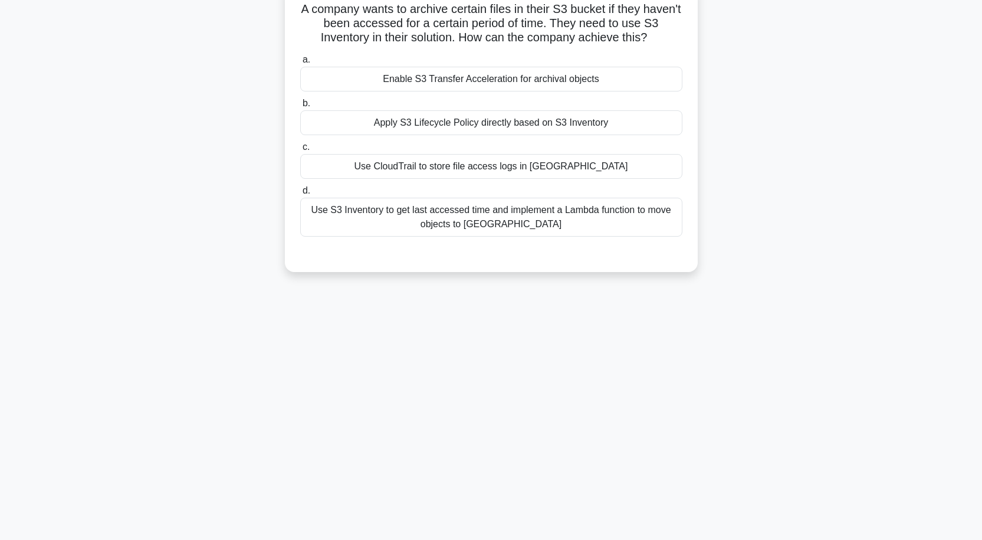
scroll to position [0, 0]
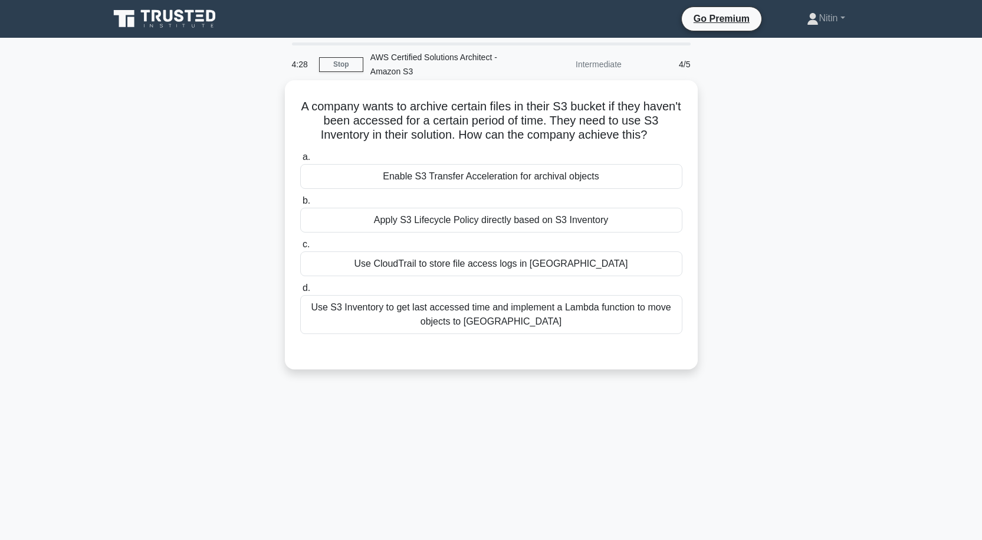
click at [526, 309] on div "Use S3 Inventory to get last accessed time and implement a Lambda function to m…" at bounding box center [491, 314] width 382 height 39
click at [300, 292] on input "d. Use S3 Inventory to get last accessed time and implement a Lambda function t…" at bounding box center [300, 288] width 0 height 8
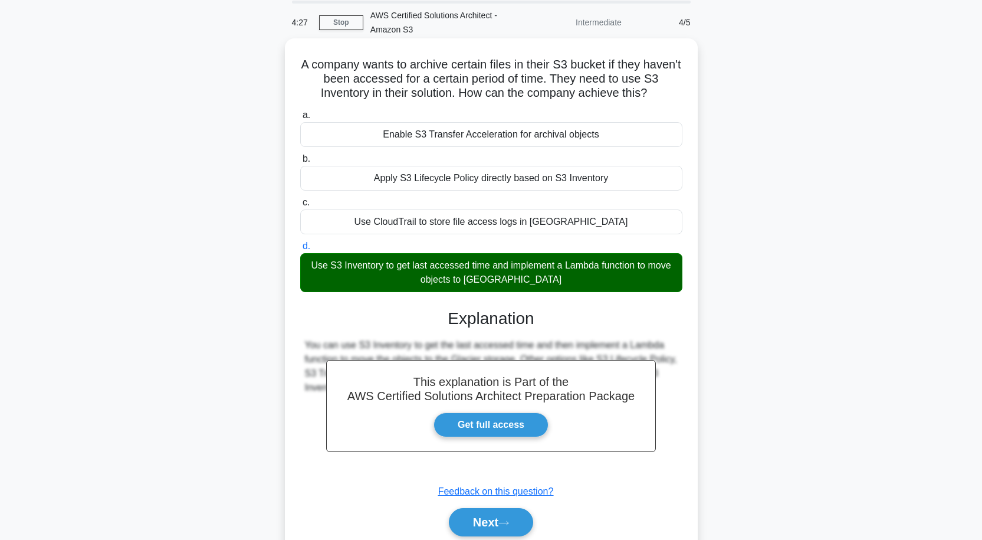
scroll to position [97, 0]
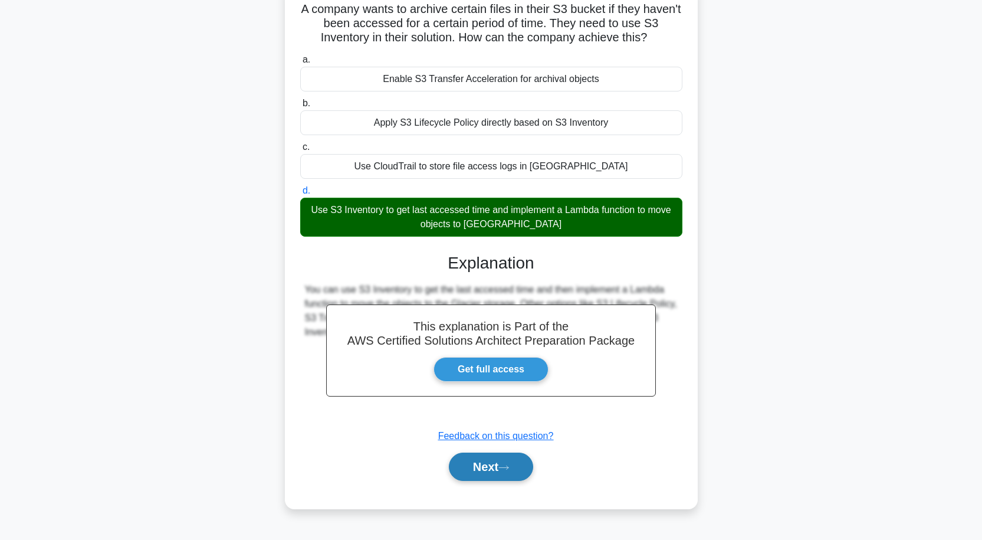
click at [487, 470] on button "Next" at bounding box center [491, 466] width 84 height 28
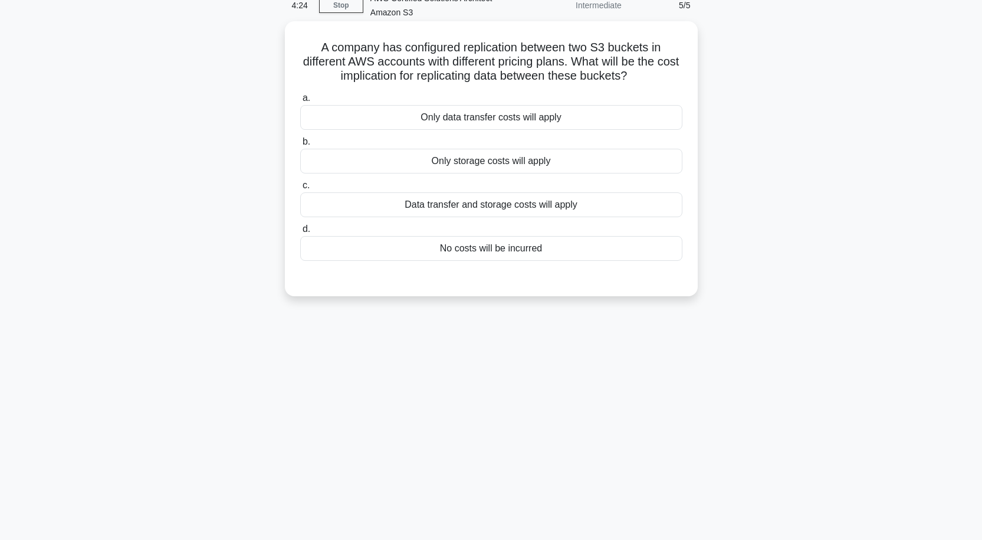
scroll to position [0, 0]
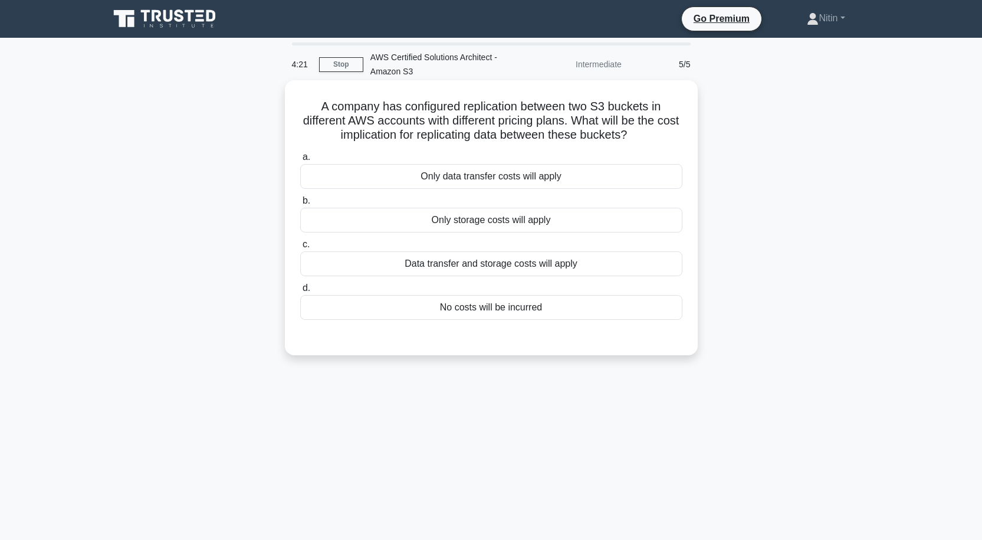
click at [536, 270] on div "Data transfer and storage costs will apply" at bounding box center [491, 263] width 382 height 25
click at [300, 248] on input "c. Data transfer and storage costs will apply" at bounding box center [300, 245] width 0 height 8
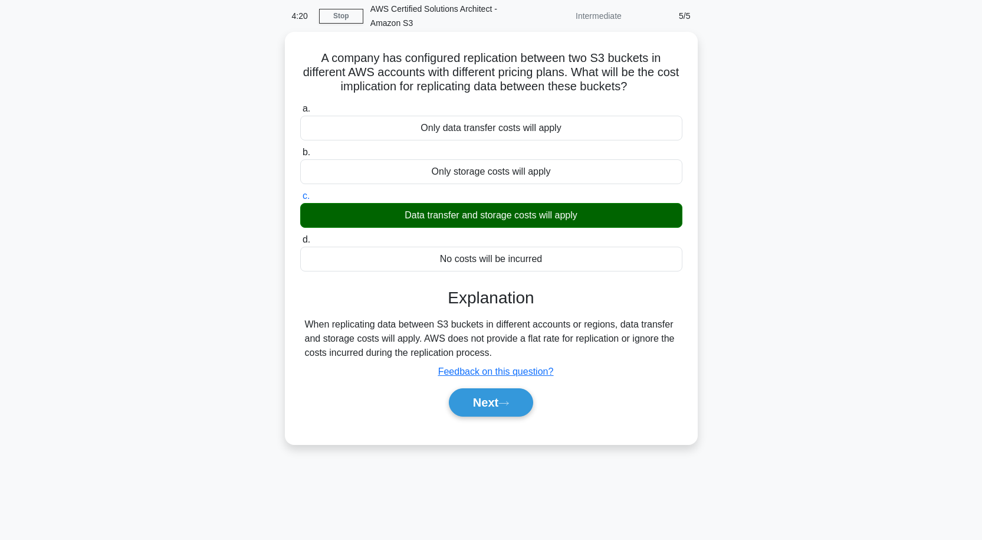
scroll to position [97, 0]
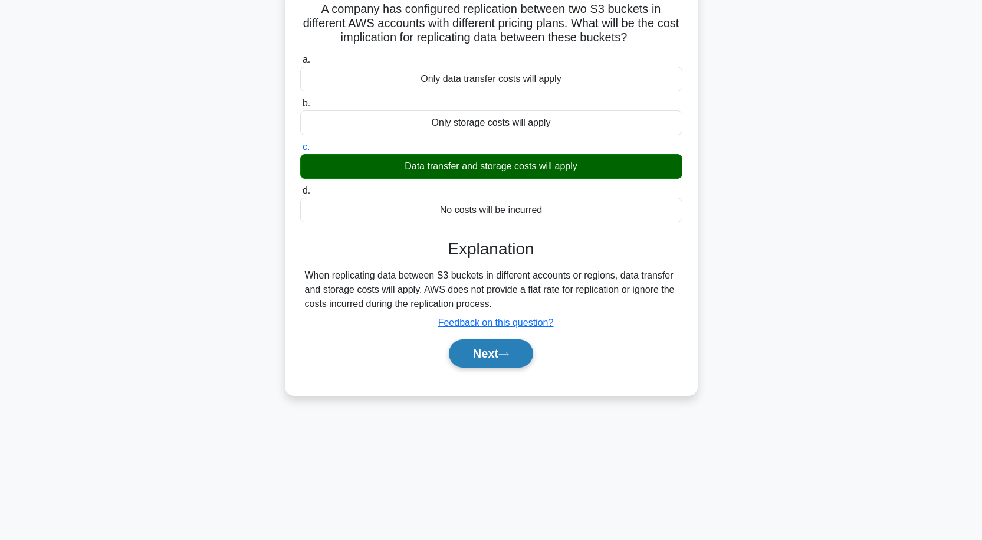
click at [497, 352] on button "Next" at bounding box center [491, 353] width 84 height 28
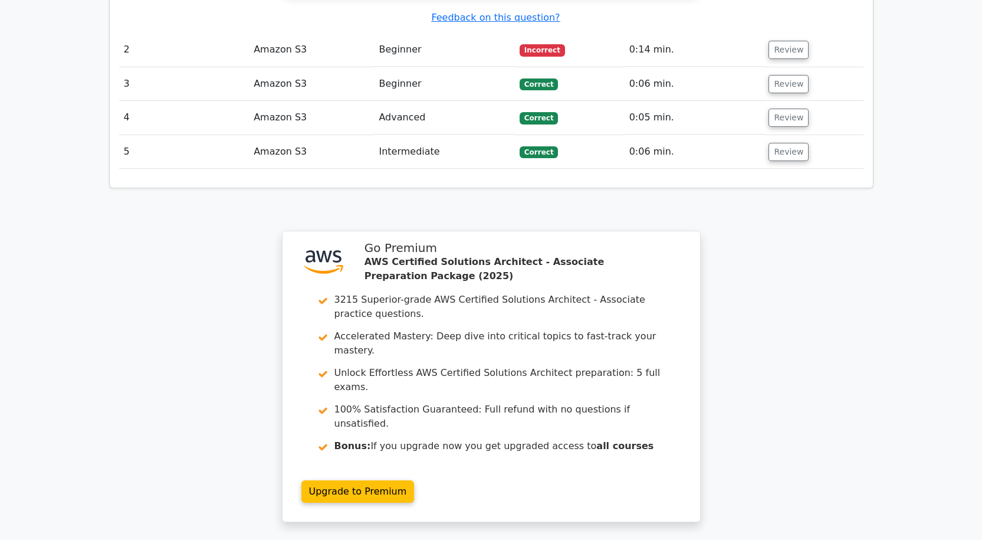
scroll to position [1434, 0]
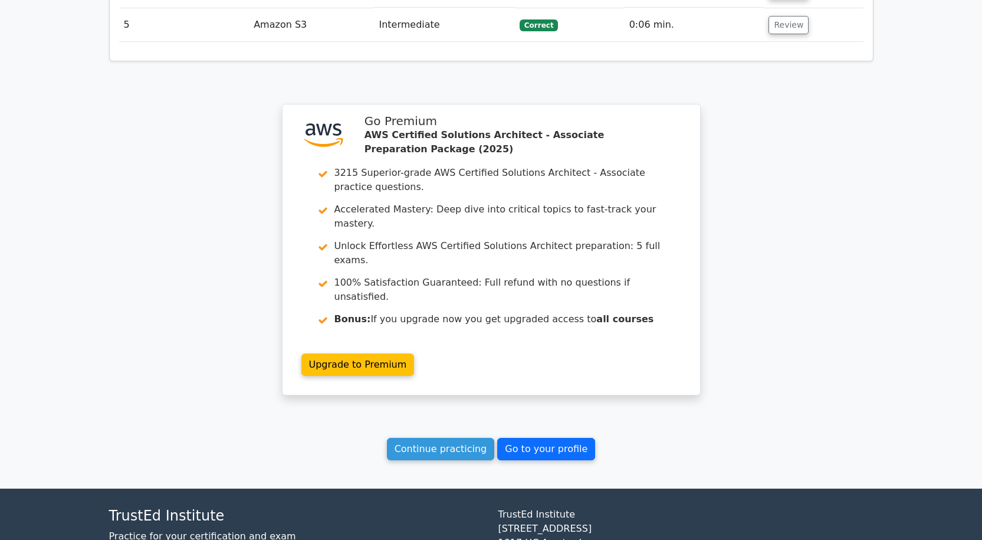
click at [525, 438] on link "Go to your profile" at bounding box center [546, 449] width 98 height 22
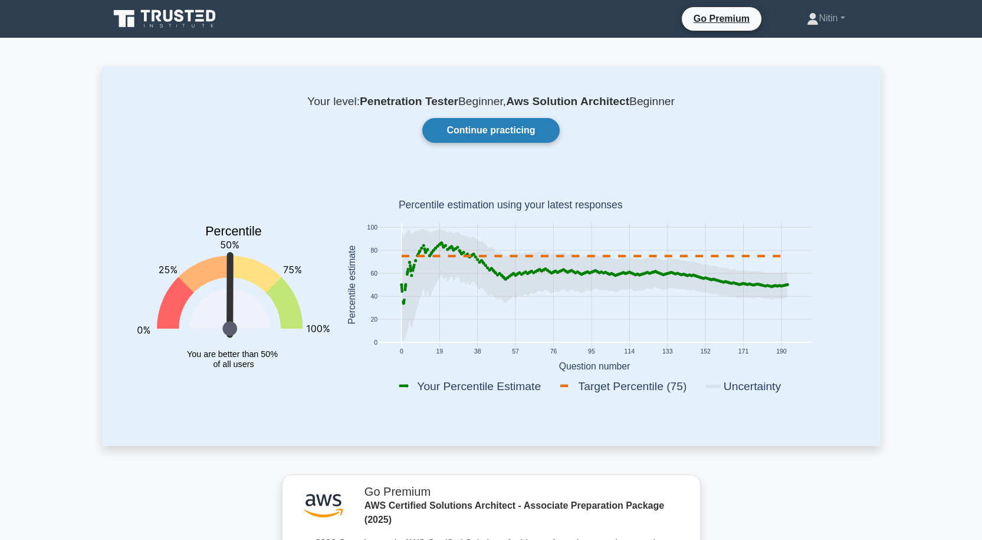
click at [500, 137] on link "Continue practicing" at bounding box center [490, 130] width 137 height 25
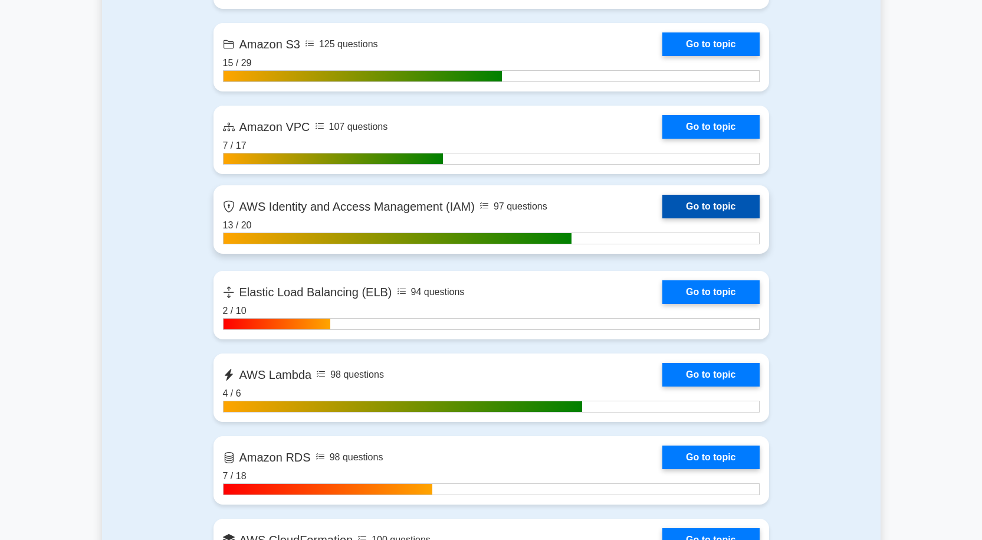
scroll to position [885, 0]
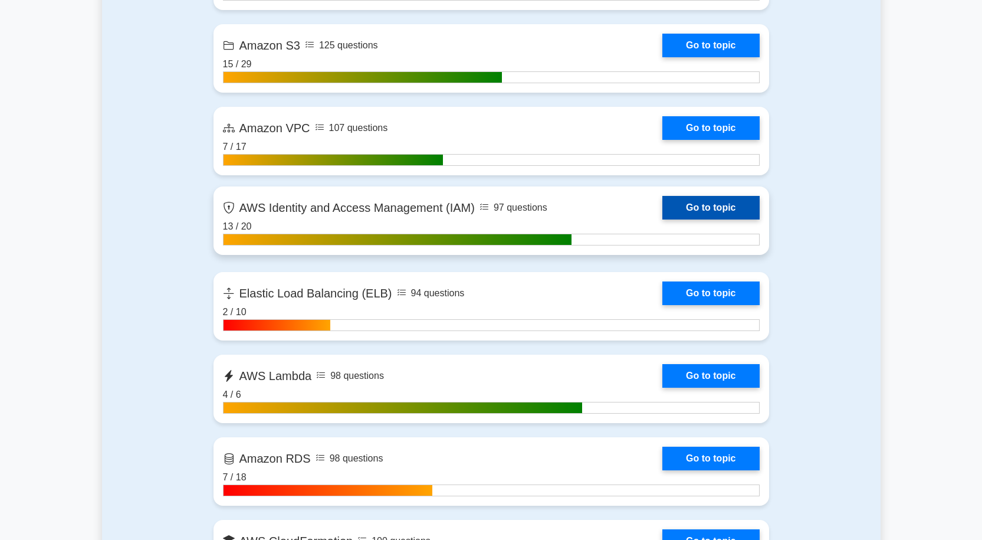
click at [725, 208] on link "Go to topic" at bounding box center [710, 208] width 97 height 24
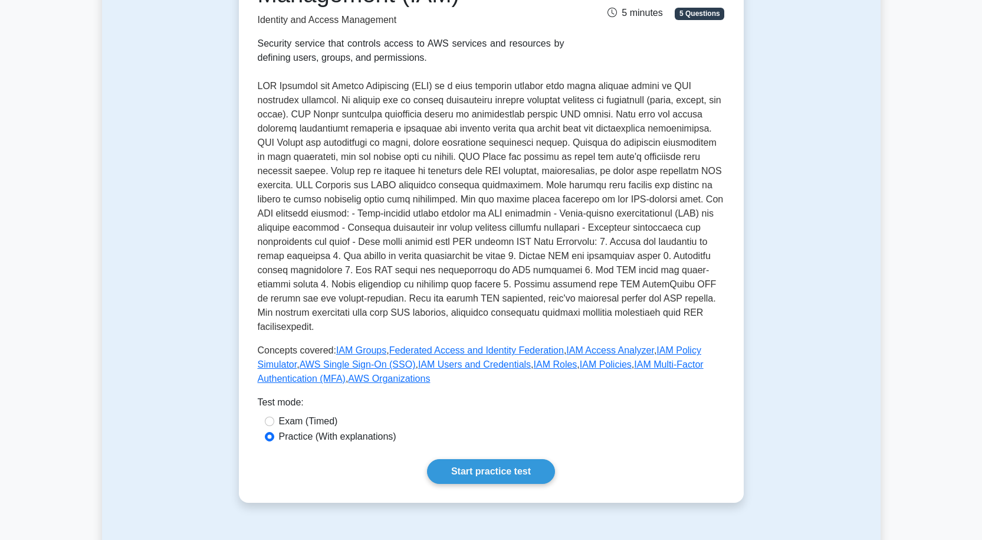
scroll to position [236, 0]
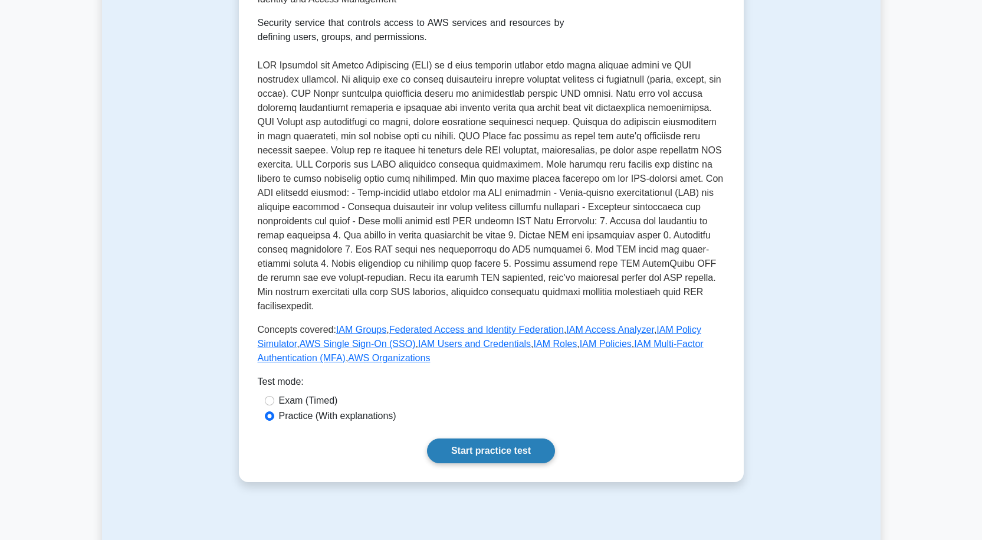
click at [503, 441] on link "Start practice test" at bounding box center [491, 450] width 128 height 25
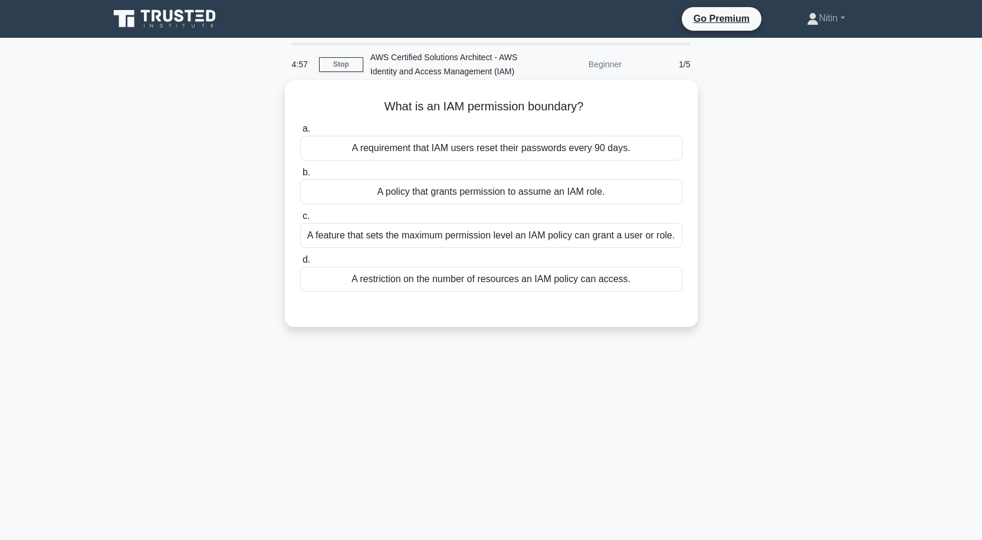
click at [560, 238] on div "A feature that sets the maximum permission level an IAM policy can grant a user…" at bounding box center [491, 235] width 382 height 25
click at [300, 220] on input "c. A feature that sets the maximum permission level an IAM policy can grant a u…" at bounding box center [300, 216] width 0 height 8
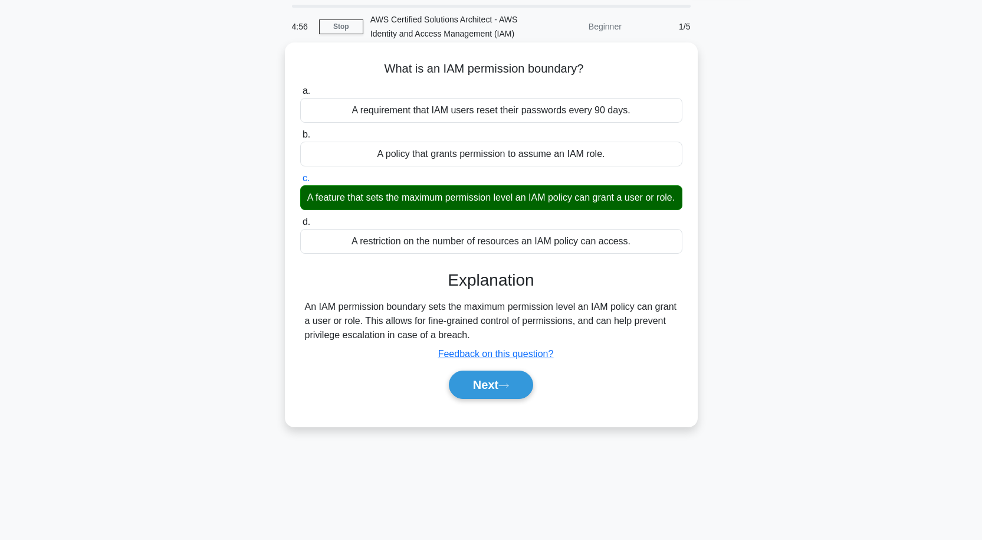
scroll to position [59, 0]
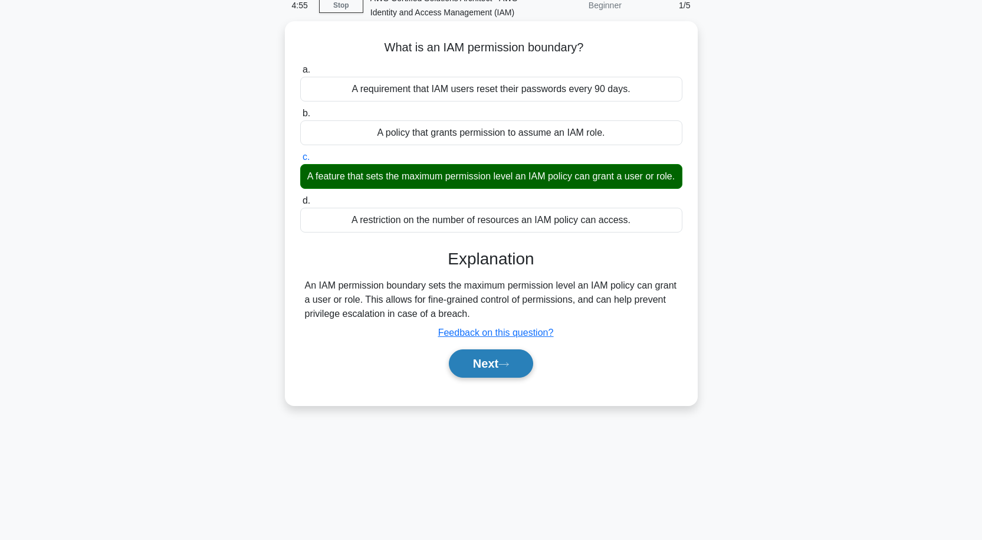
click at [479, 377] on button "Next" at bounding box center [491, 363] width 84 height 28
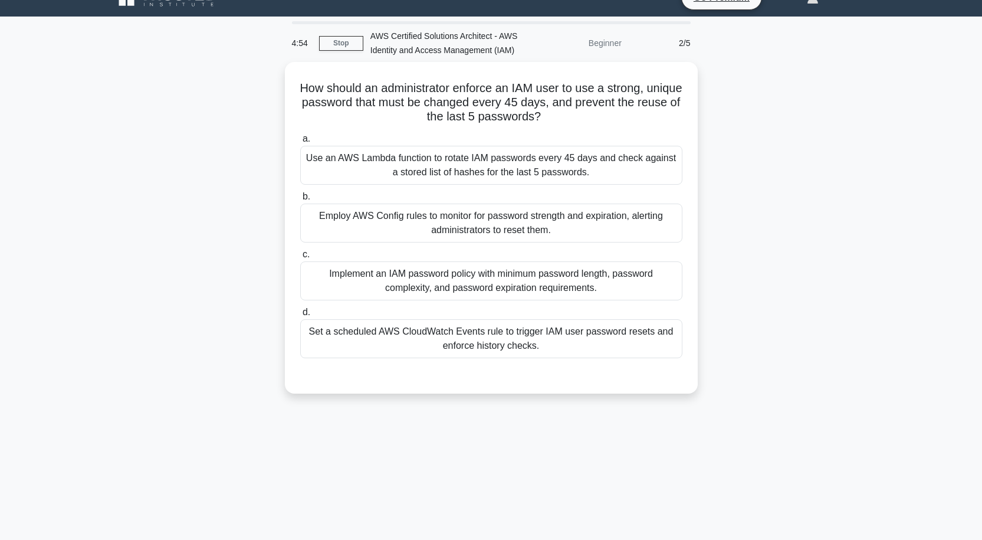
scroll to position [0, 0]
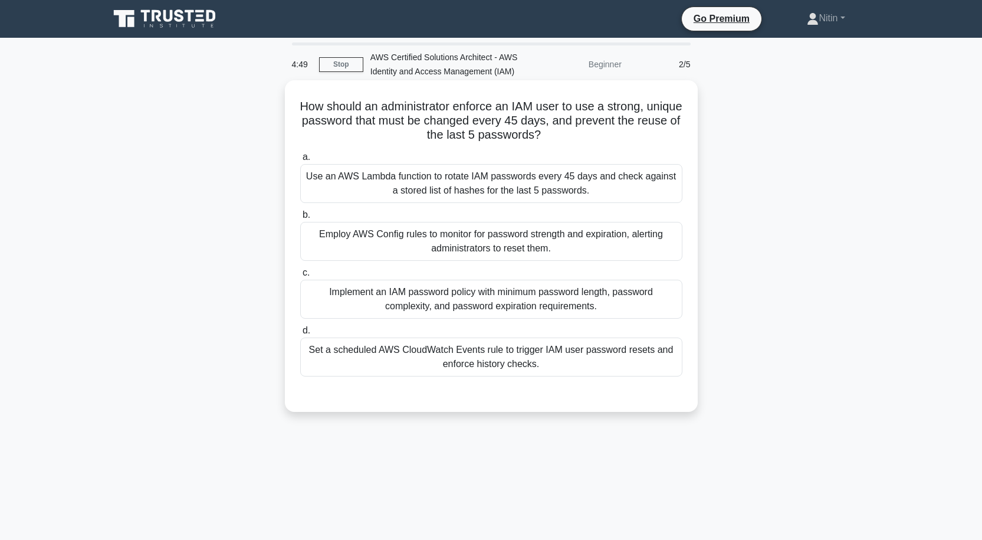
click at [510, 184] on div "Use an AWS Lambda function to rotate IAM passwords every 45 days and check agai…" at bounding box center [491, 183] width 382 height 39
click at [300, 161] on input "a. Use an AWS Lambda function to rotate IAM passwords every 45 days and check a…" at bounding box center [300, 157] width 0 height 8
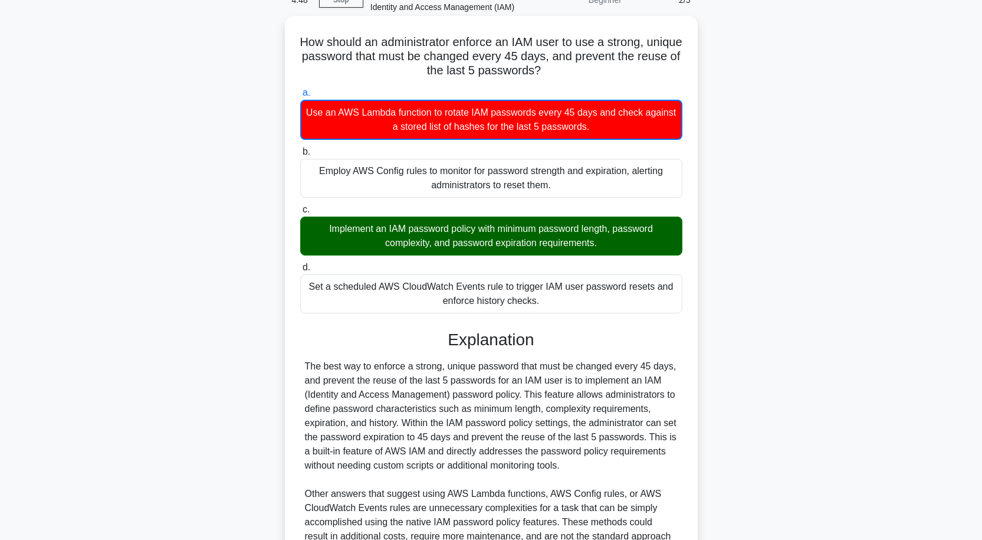
scroll to position [260, 0]
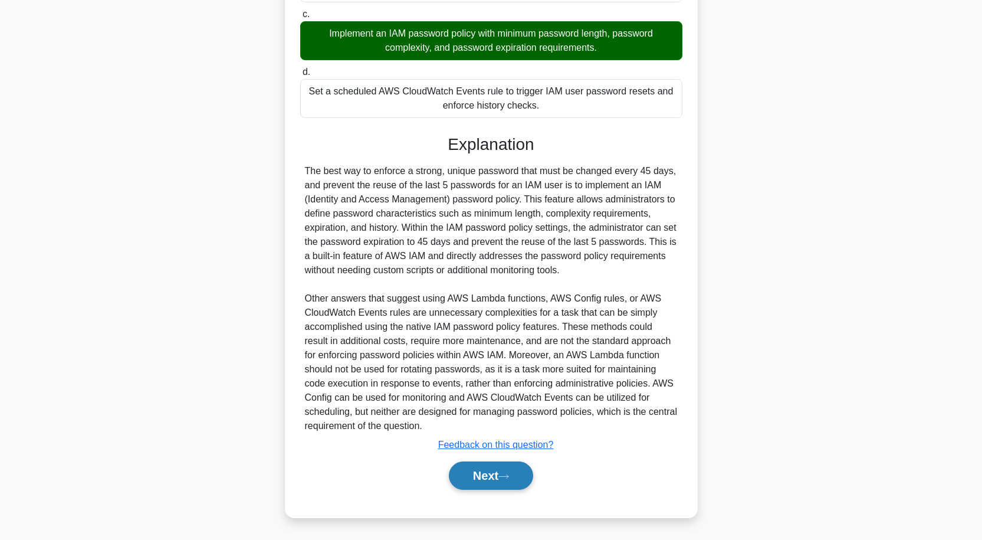
click at [487, 470] on button "Next" at bounding box center [491, 475] width 84 height 28
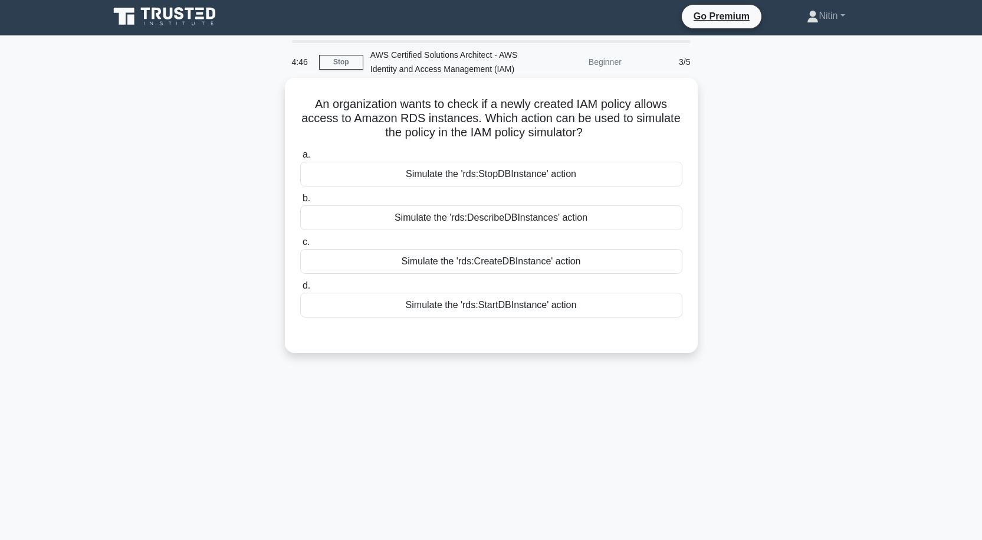
scroll to position [0, 0]
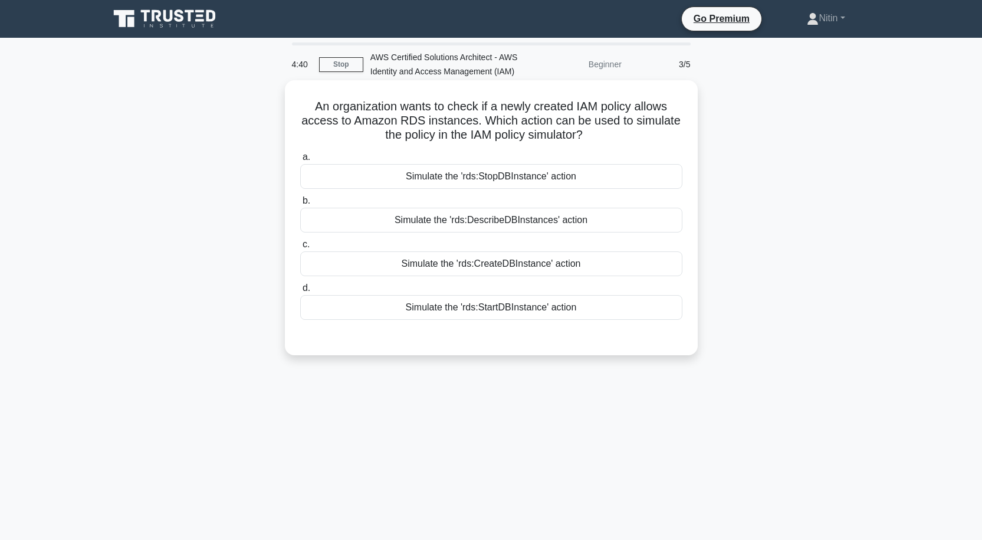
click at [487, 218] on div "Simulate the 'rds:DescribeDBInstances' action" at bounding box center [491, 220] width 382 height 25
click at [300, 205] on input "b. Simulate the 'rds:DescribeDBInstances' action" at bounding box center [300, 201] width 0 height 8
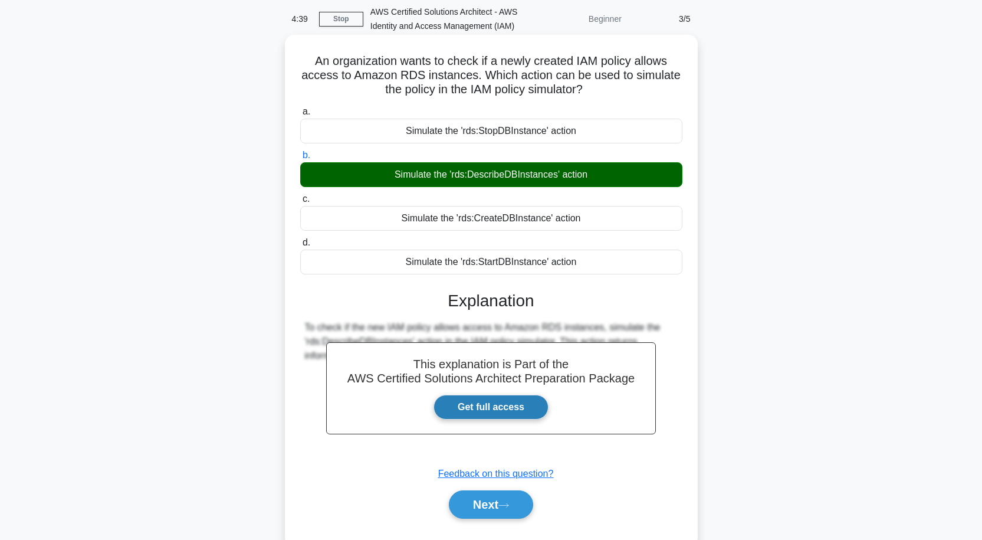
scroll to position [97, 0]
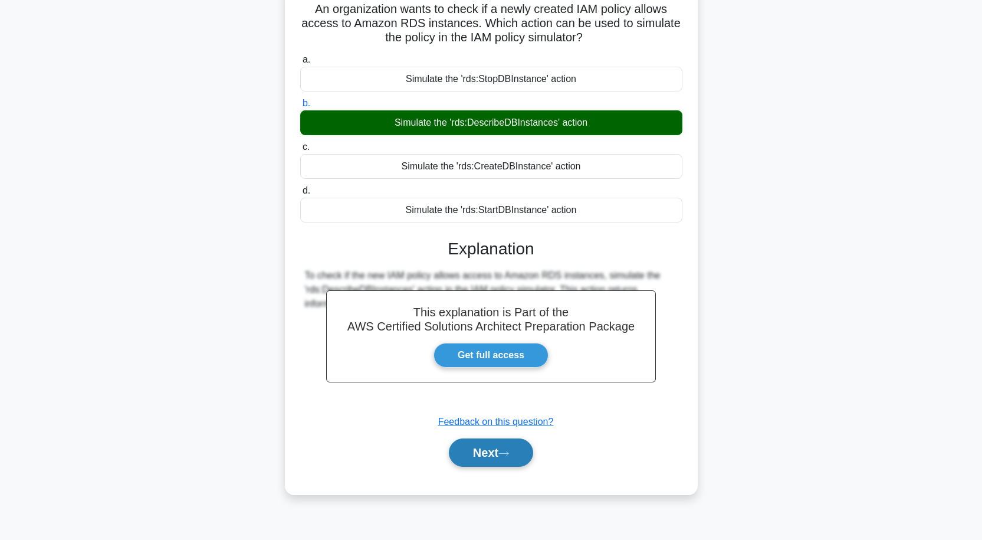
click at [472, 451] on button "Next" at bounding box center [491, 452] width 84 height 28
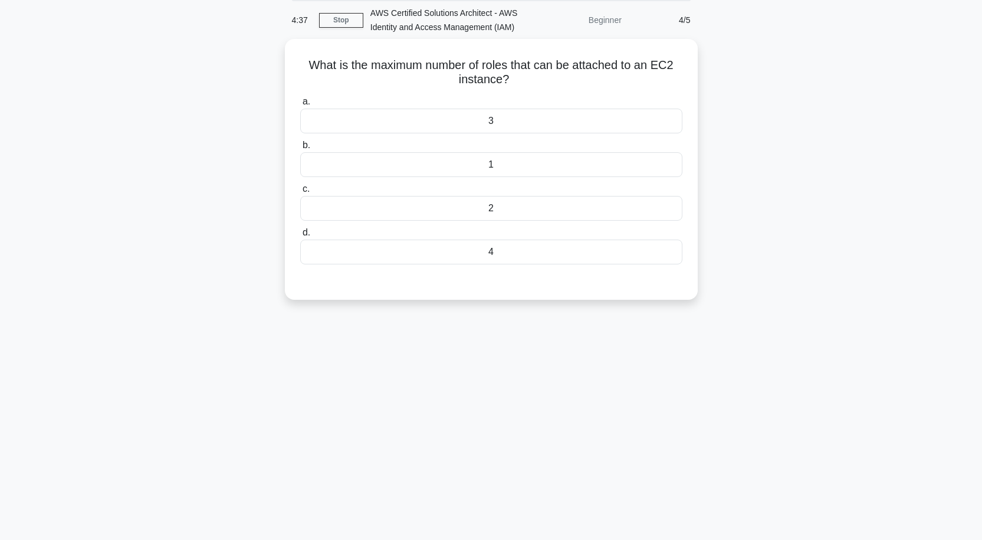
scroll to position [0, 0]
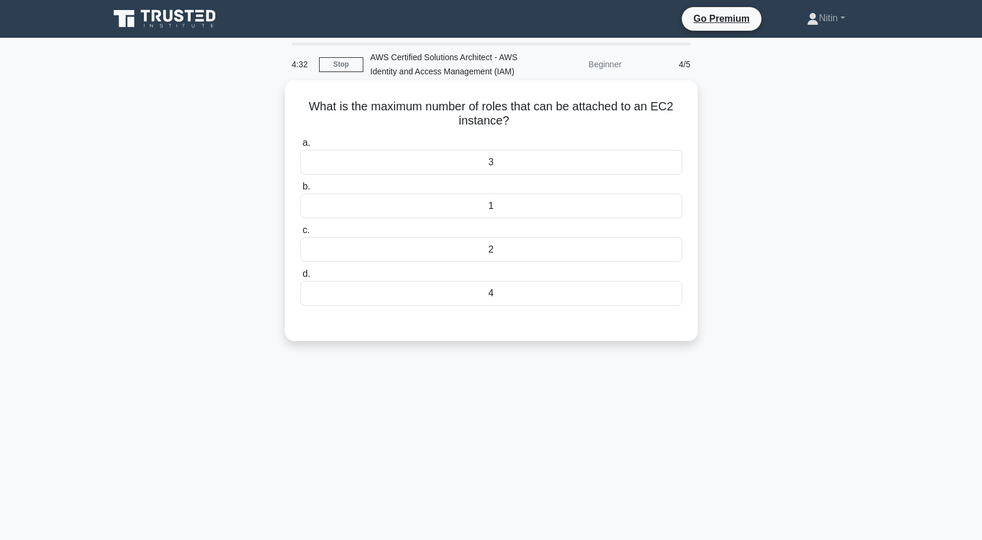
click at [495, 293] on div "4" at bounding box center [491, 293] width 382 height 25
click at [300, 278] on input "d. 4" at bounding box center [300, 274] width 0 height 8
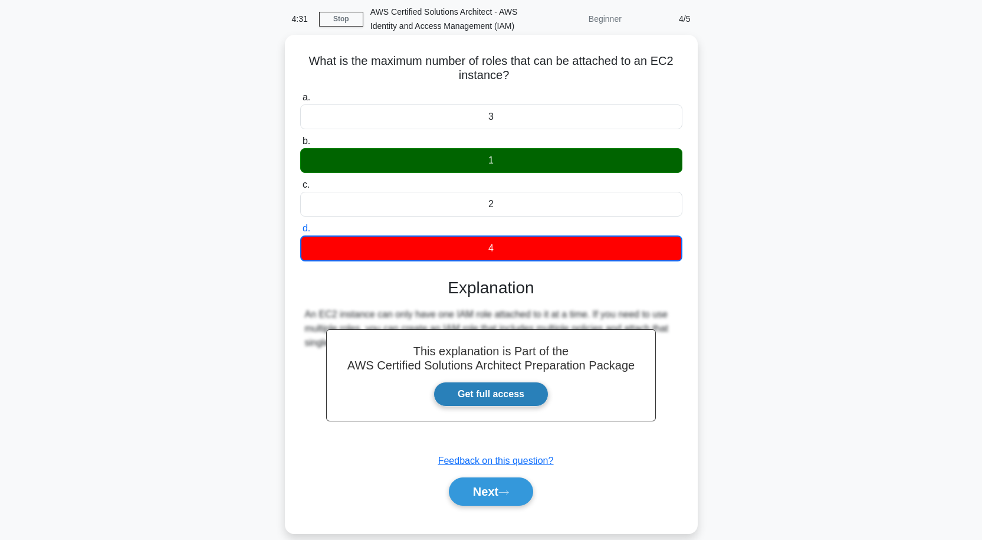
scroll to position [97, 0]
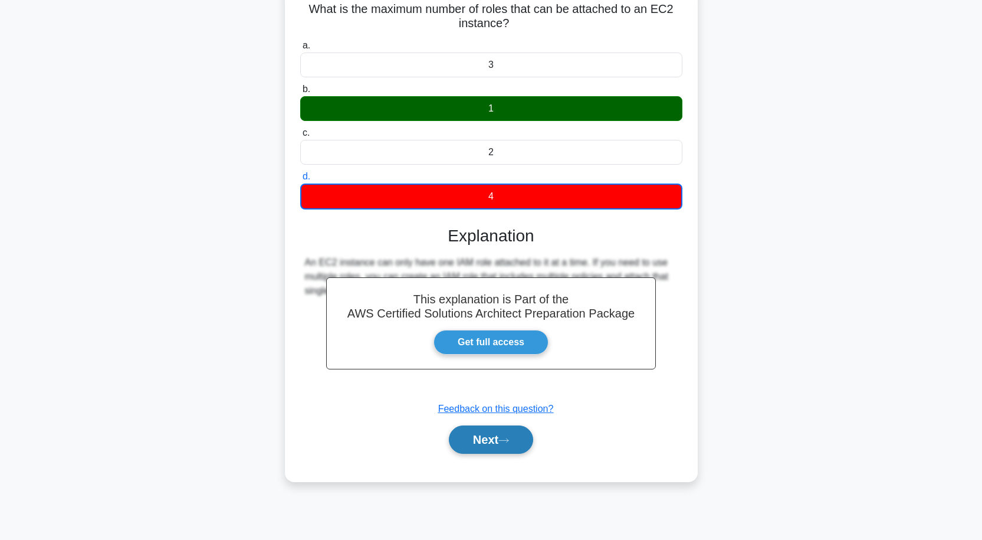
click at [468, 443] on button "Next" at bounding box center [491, 439] width 84 height 28
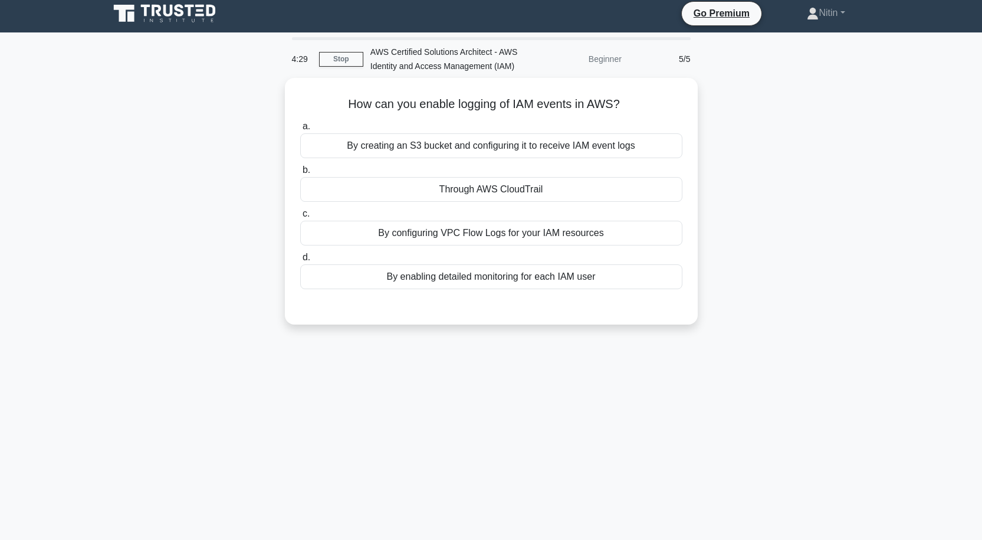
scroll to position [0, 0]
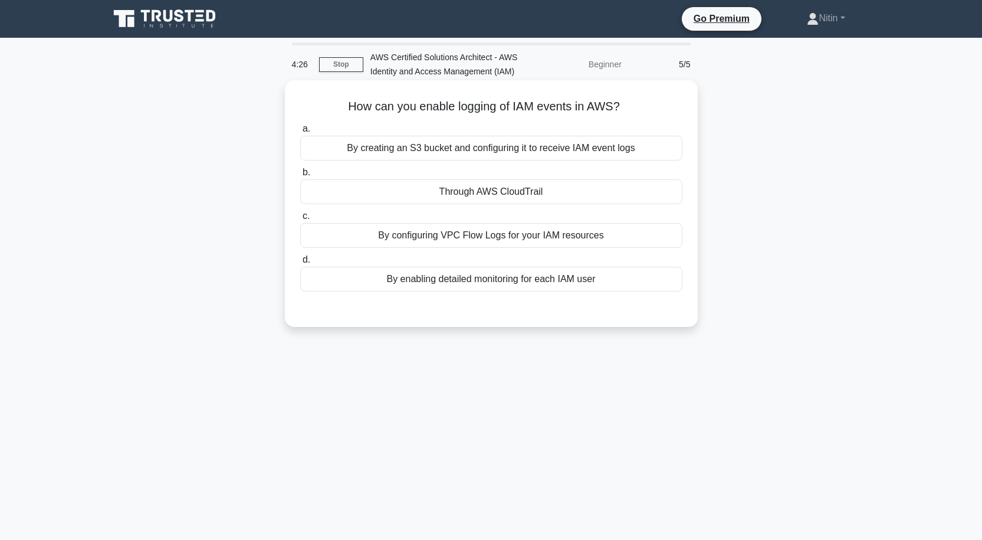
click at [586, 145] on div "By creating an S3 bucket and configuring it to receive IAM event logs" at bounding box center [491, 148] width 382 height 25
click at [300, 133] on input "a. By creating an S3 bucket and configuring it to receive IAM event logs" at bounding box center [300, 129] width 0 height 8
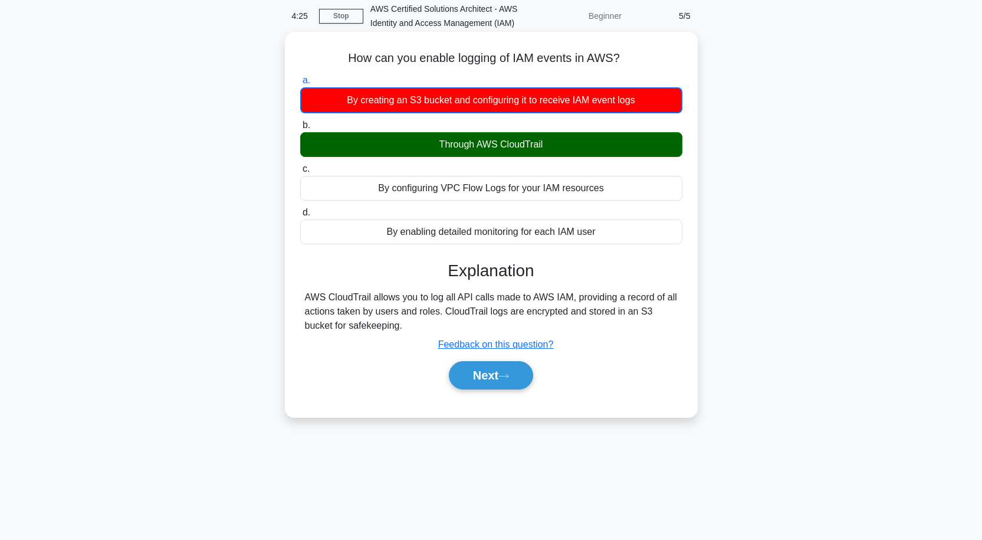
scroll to position [97, 0]
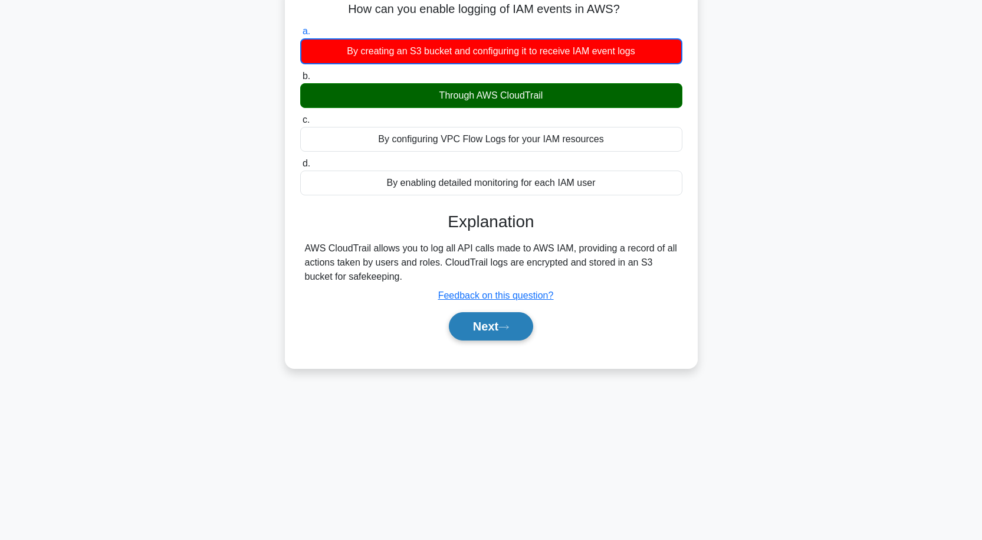
click at [486, 337] on button "Next" at bounding box center [491, 326] width 84 height 28
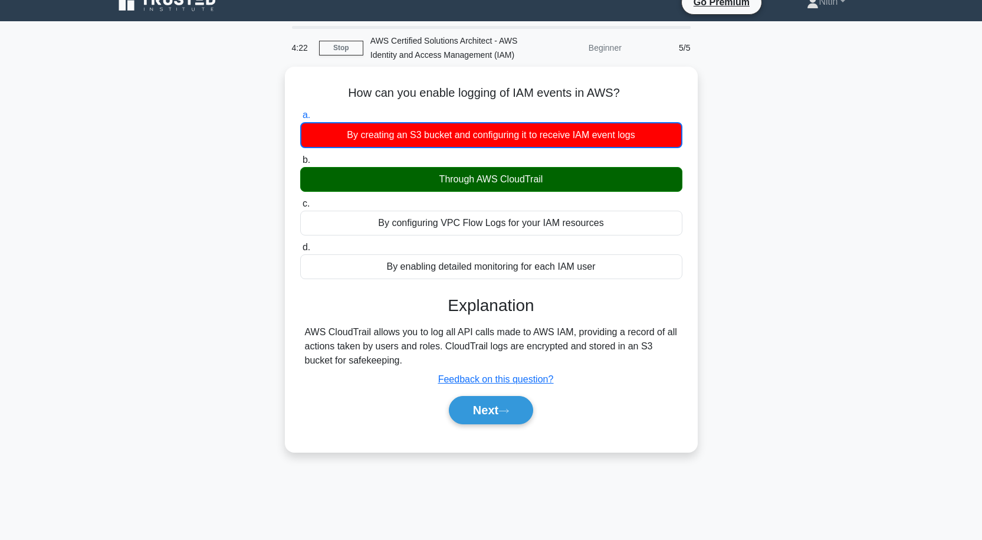
scroll to position [0, 0]
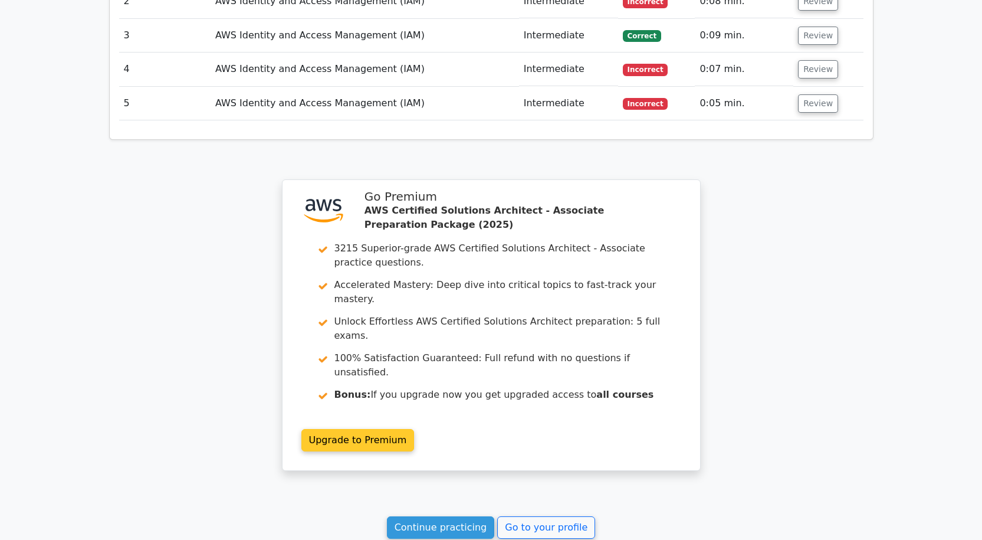
scroll to position [1418, 0]
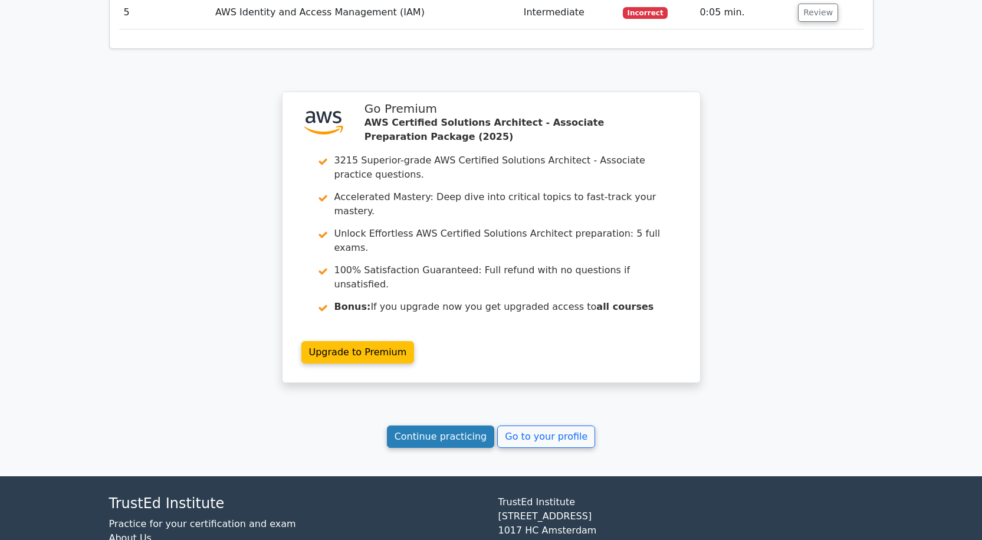
click at [434, 425] on link "Continue practicing" at bounding box center [441, 436] width 108 height 22
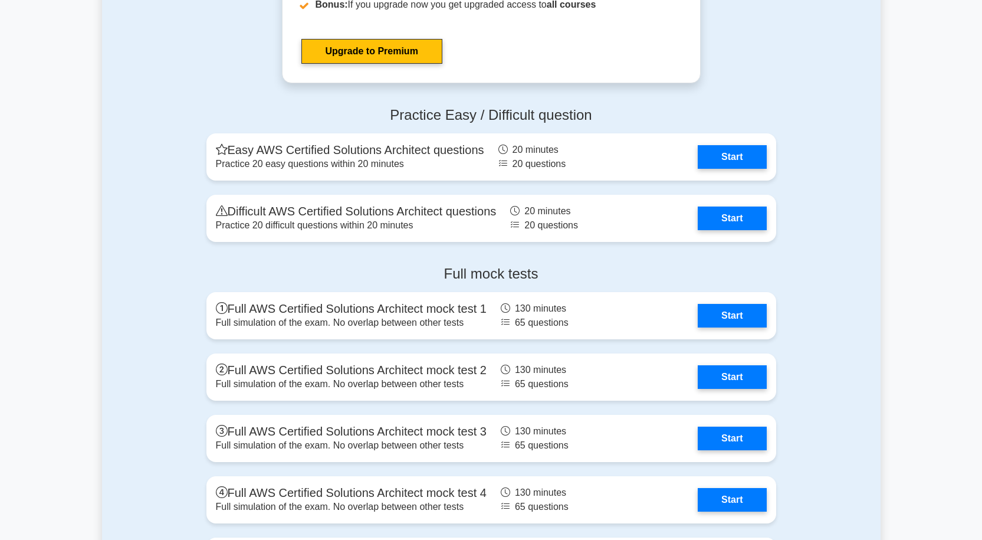
scroll to position [3303, 0]
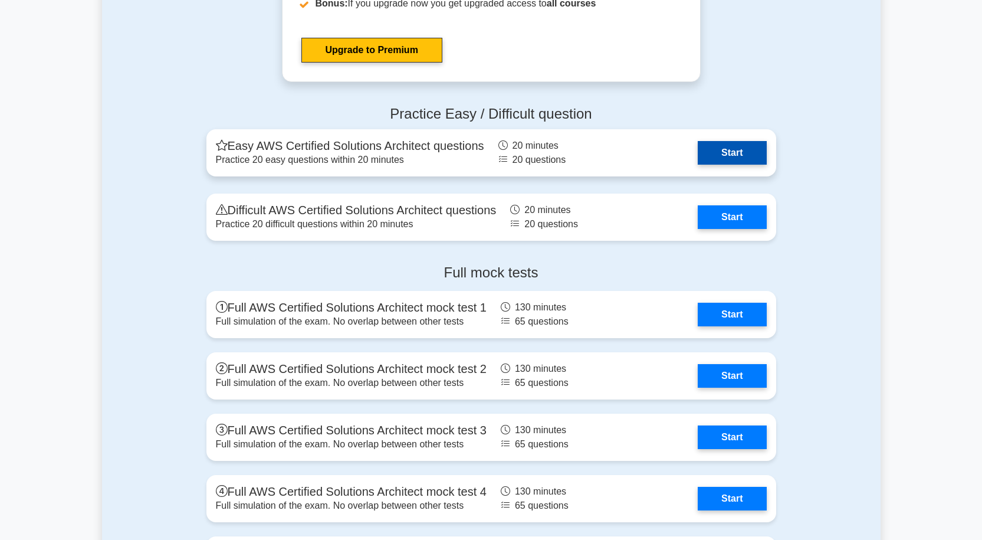
click at [758, 149] on link "Start" at bounding box center [732, 153] width 68 height 24
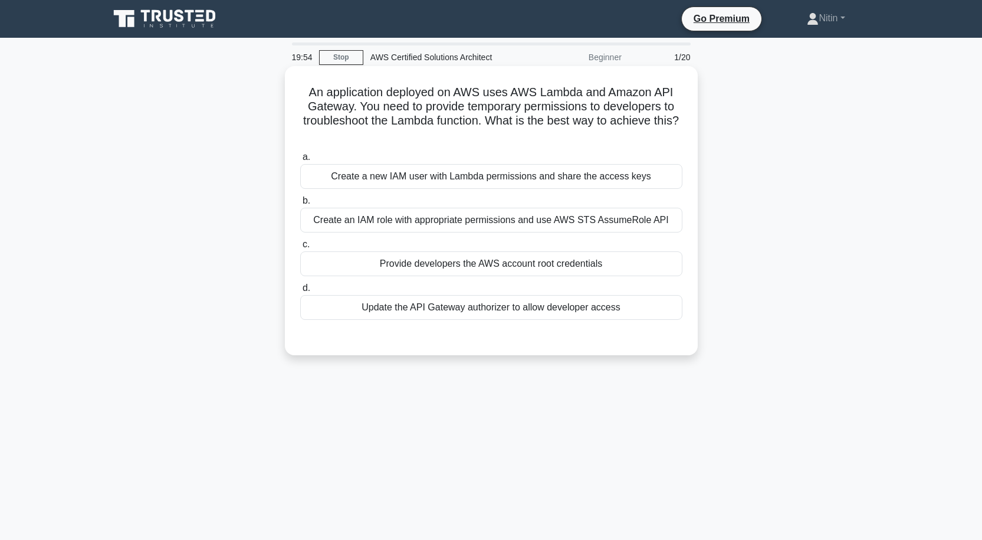
click at [563, 218] on div "Create an IAM role with appropriate permissions and use AWS STS AssumeRole API" at bounding box center [491, 220] width 382 height 25
click at [300, 205] on input "b. Create an IAM role with appropriate permissions and use AWS STS AssumeRole A…" at bounding box center [300, 201] width 0 height 8
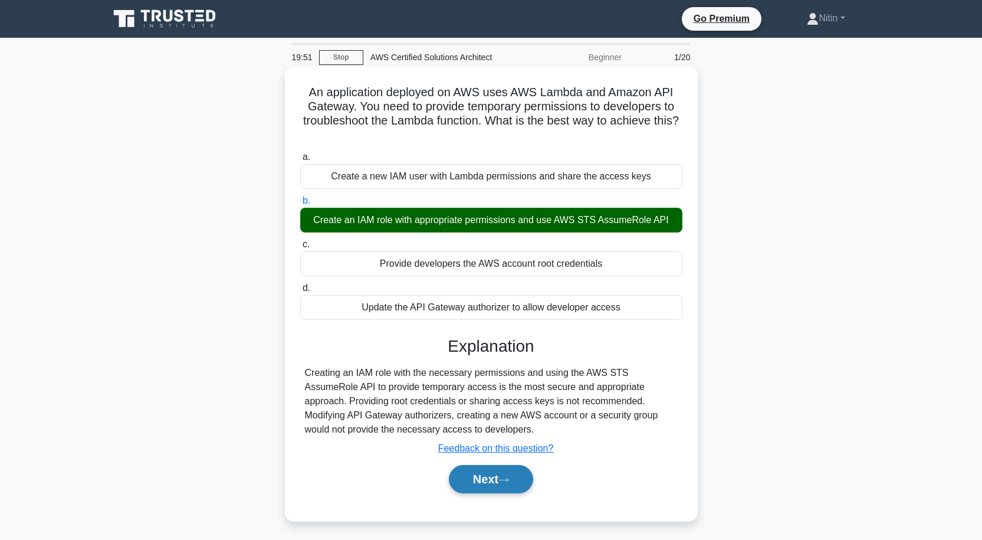
click at [486, 472] on button "Next" at bounding box center [491, 479] width 84 height 28
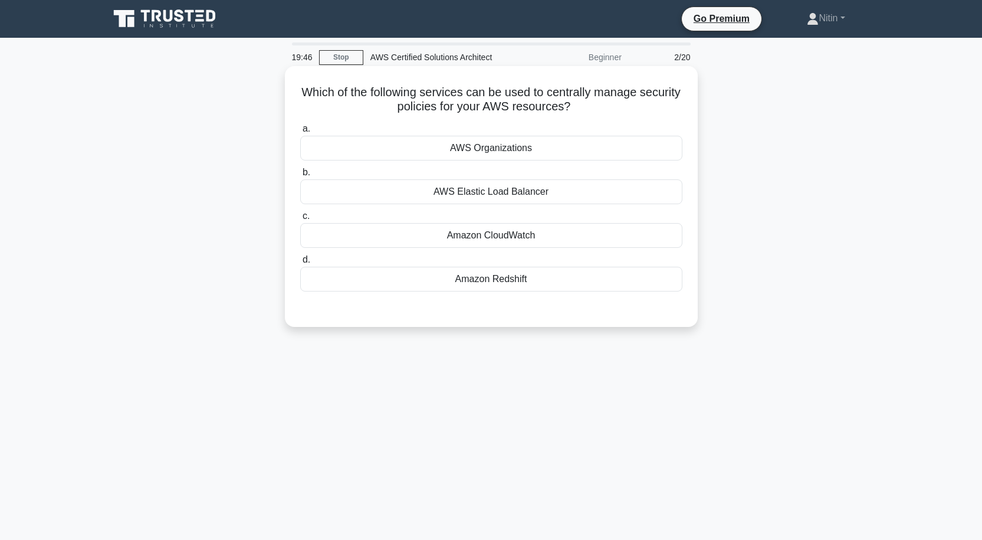
click at [515, 236] on div "Amazon CloudWatch" at bounding box center [491, 235] width 382 height 25
click at [300, 220] on input "c. Amazon CloudWatch" at bounding box center [300, 216] width 0 height 8
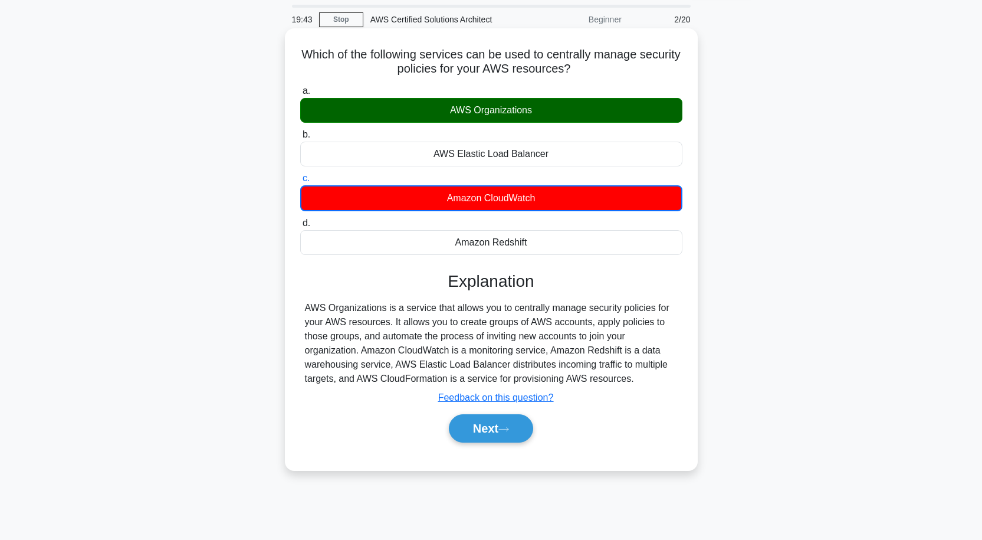
scroll to position [59, 0]
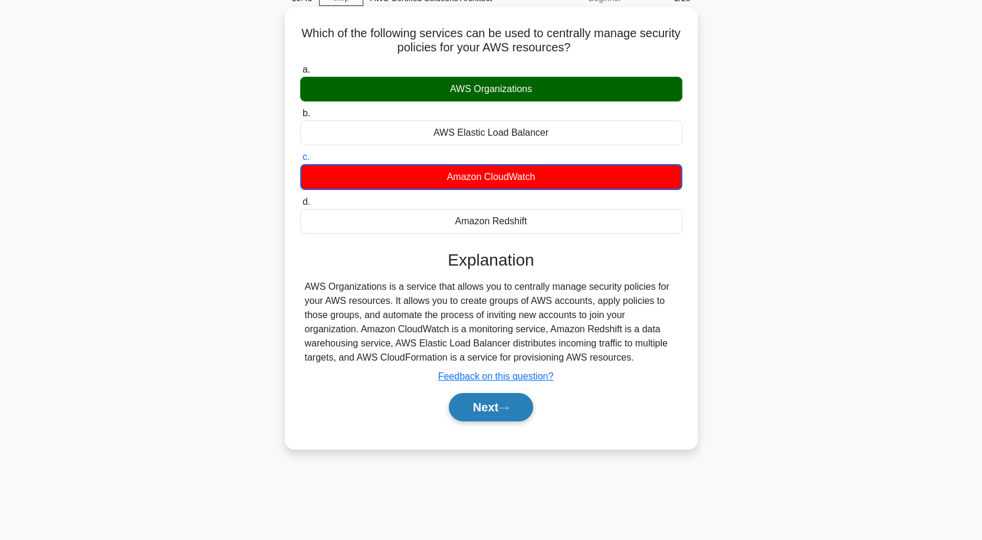
click at [481, 410] on button "Next" at bounding box center [491, 407] width 84 height 28
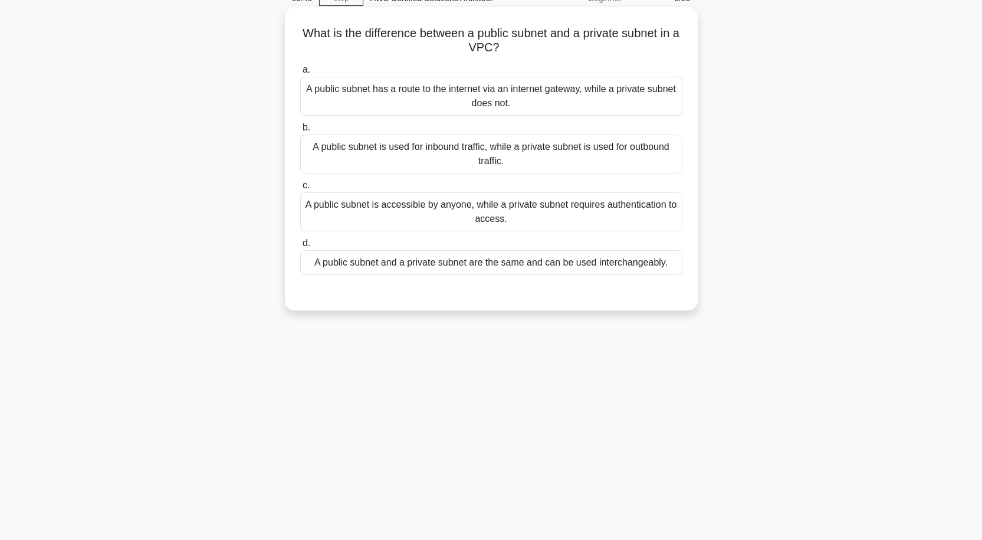
scroll to position [0, 0]
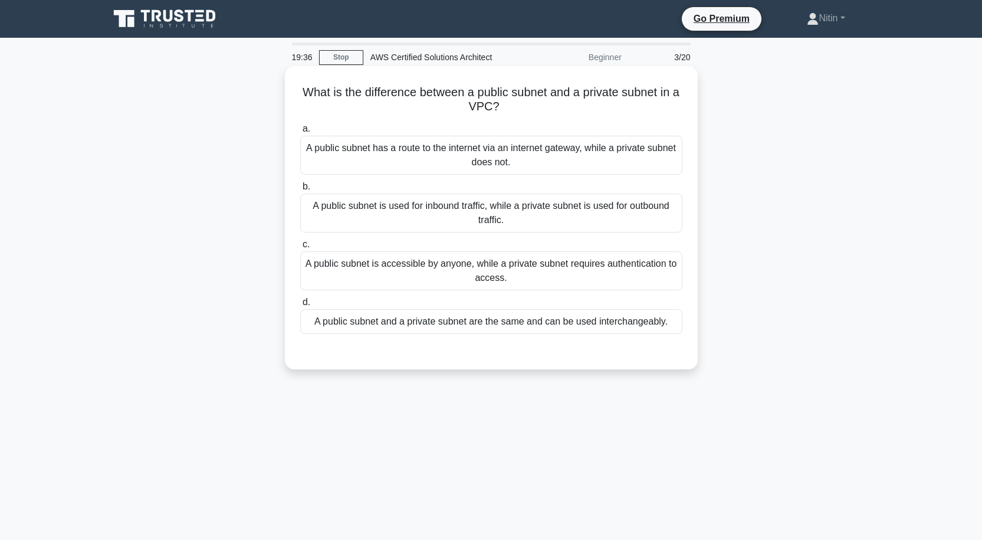
click at [492, 266] on div "A public subnet is accessible by anyone, while a private subnet requires authen…" at bounding box center [491, 270] width 382 height 39
click at [300, 248] on input "c. A public subnet is accessible by anyone, while a private subnet requires aut…" at bounding box center [300, 245] width 0 height 8
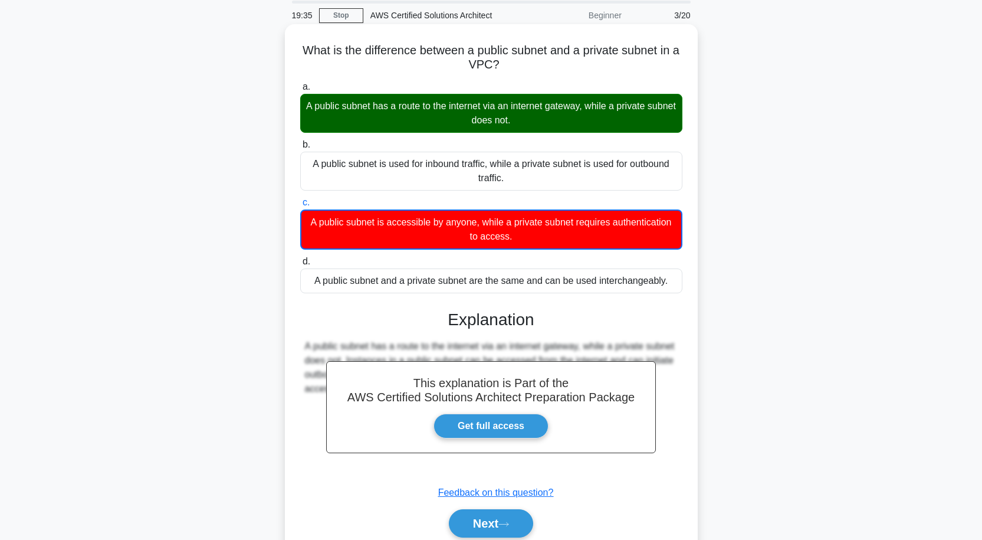
scroll to position [97, 0]
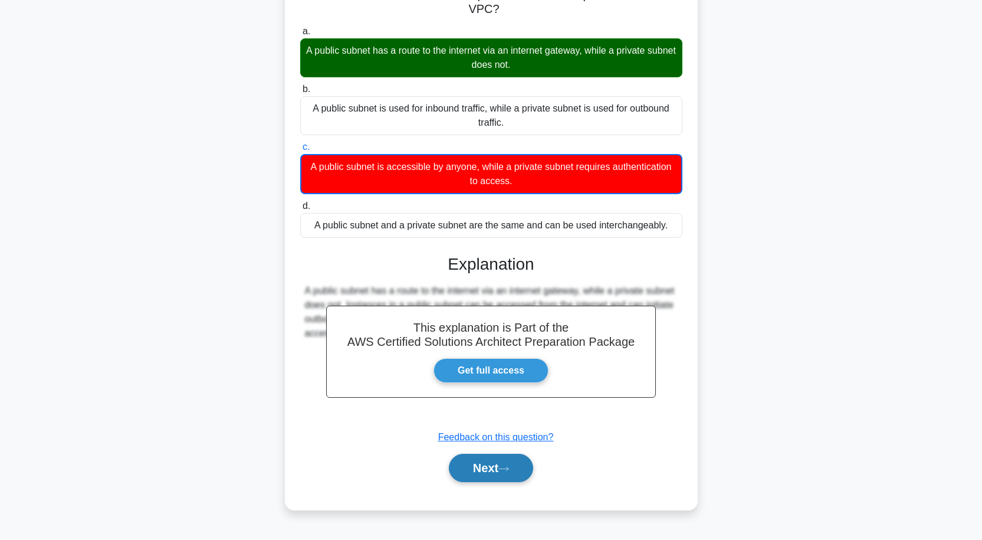
click at [491, 475] on button "Next" at bounding box center [491, 468] width 84 height 28
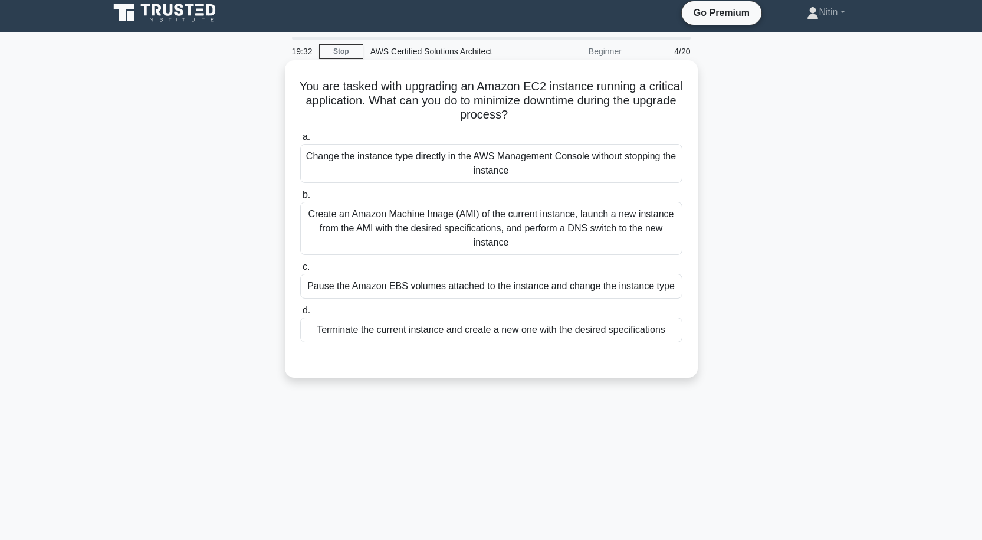
scroll to position [0, 0]
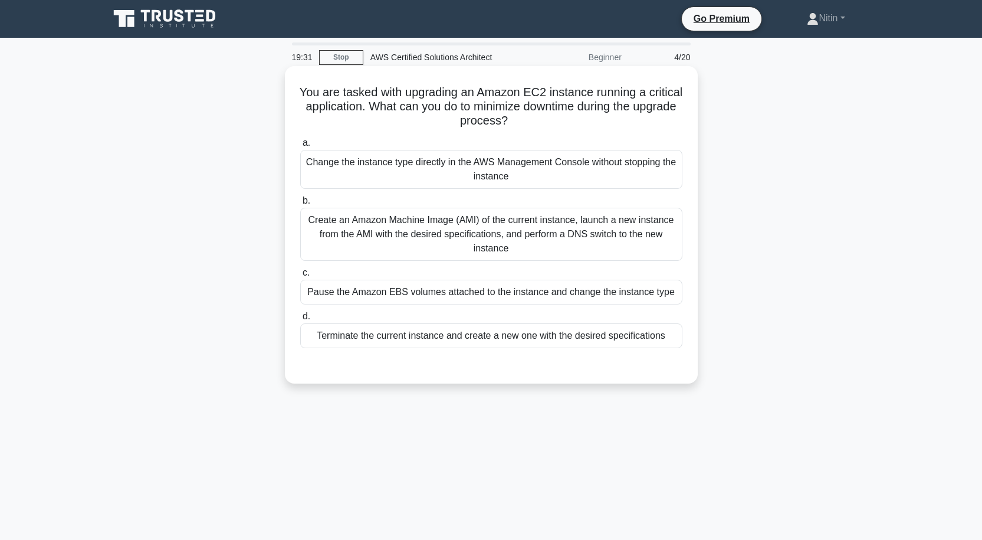
click at [481, 237] on div "Create an Amazon Machine Image (AMI) of the current instance, launch a new inst…" at bounding box center [491, 234] width 382 height 53
click at [300, 205] on input "b. Create an Amazon Machine Image (AMI) of the current instance, launch a new i…" at bounding box center [300, 201] width 0 height 8
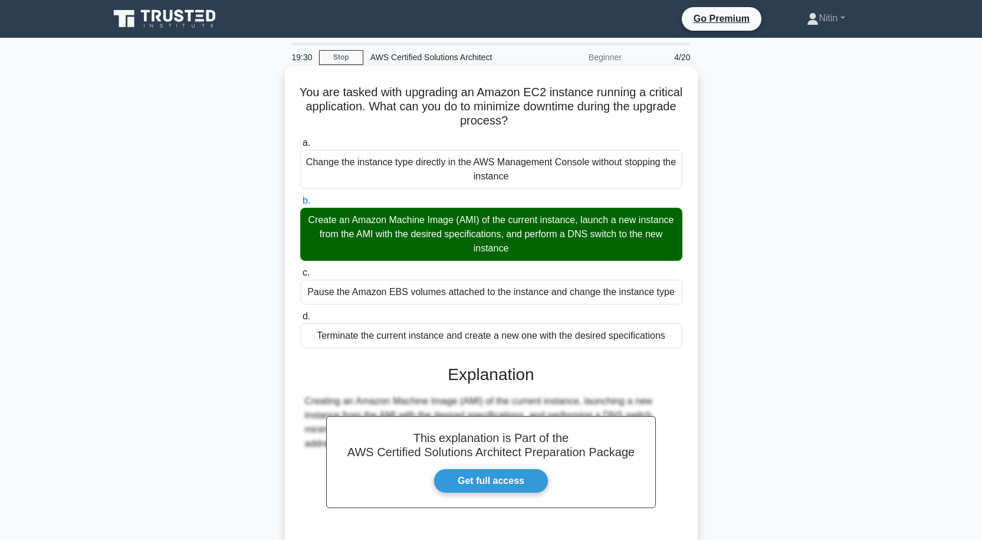
scroll to position [103, 0]
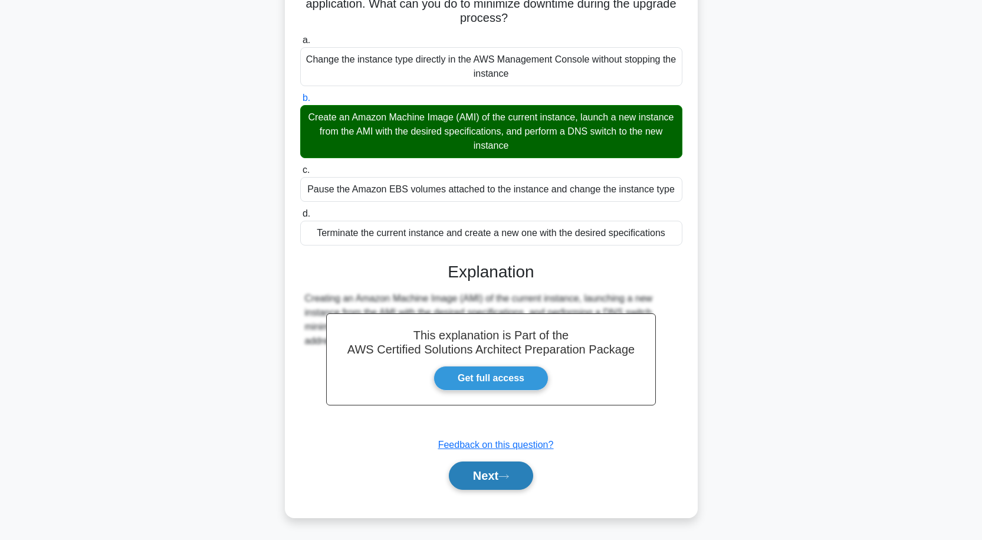
click at [471, 472] on button "Next" at bounding box center [491, 475] width 84 height 28
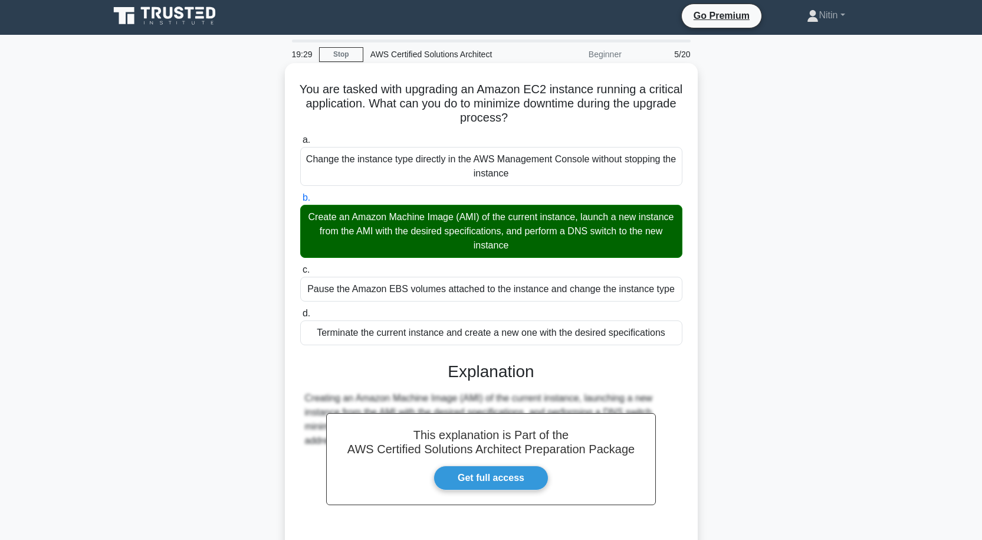
scroll to position [0, 0]
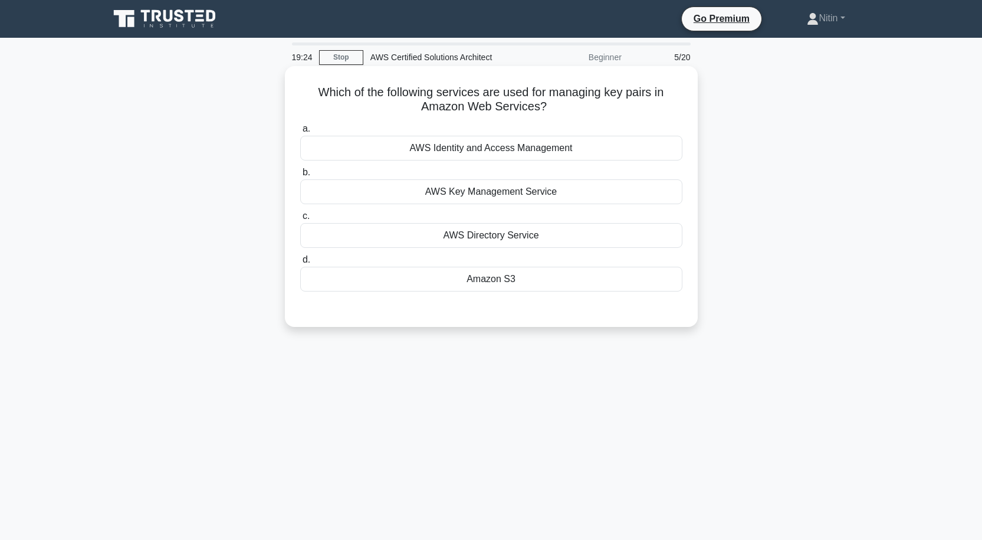
click at [543, 151] on div "AWS Identity and Access Management" at bounding box center [491, 148] width 382 height 25
click at [300, 133] on input "a. AWS Identity and Access Management" at bounding box center [300, 129] width 0 height 8
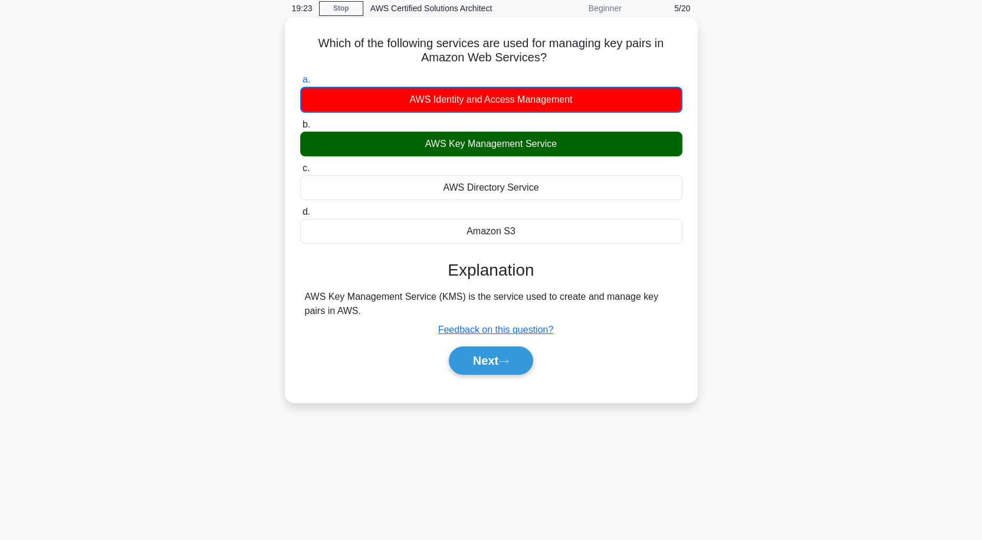
scroll to position [97, 0]
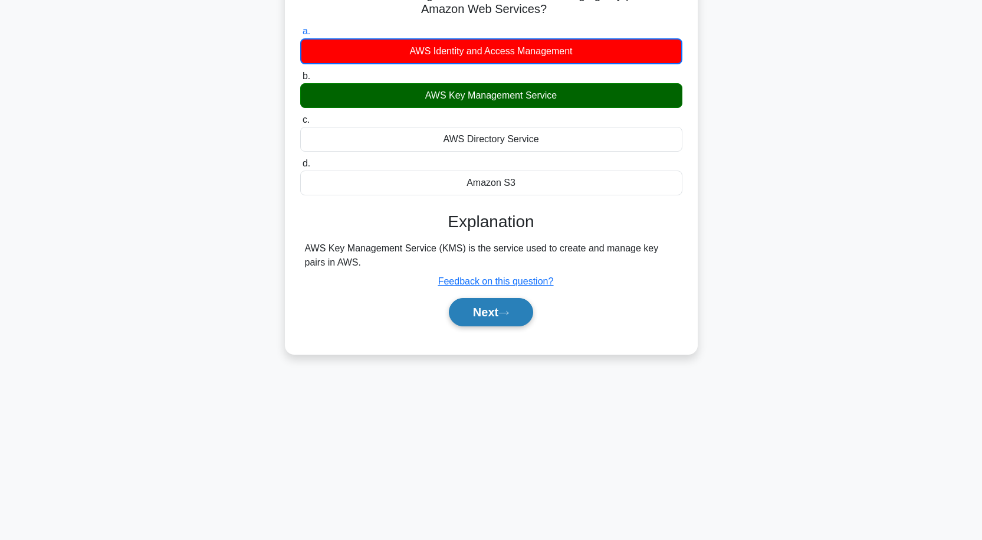
click at [498, 315] on button "Next" at bounding box center [491, 312] width 84 height 28
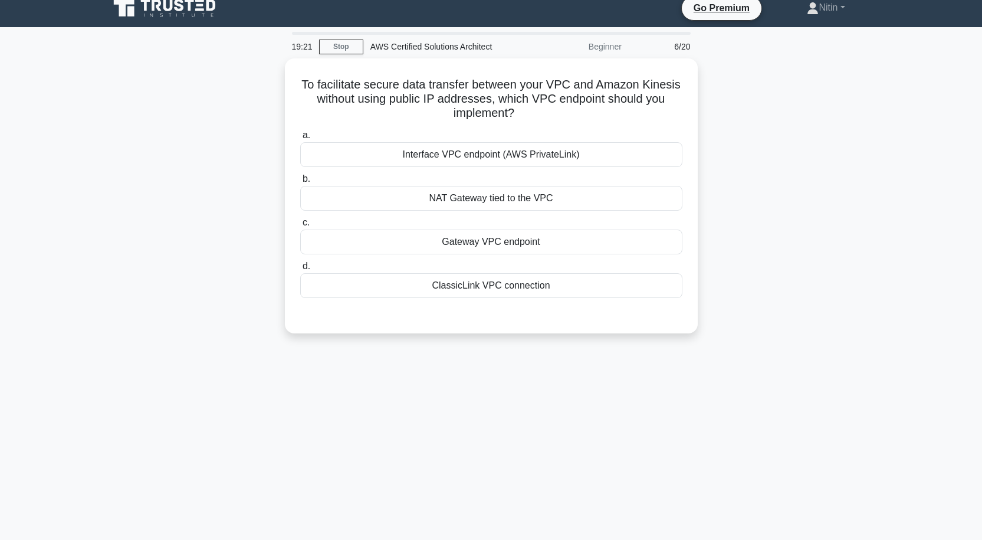
scroll to position [0, 0]
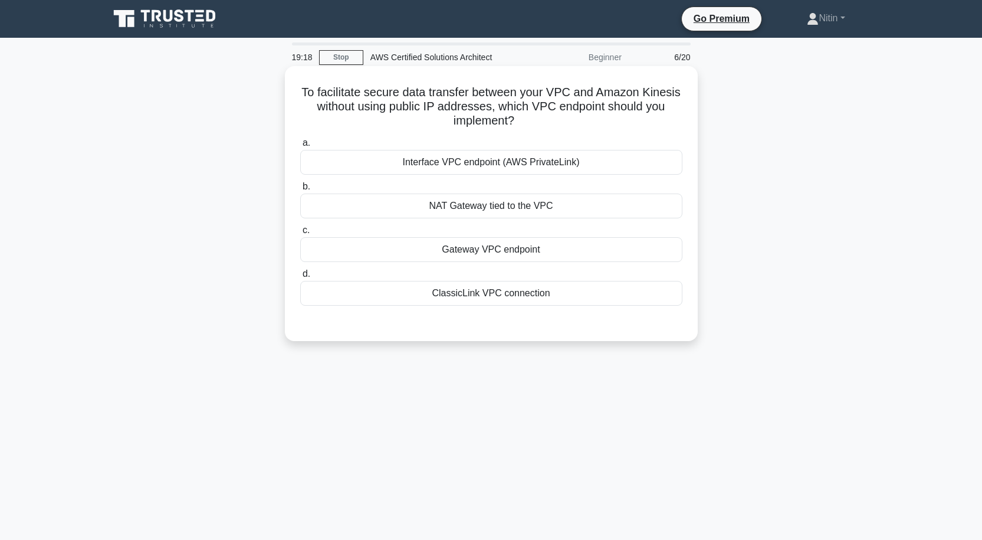
click at [495, 159] on div "Interface VPC endpoint (AWS PrivateLink)" at bounding box center [491, 162] width 382 height 25
click at [300, 147] on input "a. Interface VPC endpoint (AWS PrivateLink)" at bounding box center [300, 143] width 0 height 8
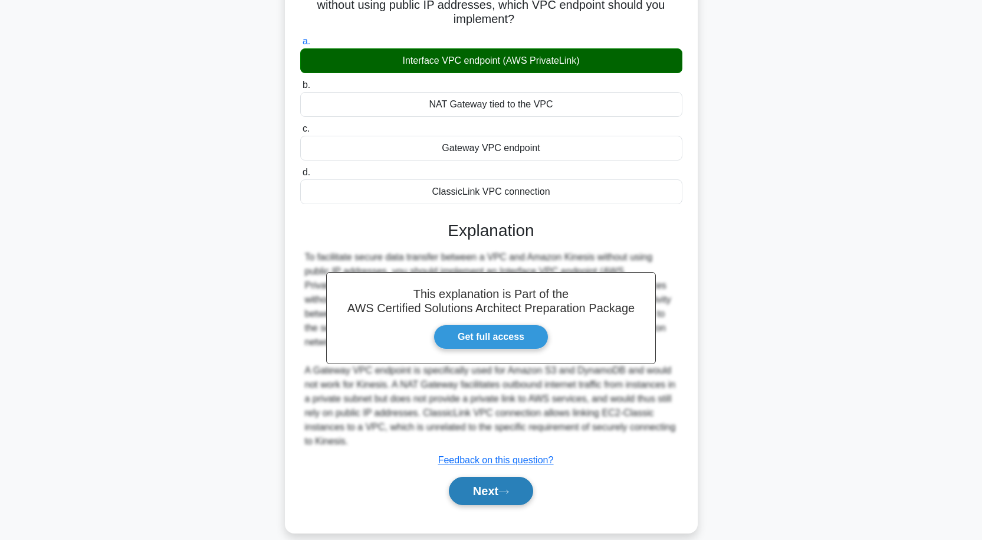
scroll to position [103, 0]
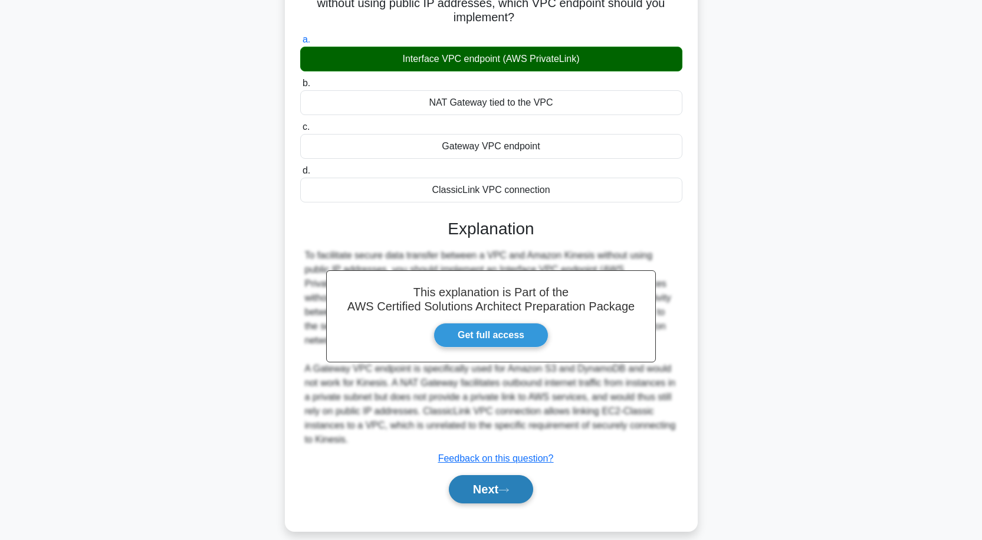
click at [494, 476] on button "Next" at bounding box center [491, 489] width 84 height 28
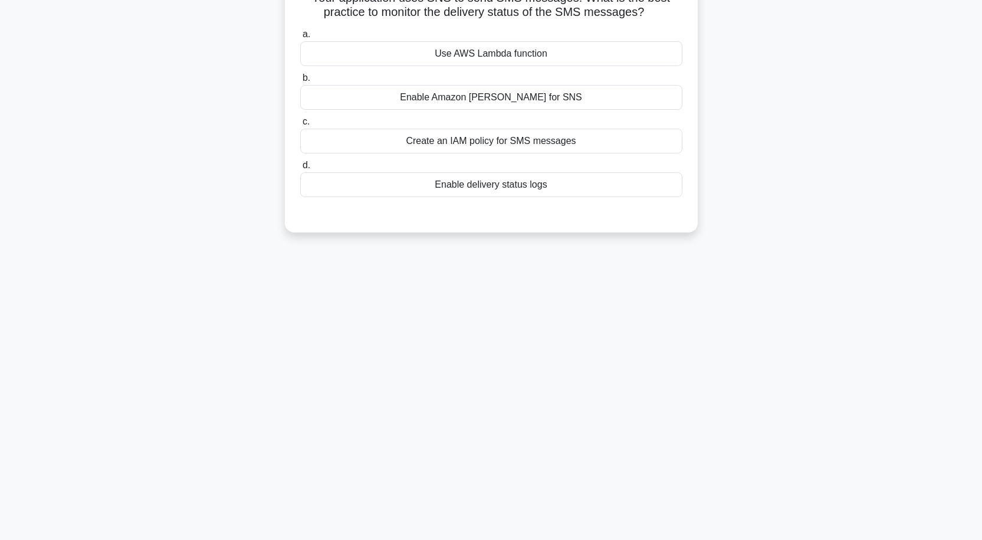
scroll to position [0, 0]
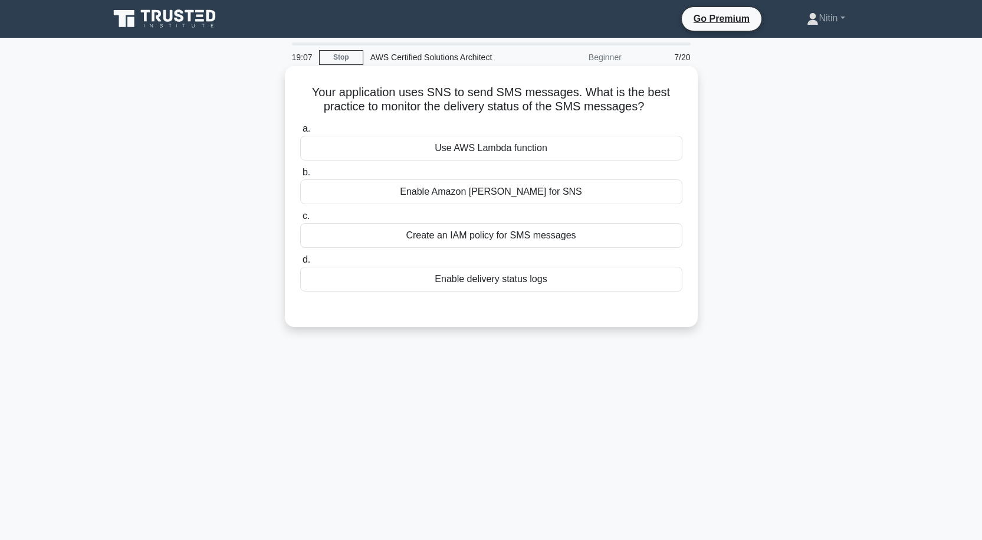
click at [489, 234] on div "Create an IAM policy for SMS messages" at bounding box center [491, 235] width 382 height 25
click at [300, 220] on input "c. Create an IAM policy for SMS messages" at bounding box center [300, 216] width 0 height 8
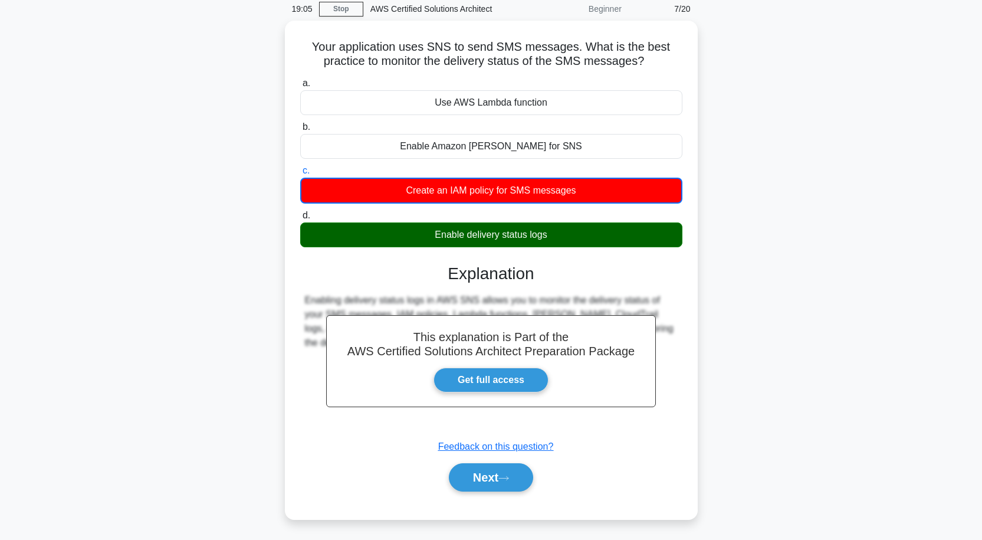
scroll to position [97, 0]
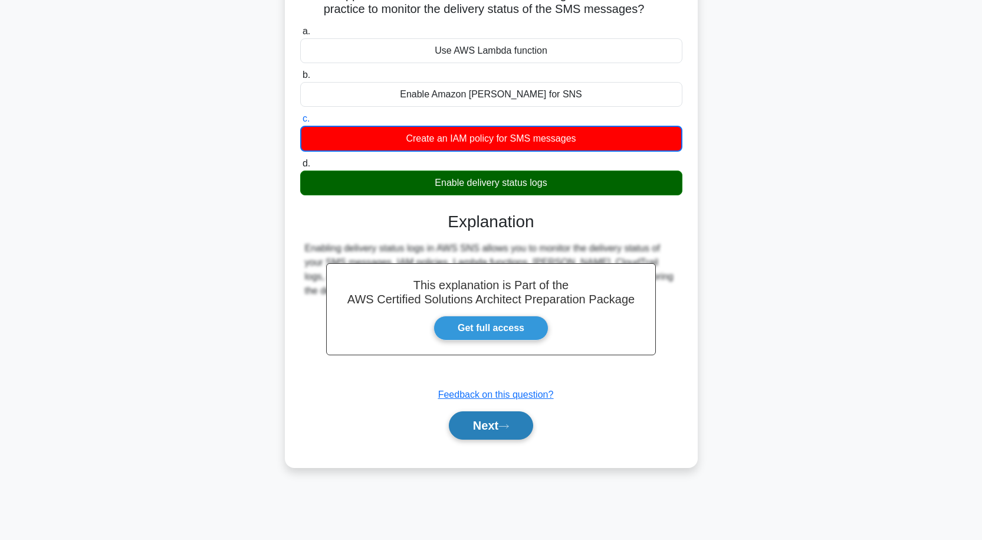
click at [501, 430] on button "Next" at bounding box center [491, 425] width 84 height 28
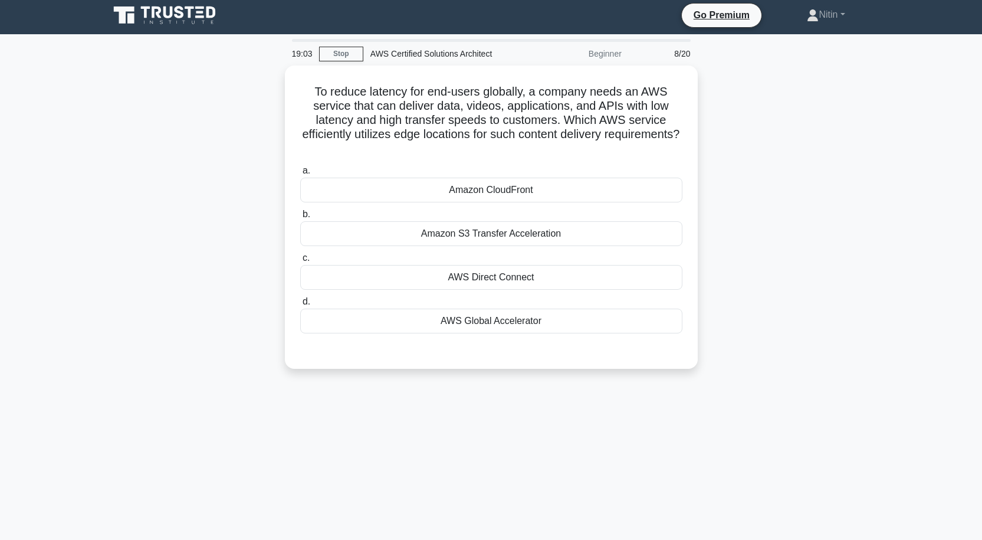
scroll to position [0, 0]
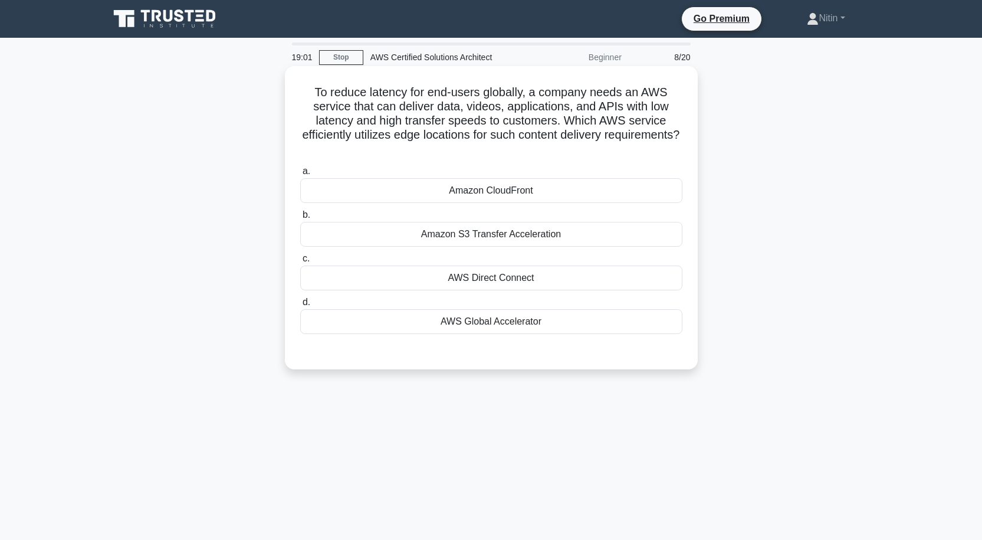
click at [513, 234] on div "Amazon S3 Transfer Acceleration" at bounding box center [491, 234] width 382 height 25
click at [300, 219] on input "b. Amazon S3 Transfer Acceleration" at bounding box center [300, 215] width 0 height 8
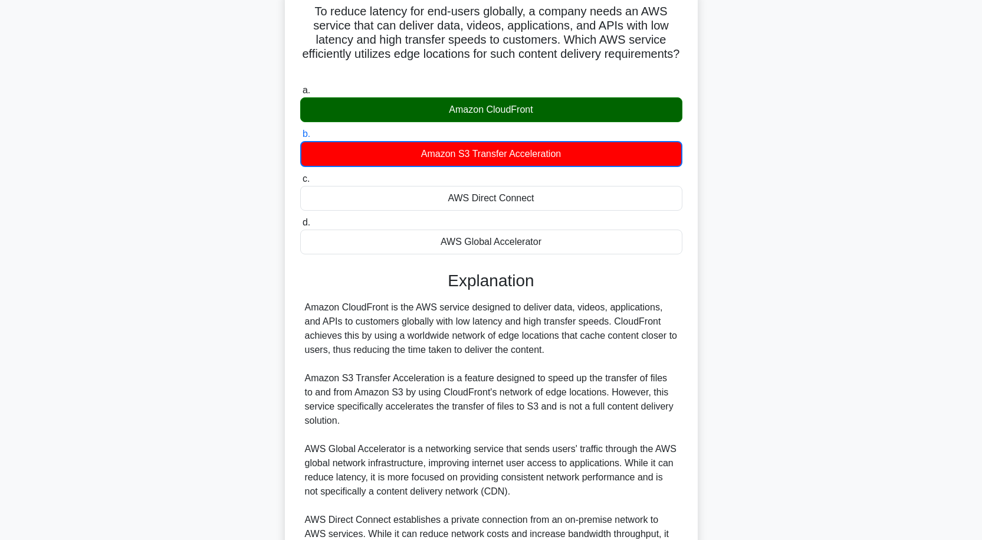
scroll to position [203, 0]
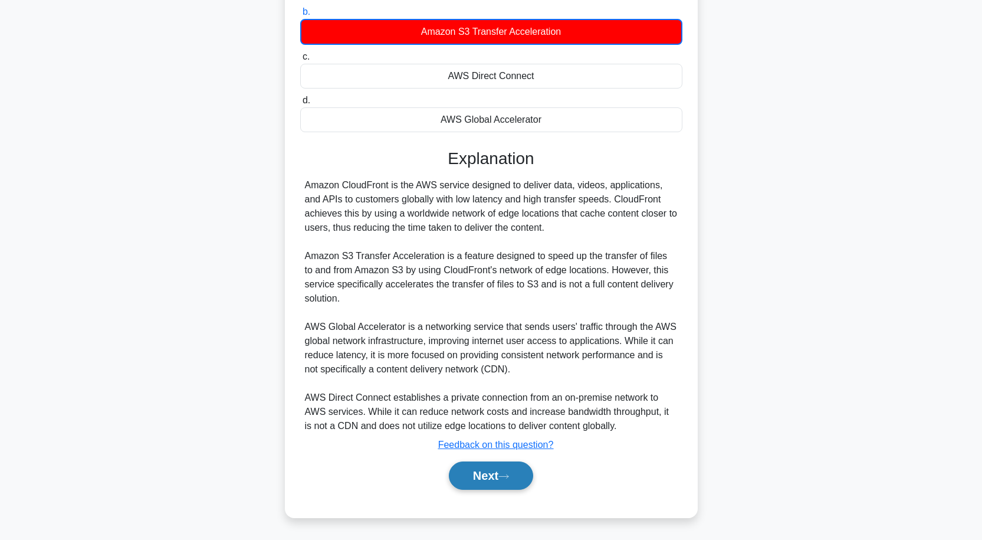
click at [498, 475] on button "Next" at bounding box center [491, 475] width 84 height 28
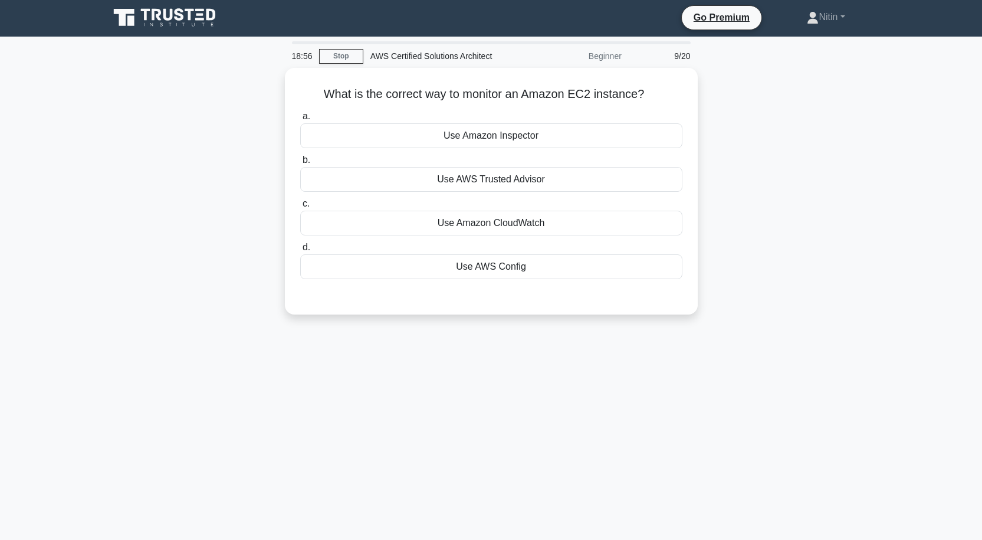
scroll to position [0, 0]
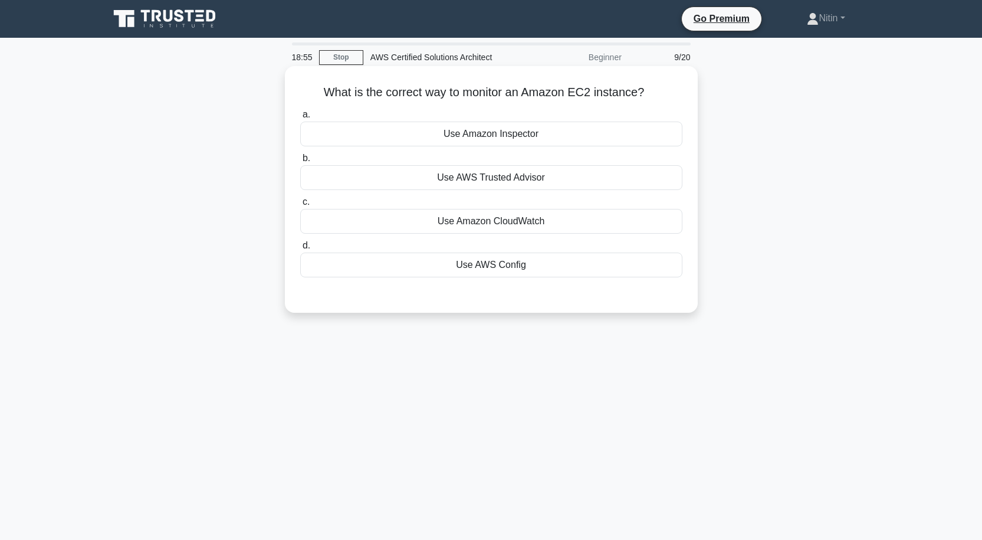
click at [533, 222] on div "Use Amazon CloudWatch" at bounding box center [491, 221] width 382 height 25
click at [300, 206] on input "c. Use Amazon CloudWatch" at bounding box center [300, 202] width 0 height 8
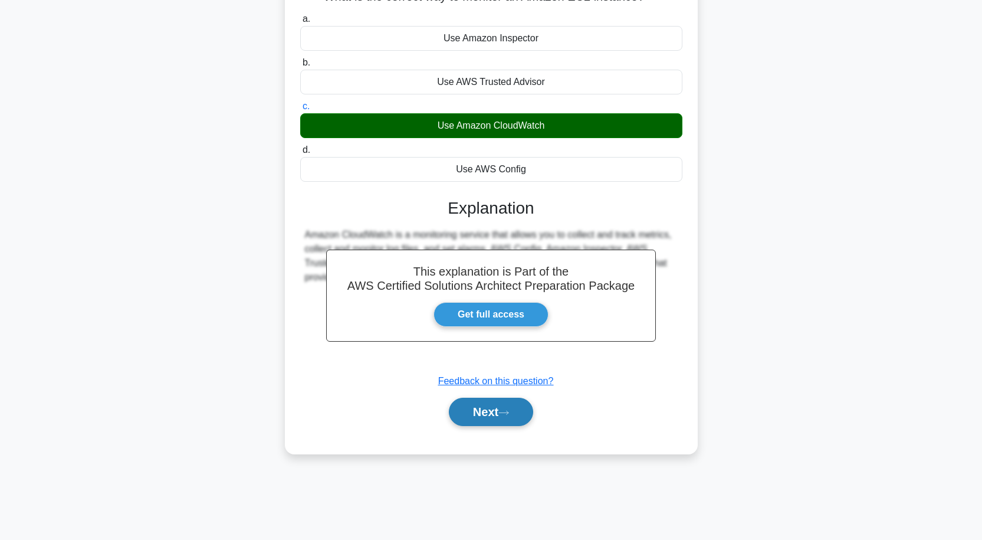
scroll to position [97, 0]
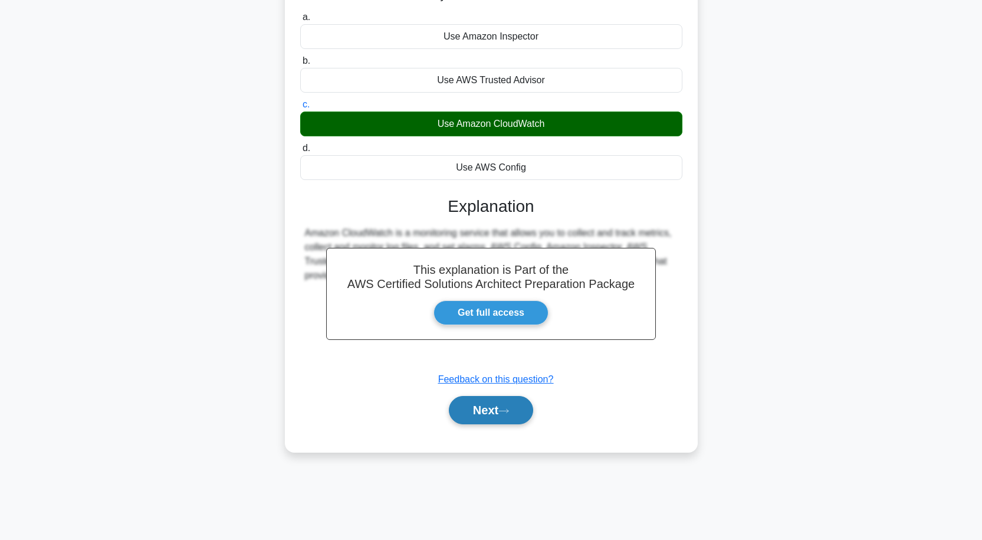
click at [504, 406] on button "Next" at bounding box center [491, 410] width 84 height 28
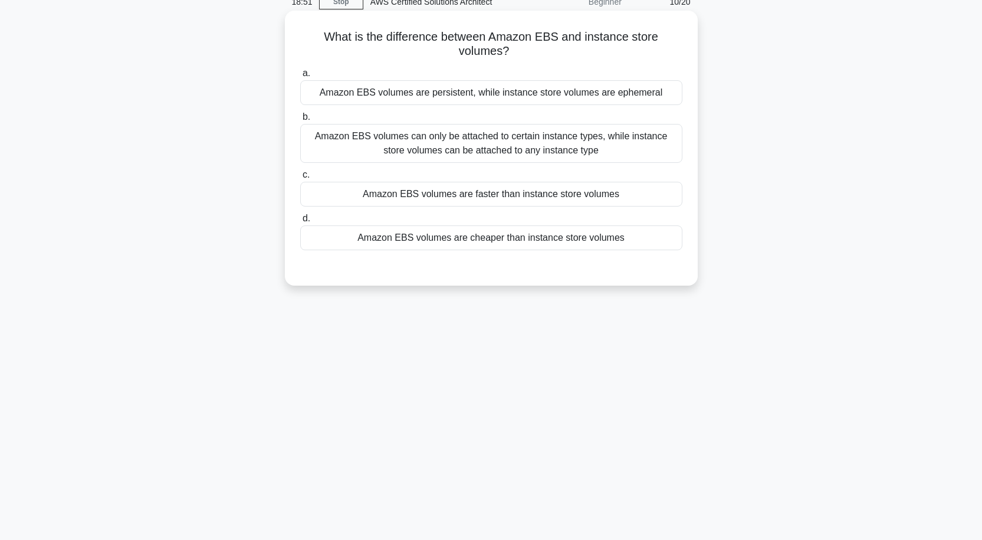
scroll to position [0, 0]
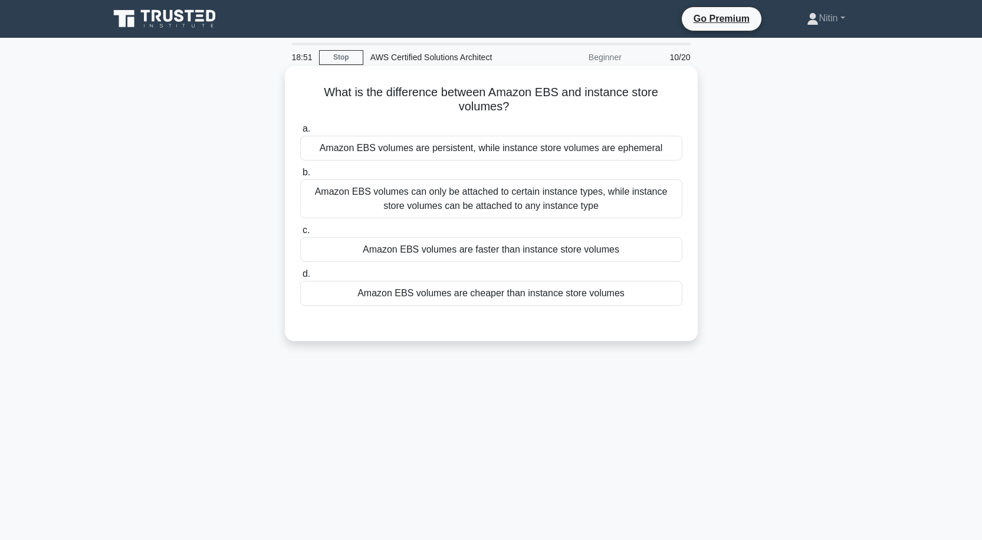
click at [509, 205] on div "Amazon EBS volumes can only be attached to certain instance types, while instan…" at bounding box center [491, 198] width 382 height 39
click at [300, 176] on input "b. Amazon EBS volumes can only be attached to certain instance types, while ins…" at bounding box center [300, 173] width 0 height 8
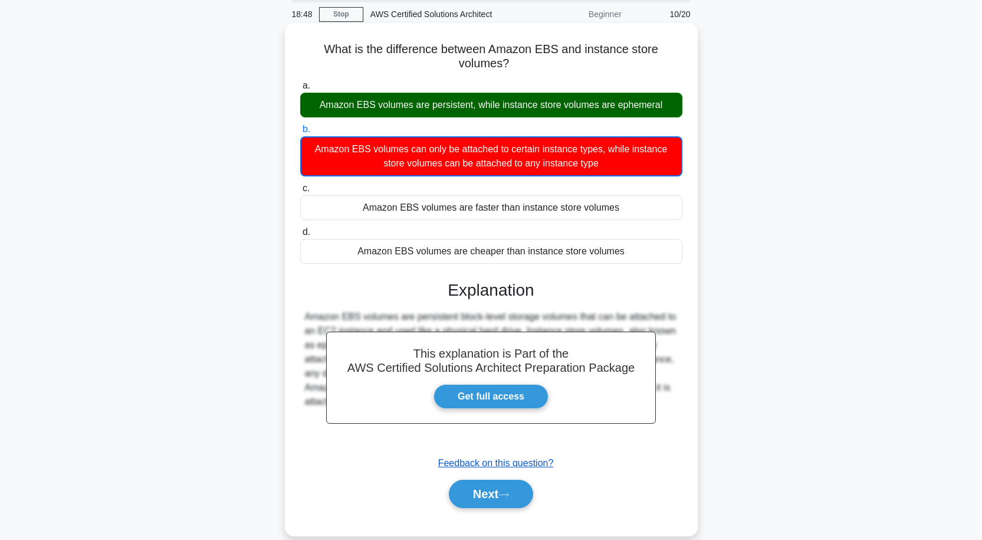
scroll to position [97, 0]
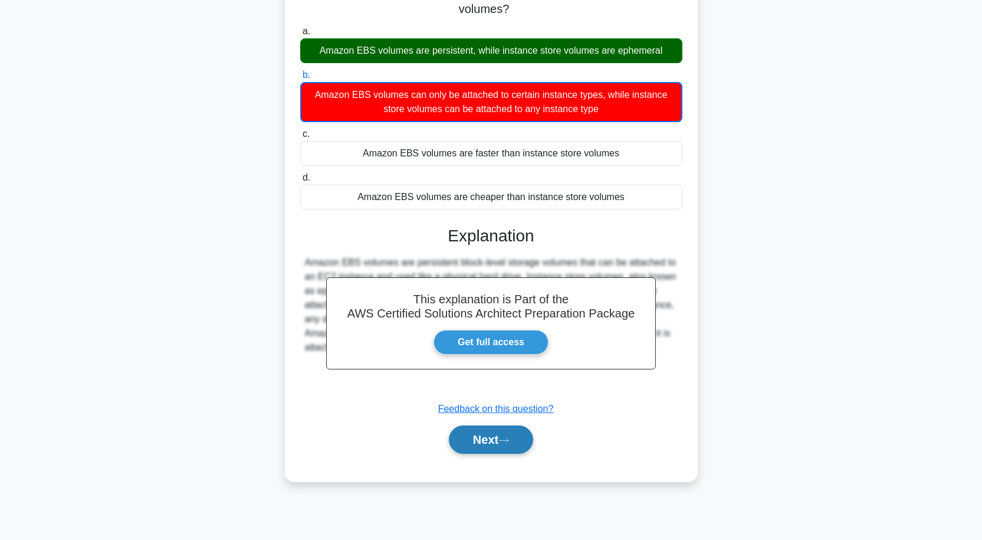
click at [484, 440] on button "Next" at bounding box center [491, 439] width 84 height 28
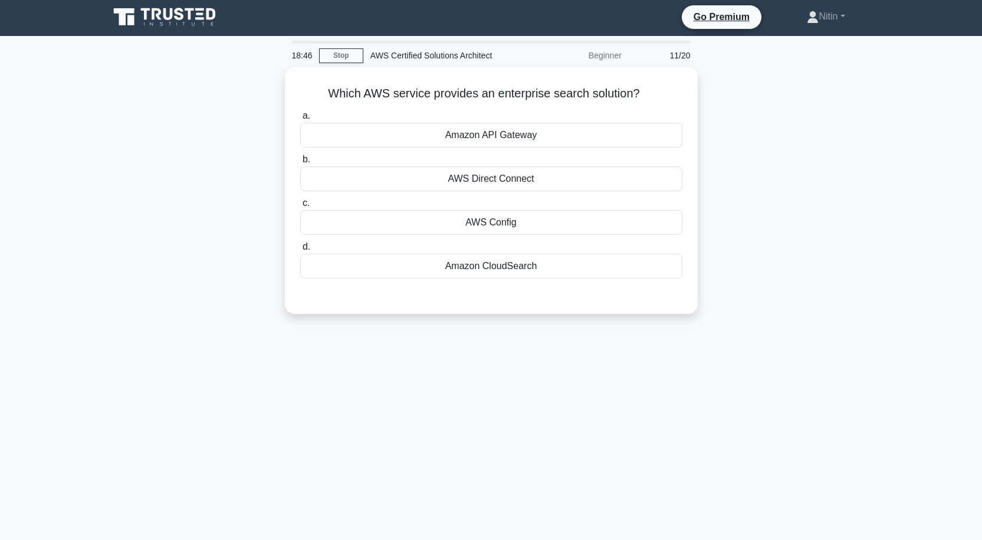
scroll to position [0, 0]
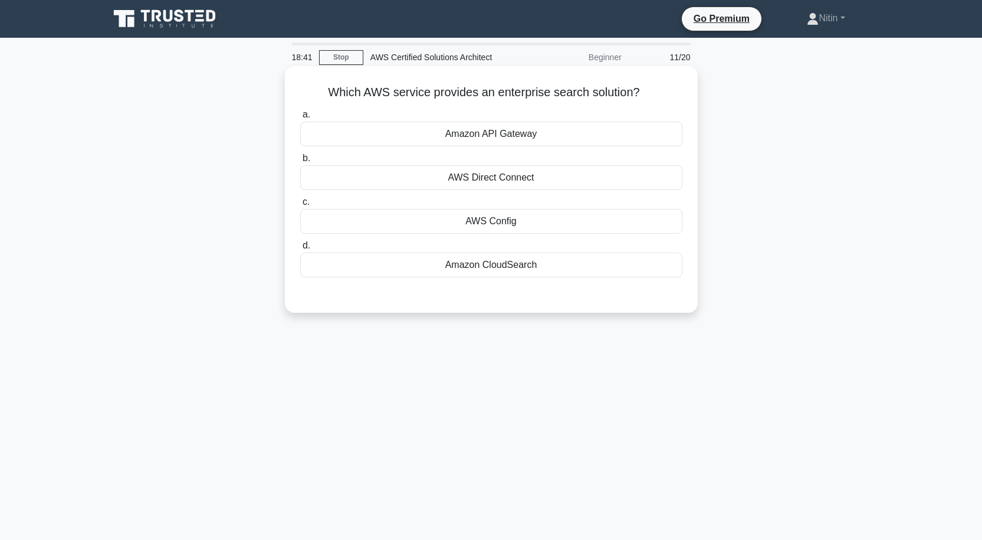
click at [517, 136] on div "Amazon API Gateway" at bounding box center [491, 133] width 382 height 25
click at [300, 119] on input "a. Amazon API Gateway" at bounding box center [300, 115] width 0 height 8
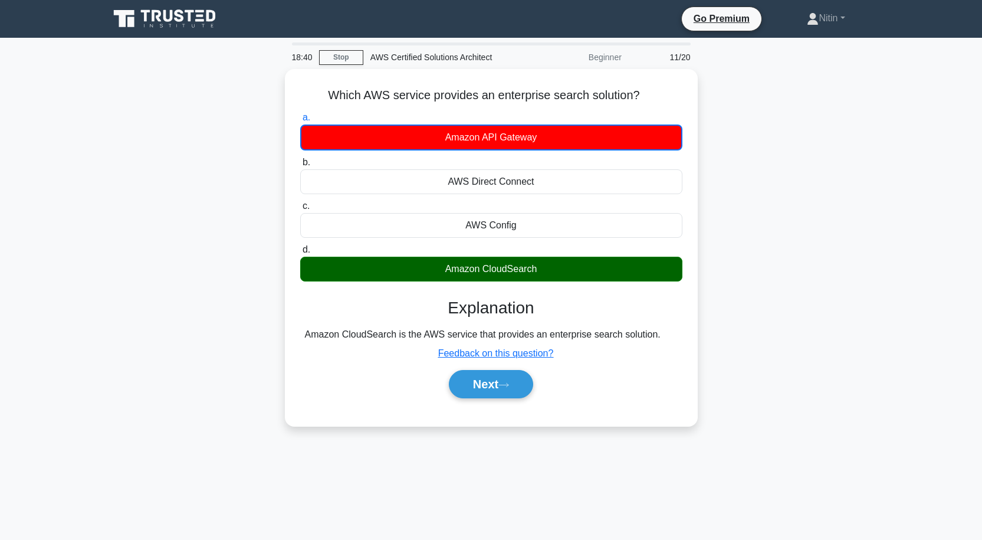
scroll to position [97, 0]
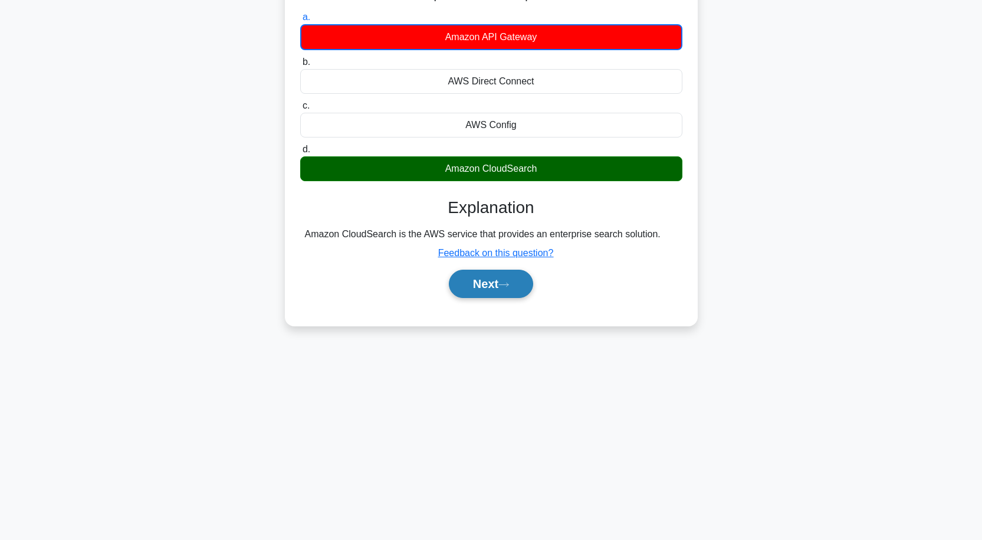
click at [502, 283] on button "Next" at bounding box center [491, 284] width 84 height 28
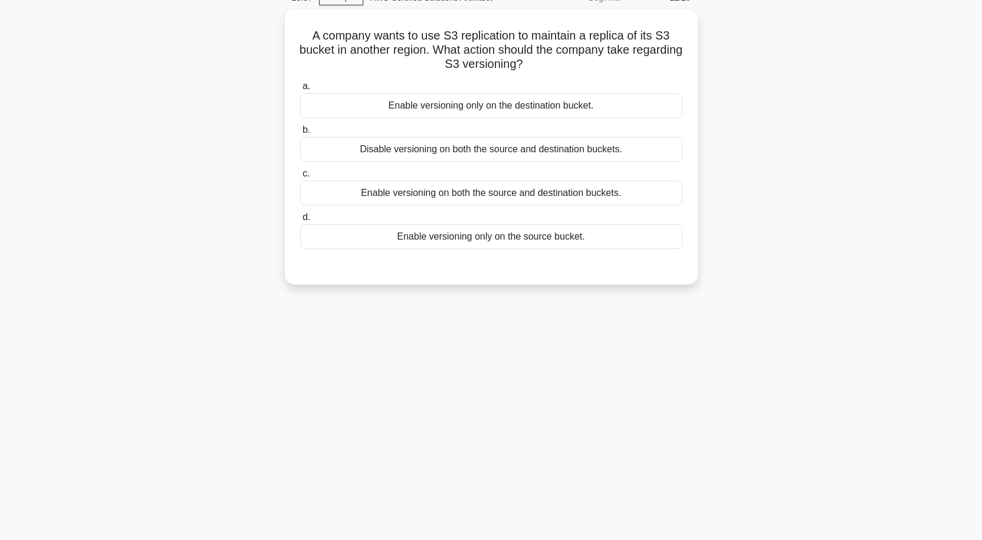
scroll to position [38, 0]
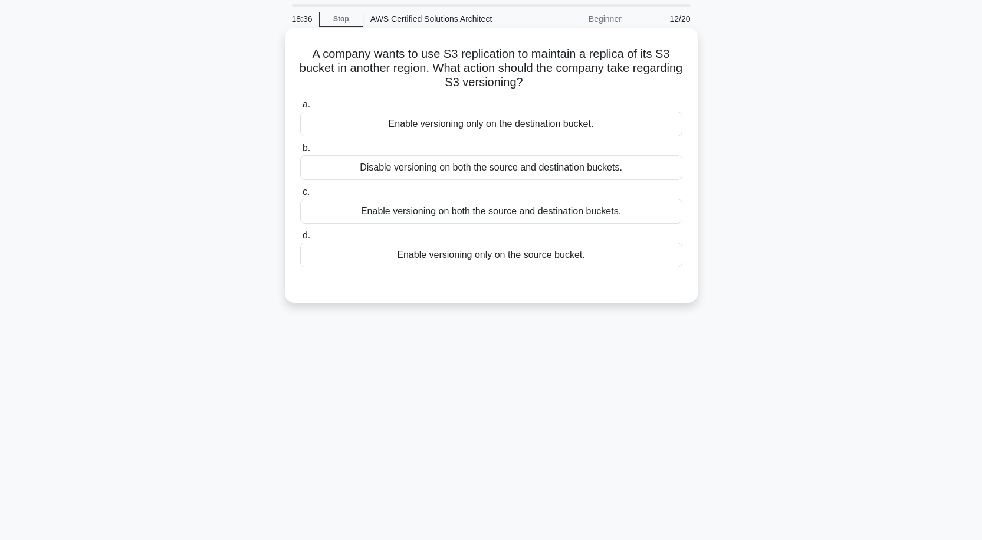
click at [557, 156] on div "Disable versioning on both the source and destination buckets." at bounding box center [491, 167] width 382 height 25
click at [300, 152] on input "b. Disable versioning on both the source and destination buckets." at bounding box center [300, 148] width 0 height 8
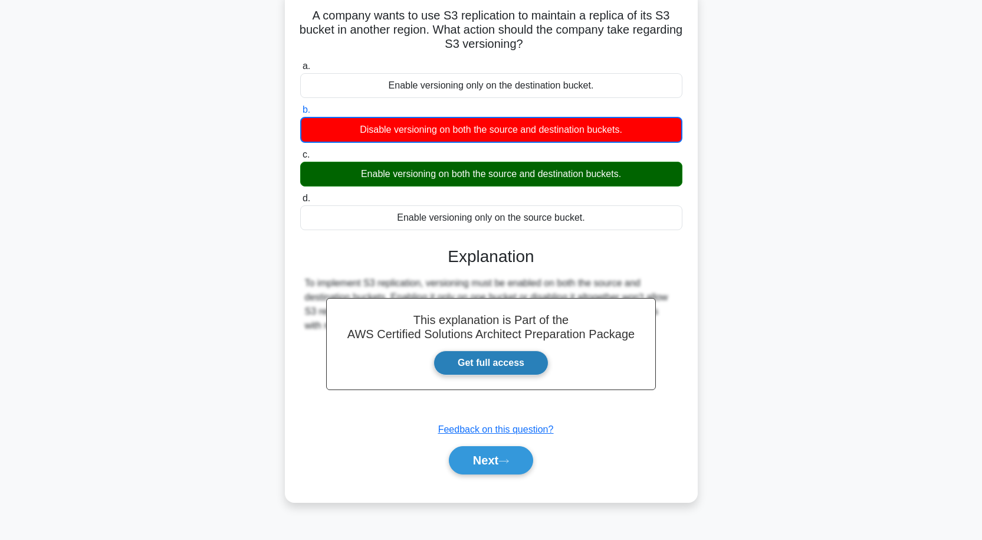
scroll to position [97, 0]
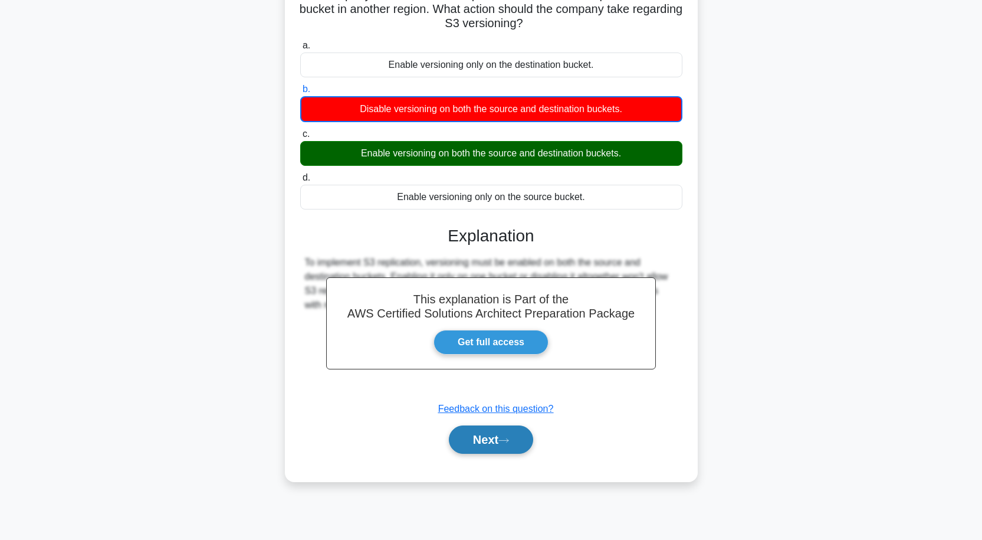
click at [486, 434] on button "Next" at bounding box center [491, 439] width 84 height 28
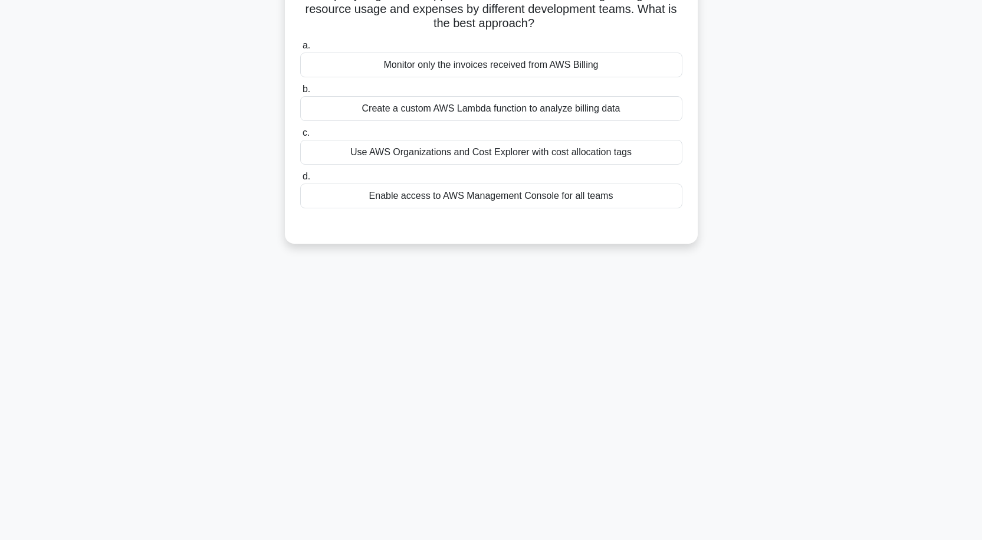
click at [557, 154] on div "Use AWS Organizations and Cost Explorer with cost allocation tags" at bounding box center [491, 152] width 382 height 25
click at [300, 137] on input "c. Use AWS Organizations and Cost Explorer with cost allocation tags" at bounding box center [300, 133] width 0 height 8
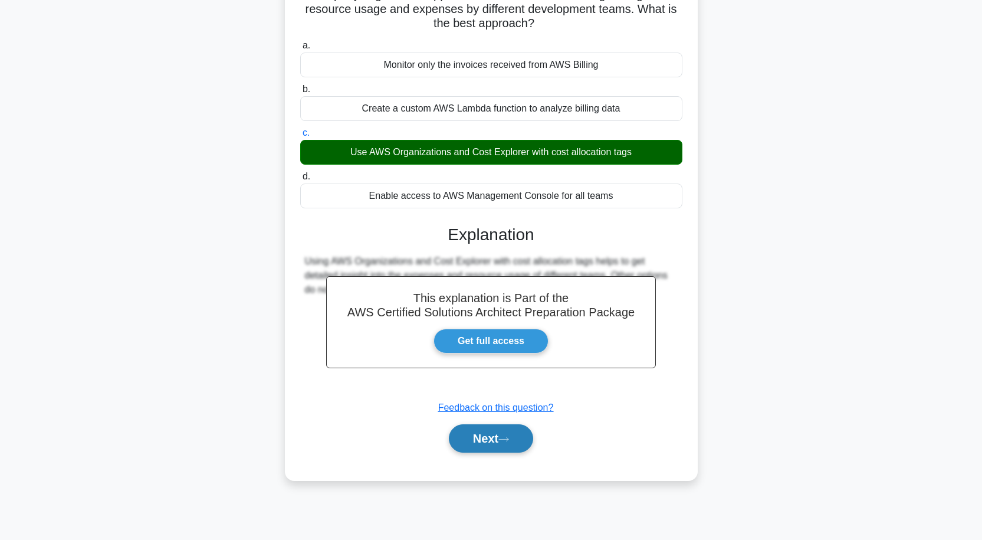
click at [477, 443] on button "Next" at bounding box center [491, 438] width 84 height 28
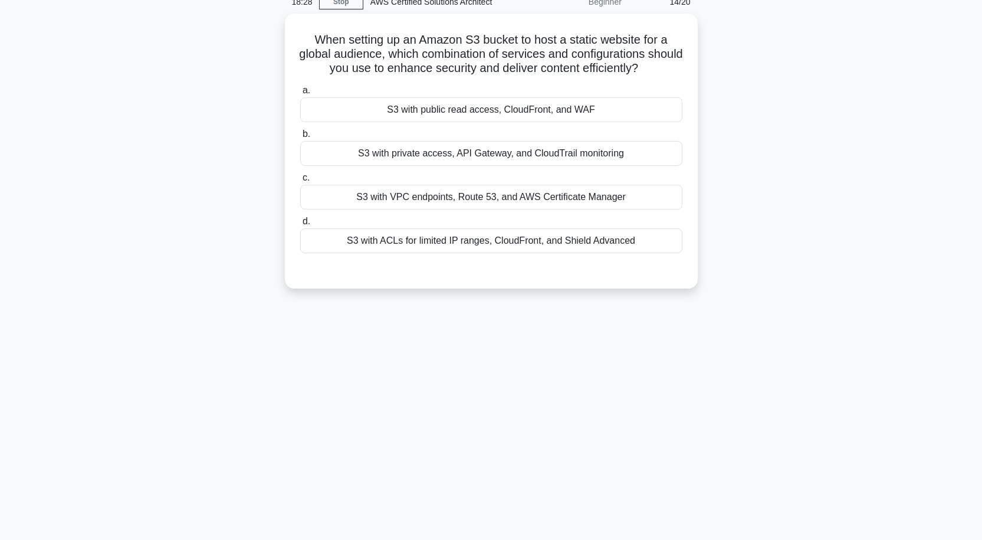
scroll to position [0, 0]
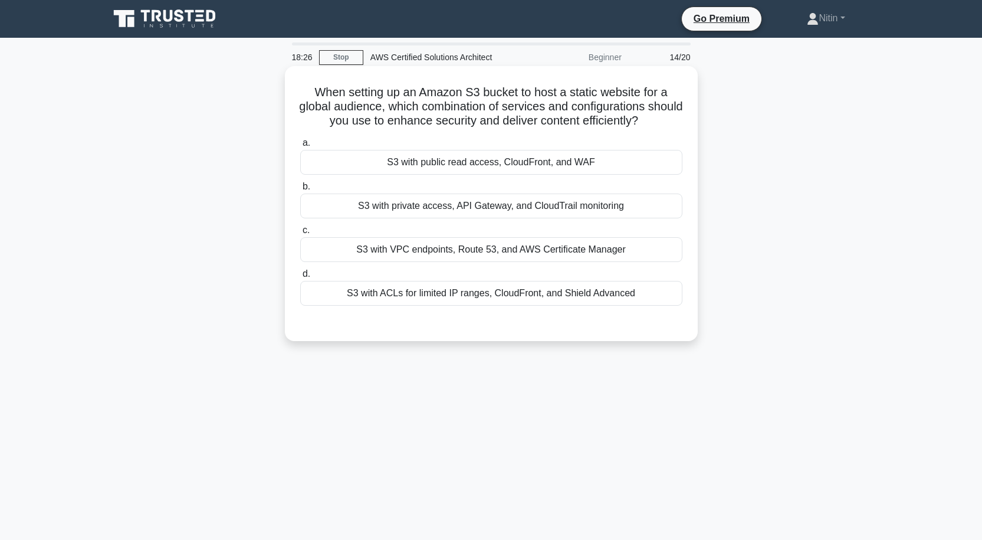
click at [557, 206] on div "S3 with private access, API Gateway, and CloudTrail monitoring" at bounding box center [491, 205] width 382 height 25
click at [300, 190] on input "b. S3 with private access, API Gateway, and CloudTrail monitoring" at bounding box center [300, 187] width 0 height 8
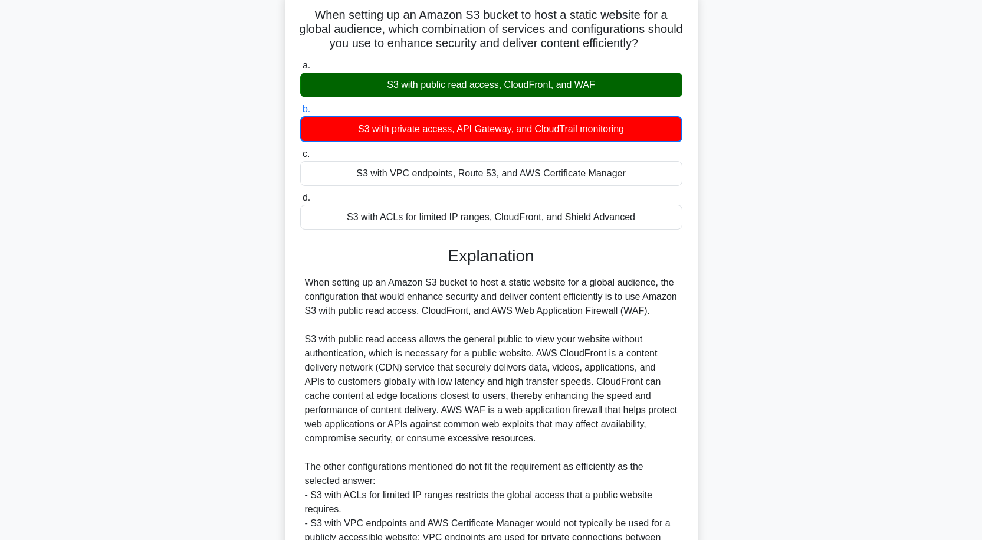
scroll to position [274, 0]
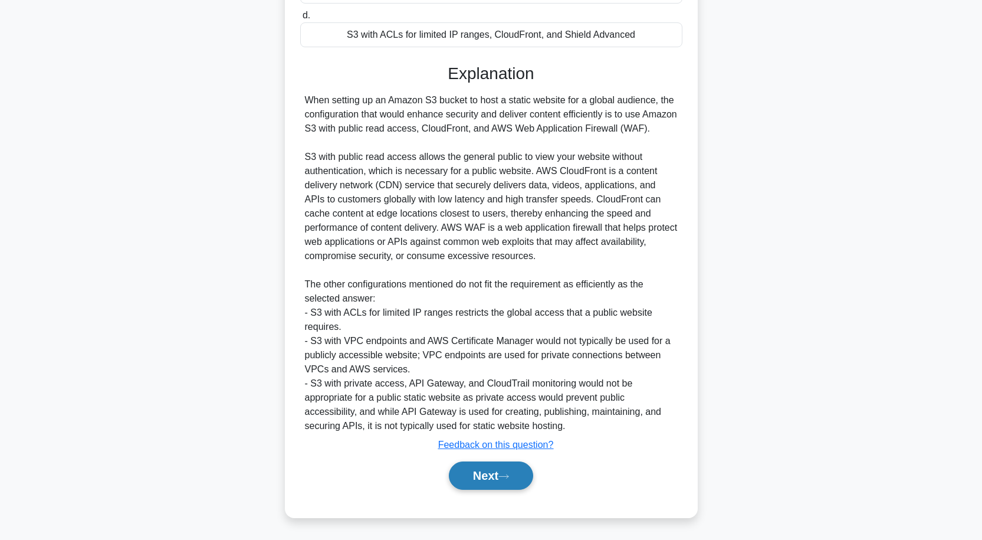
click at [498, 478] on button "Next" at bounding box center [491, 475] width 84 height 28
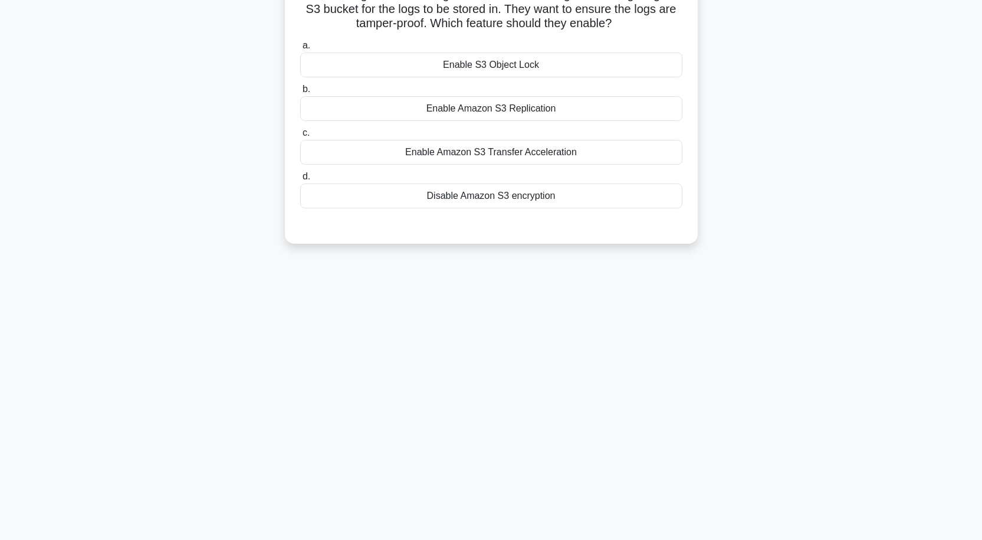
click at [502, 158] on div "Enable Amazon S3 Transfer Acceleration" at bounding box center [491, 152] width 382 height 25
click at [300, 137] on input "c. Enable Amazon S3 Transfer Acceleration" at bounding box center [300, 133] width 0 height 8
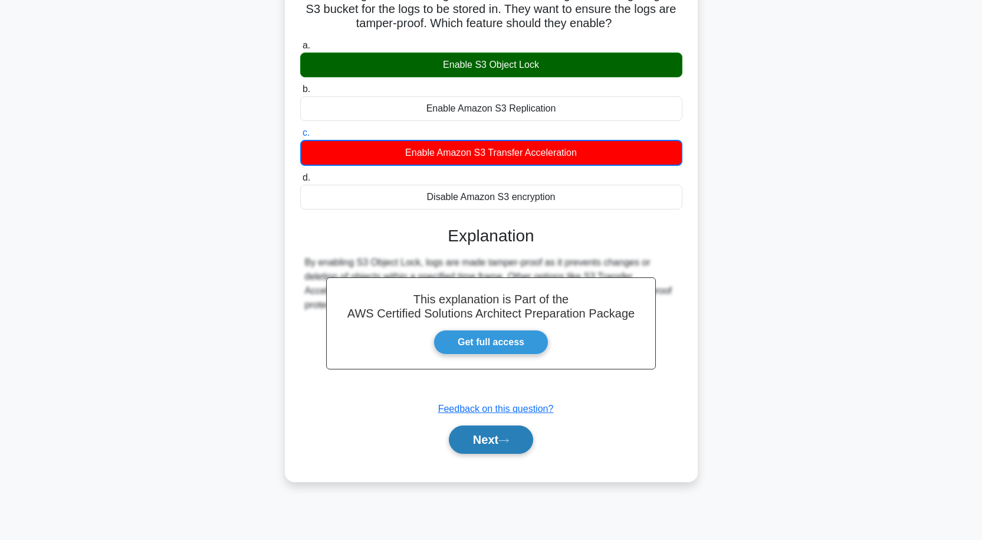
click at [479, 443] on button "Next" at bounding box center [491, 439] width 84 height 28
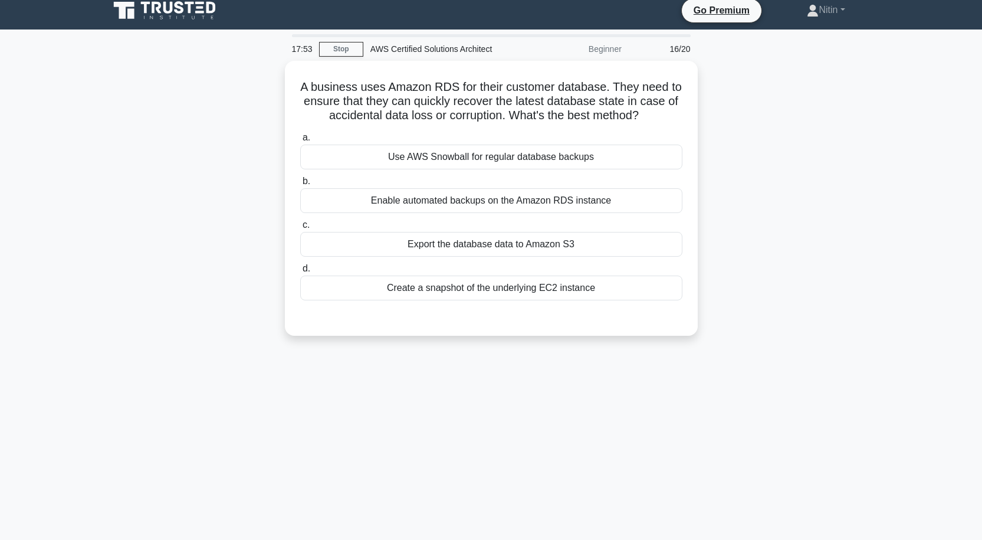
scroll to position [0, 0]
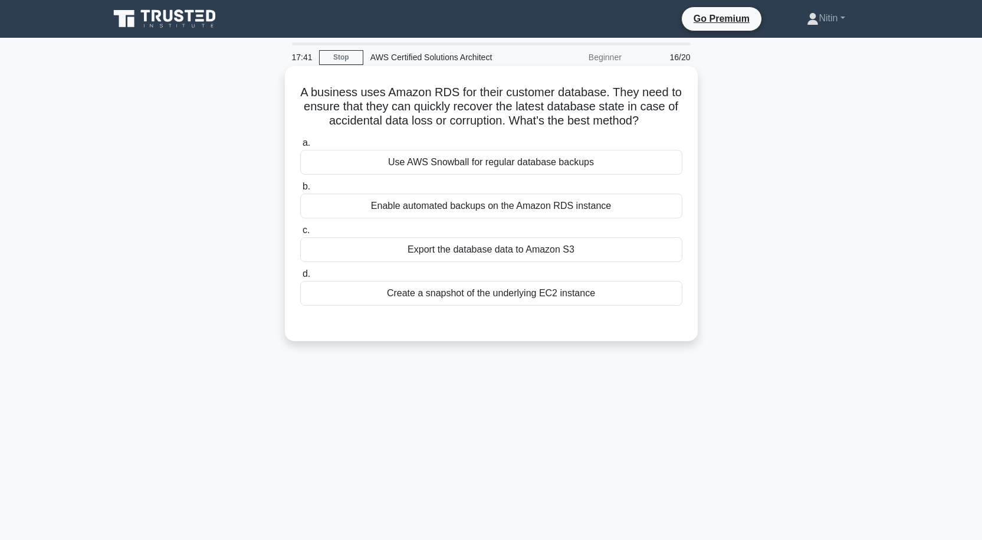
click at [573, 206] on div "Enable automated backups on the Amazon RDS instance" at bounding box center [491, 205] width 382 height 25
click at [300, 190] on input "b. Enable automated backups on the Amazon RDS instance" at bounding box center [300, 187] width 0 height 8
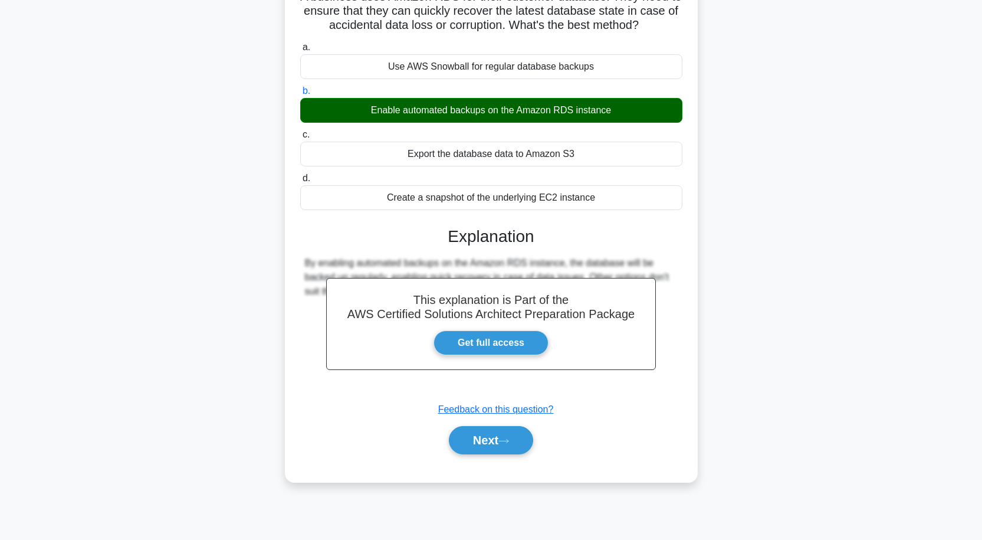
scroll to position [97, 0]
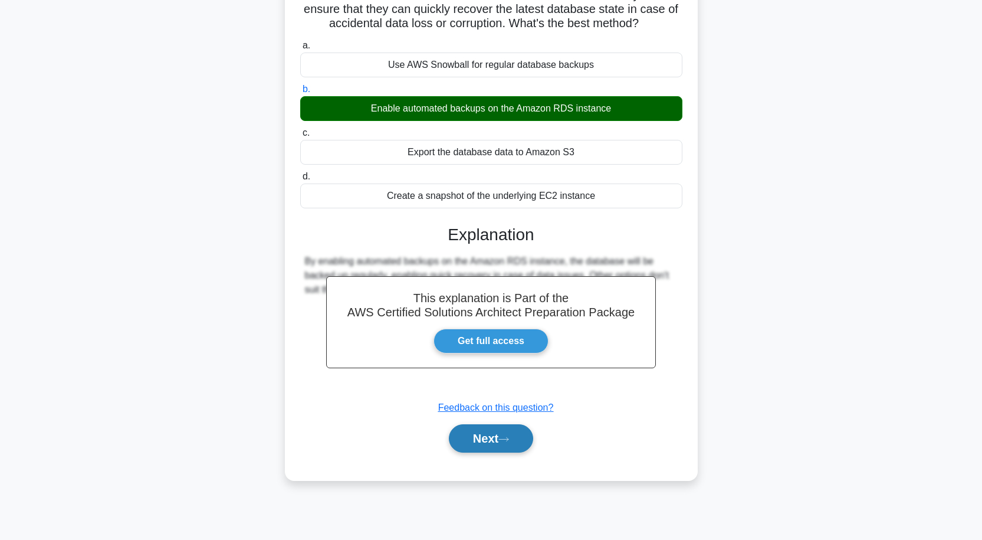
click at [482, 429] on button "Next" at bounding box center [491, 438] width 84 height 28
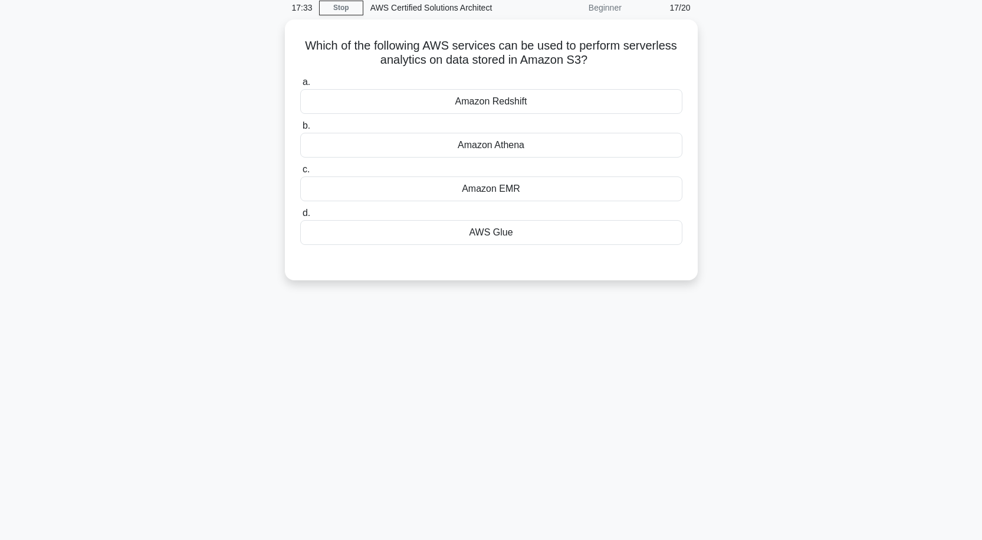
scroll to position [0, 0]
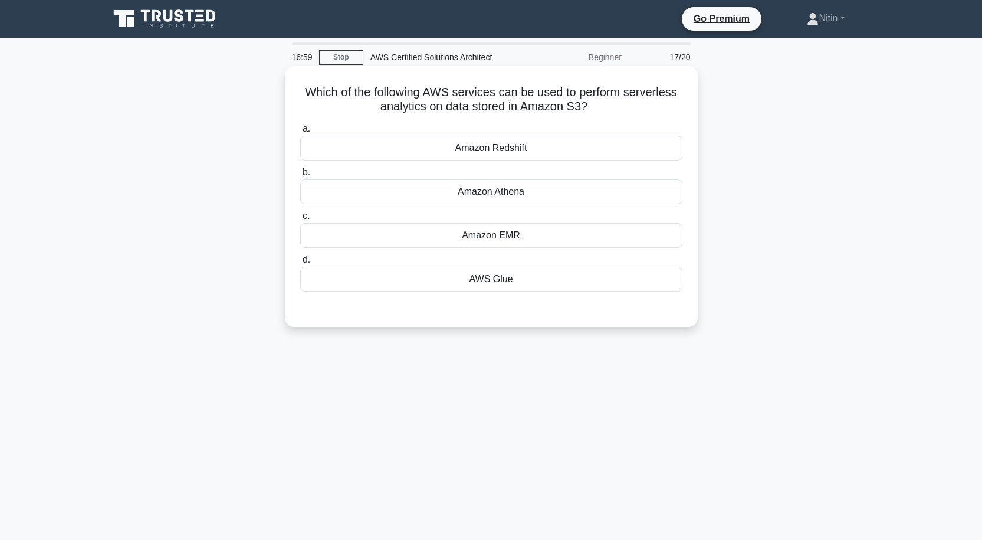
click at [550, 147] on div "Amazon Redshift" at bounding box center [491, 148] width 382 height 25
click at [300, 133] on input "a. Amazon Redshift" at bounding box center [300, 129] width 0 height 8
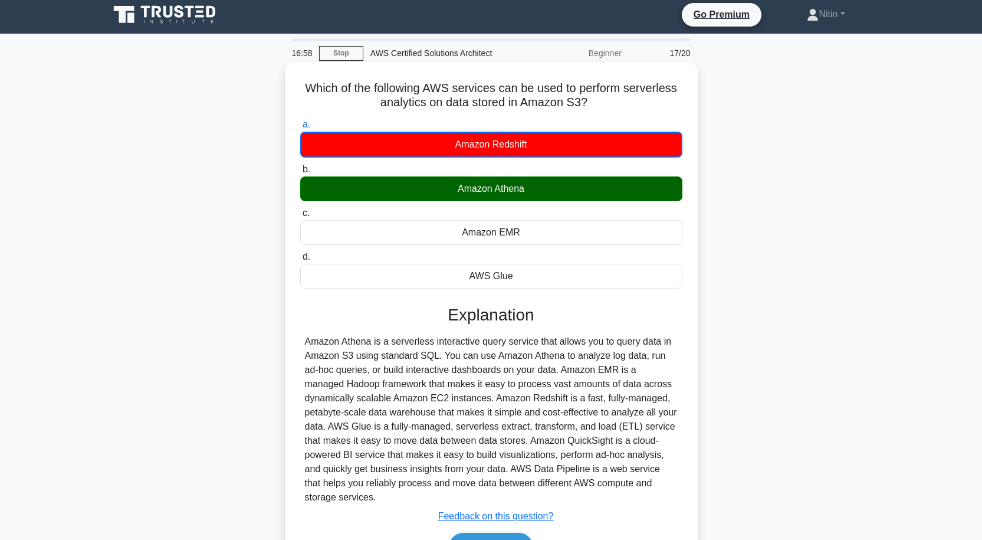
scroll to position [97, 0]
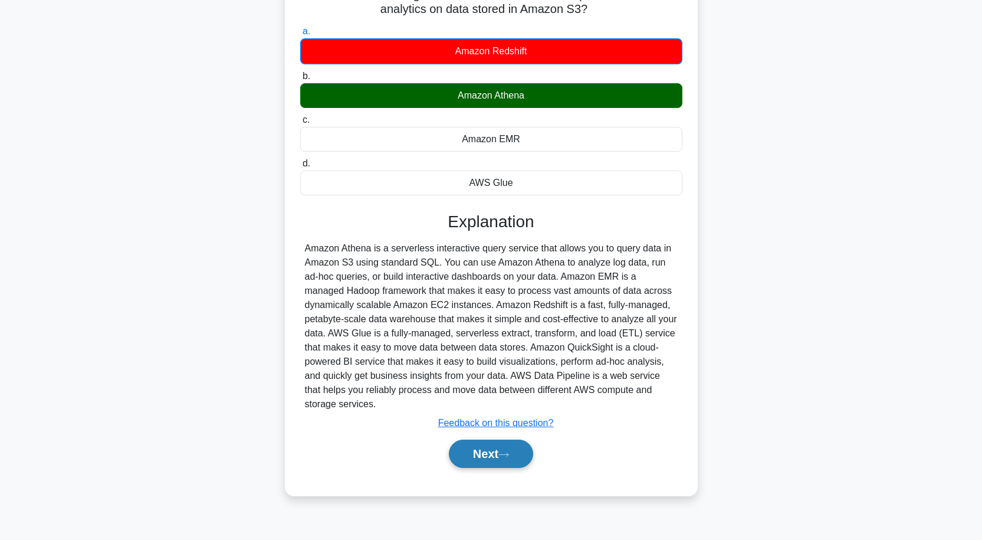
click at [487, 451] on button "Next" at bounding box center [491, 453] width 84 height 28
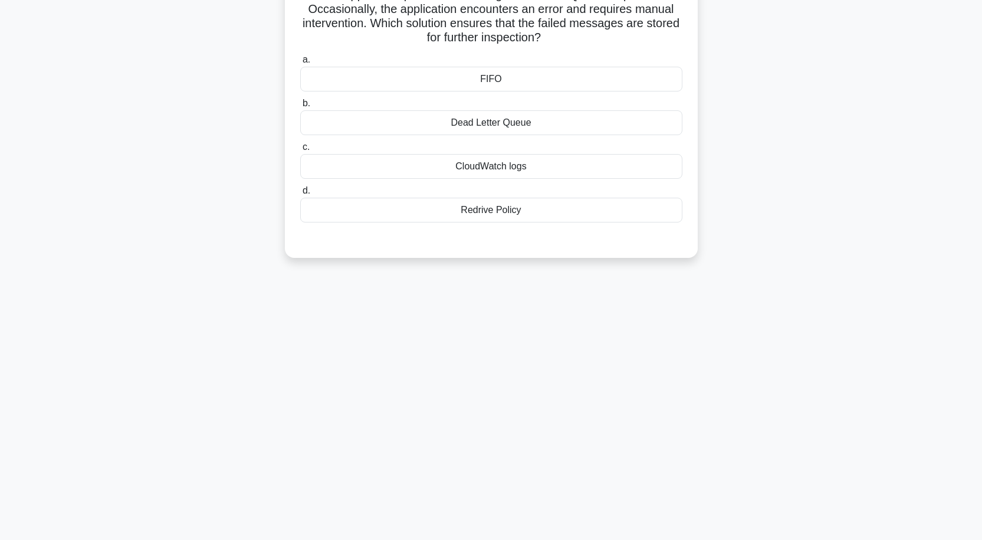
click at [499, 80] on div "FIFO" at bounding box center [491, 79] width 382 height 25
click at [300, 64] on input "a. FIFO" at bounding box center [300, 60] width 0 height 8
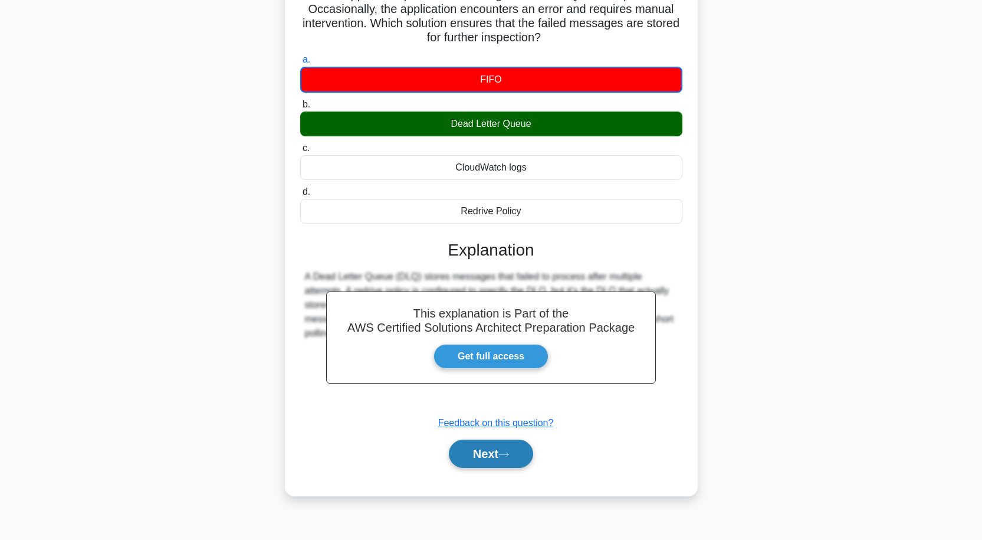
click at [511, 444] on button "Next" at bounding box center [491, 453] width 84 height 28
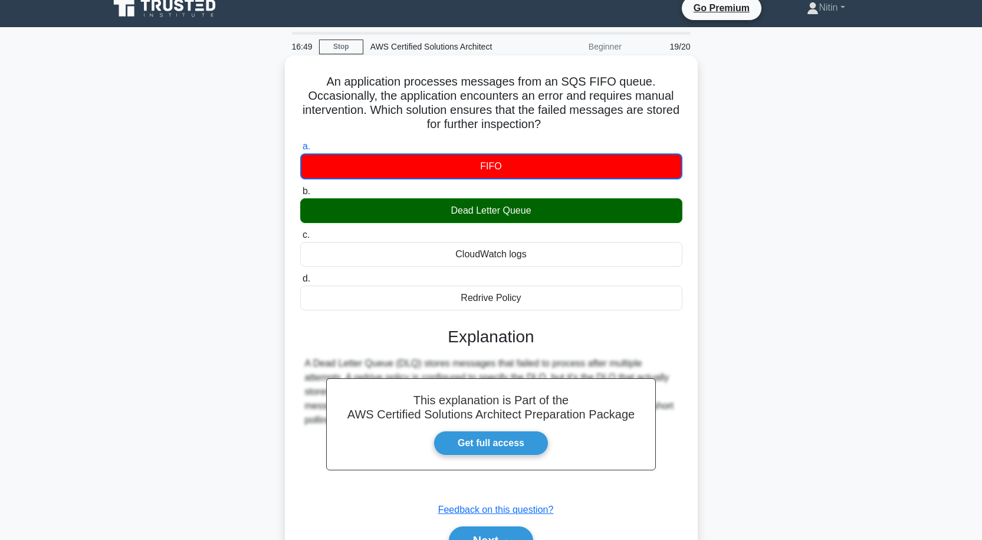
scroll to position [0, 0]
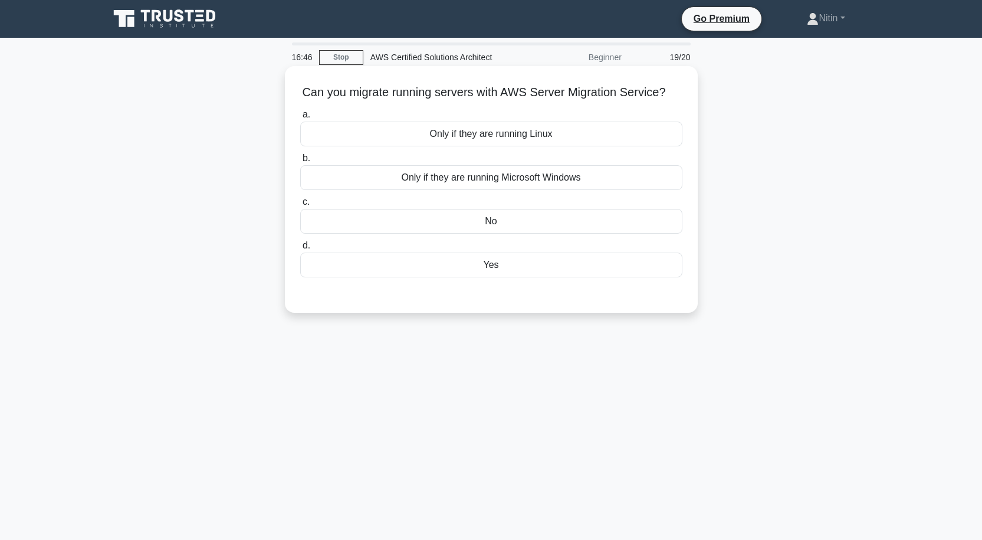
click at [518, 190] on div "Only if they are running Microsoft Windows" at bounding box center [491, 177] width 382 height 25
click at [300, 162] on input "b. Only if they are running Microsoft Windows" at bounding box center [300, 159] width 0 height 8
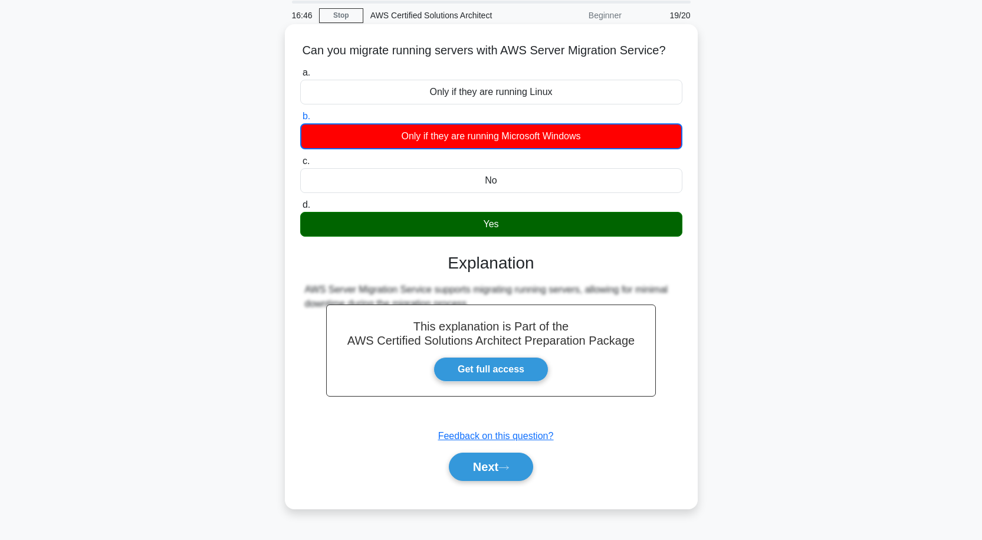
scroll to position [97, 0]
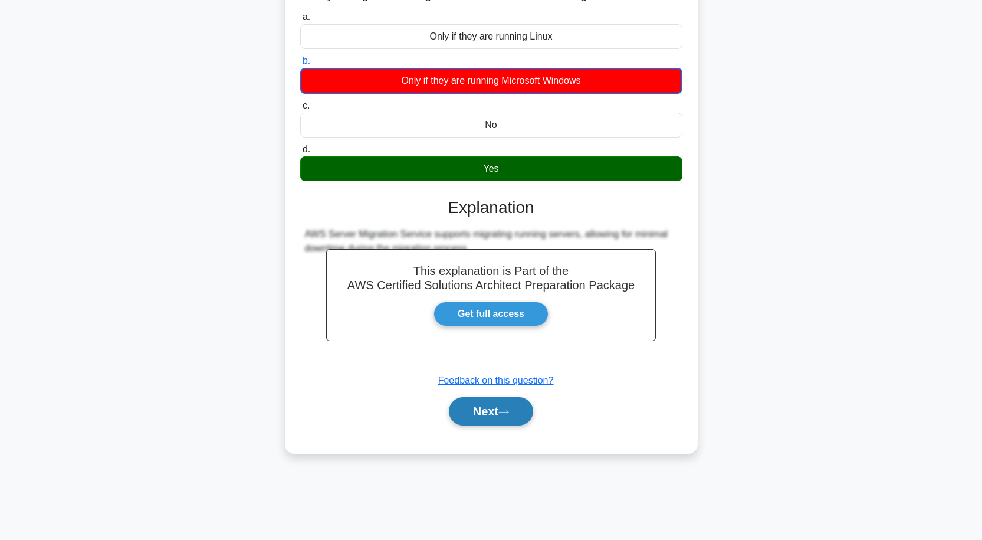
click at [498, 425] on button "Next" at bounding box center [491, 411] width 84 height 28
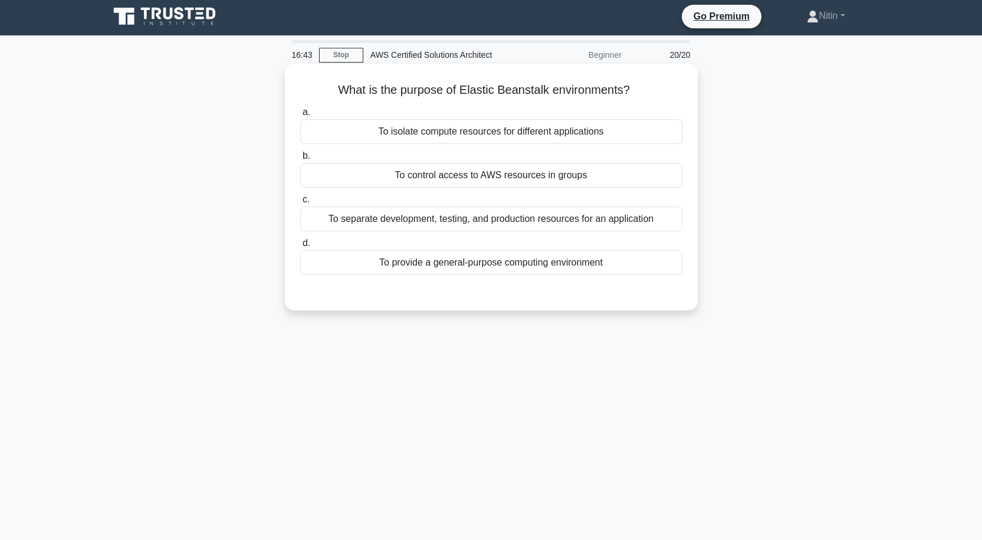
scroll to position [0, 0]
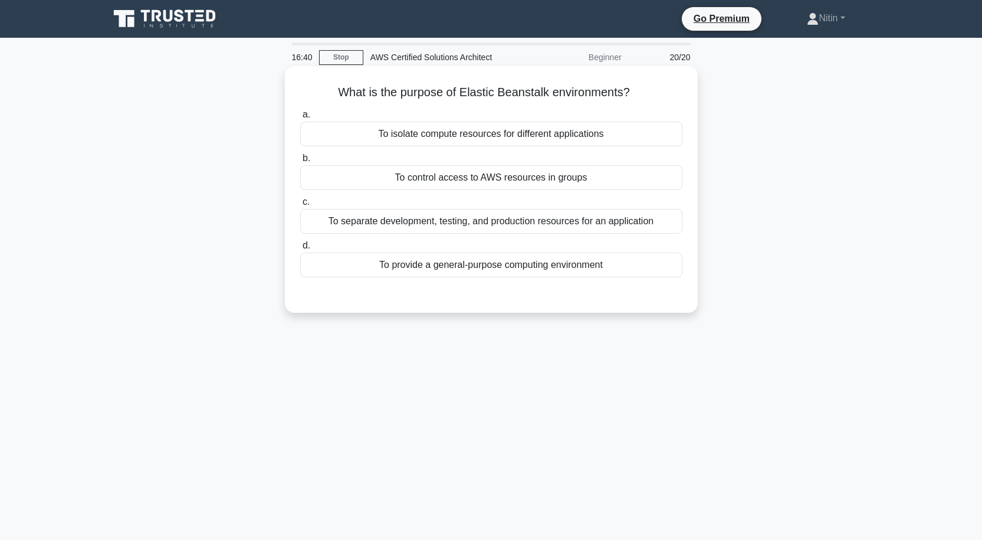
click at [587, 218] on div "To separate development, testing, and production resources for an application" at bounding box center [491, 221] width 382 height 25
click at [300, 206] on input "c. To separate development, testing, and production resources for an application" at bounding box center [300, 202] width 0 height 8
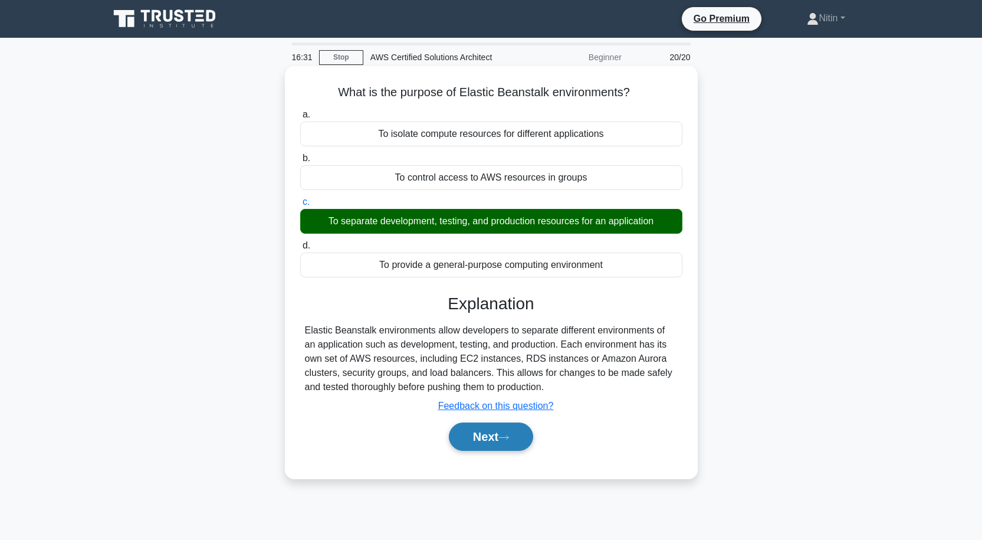
click at [486, 438] on button "Next" at bounding box center [491, 436] width 84 height 28
click at [497, 431] on button "Next" at bounding box center [491, 436] width 84 height 28
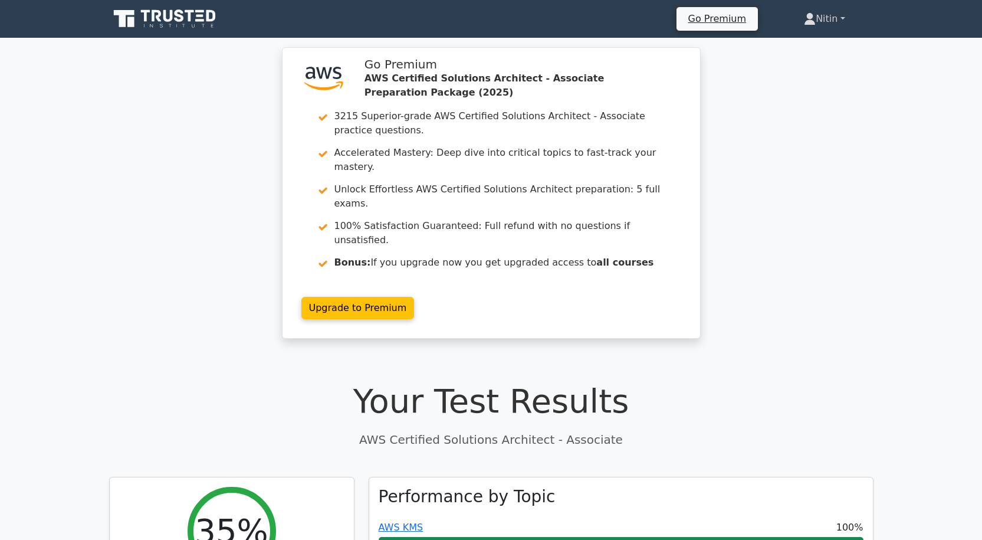
click at [843, 15] on link "Nitin" at bounding box center [824, 19] width 97 height 24
click at [796, 45] on link "Profile" at bounding box center [822, 46] width 93 height 19
